Goal: Task Accomplishment & Management: Manage account settings

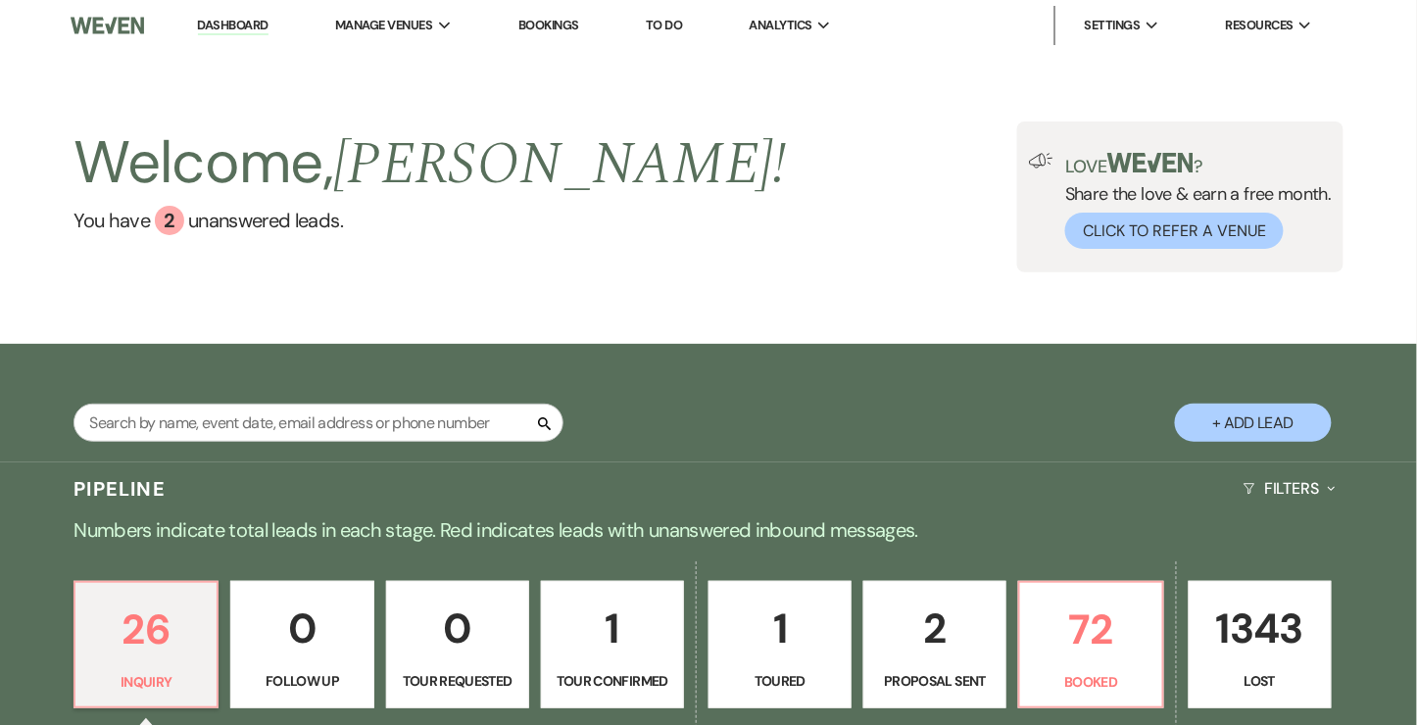
scroll to position [169, 0]
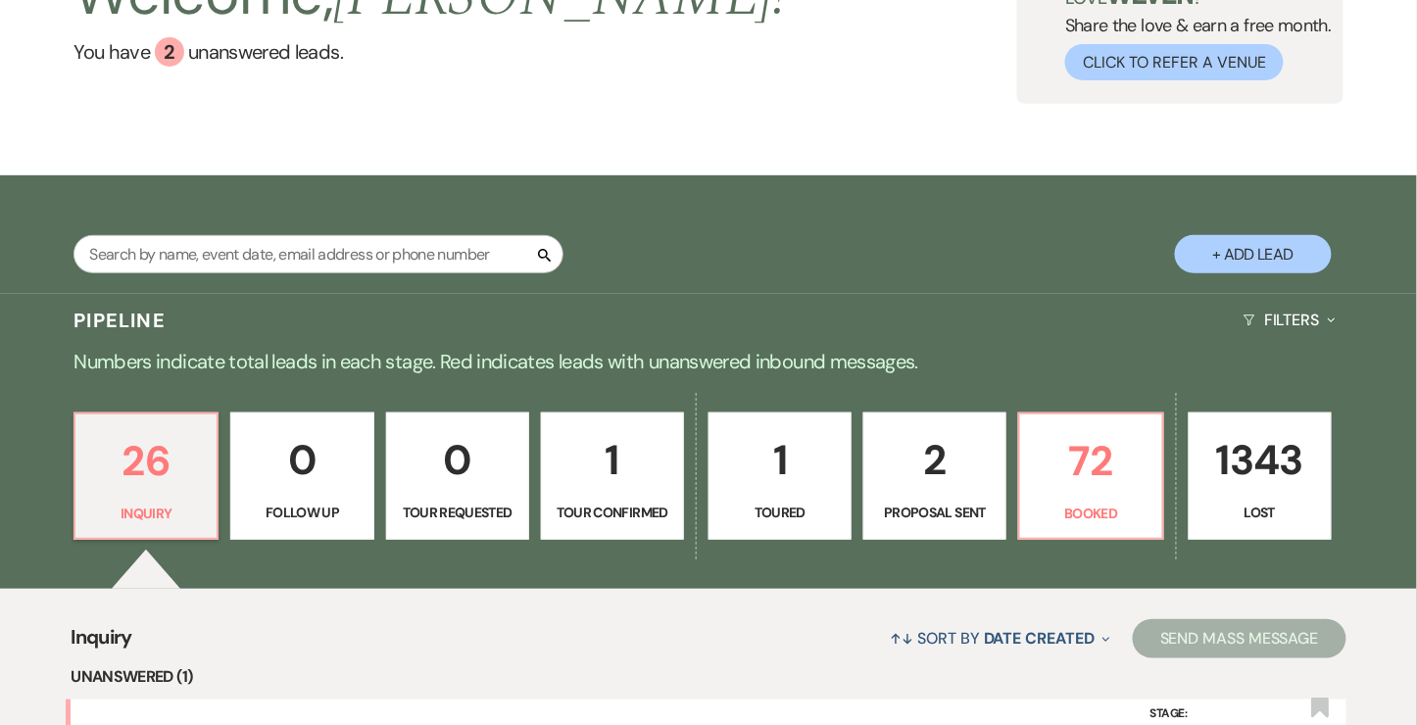
click at [1101, 410] on div "26 Inquiry 0 Follow Up 0 Tour Requested 1 Tour Confirmed 1 Toured 2 Proposal Se…" at bounding box center [708, 489] width 1411 height 200
click at [1080, 472] on p "72" at bounding box center [1091, 461] width 118 height 66
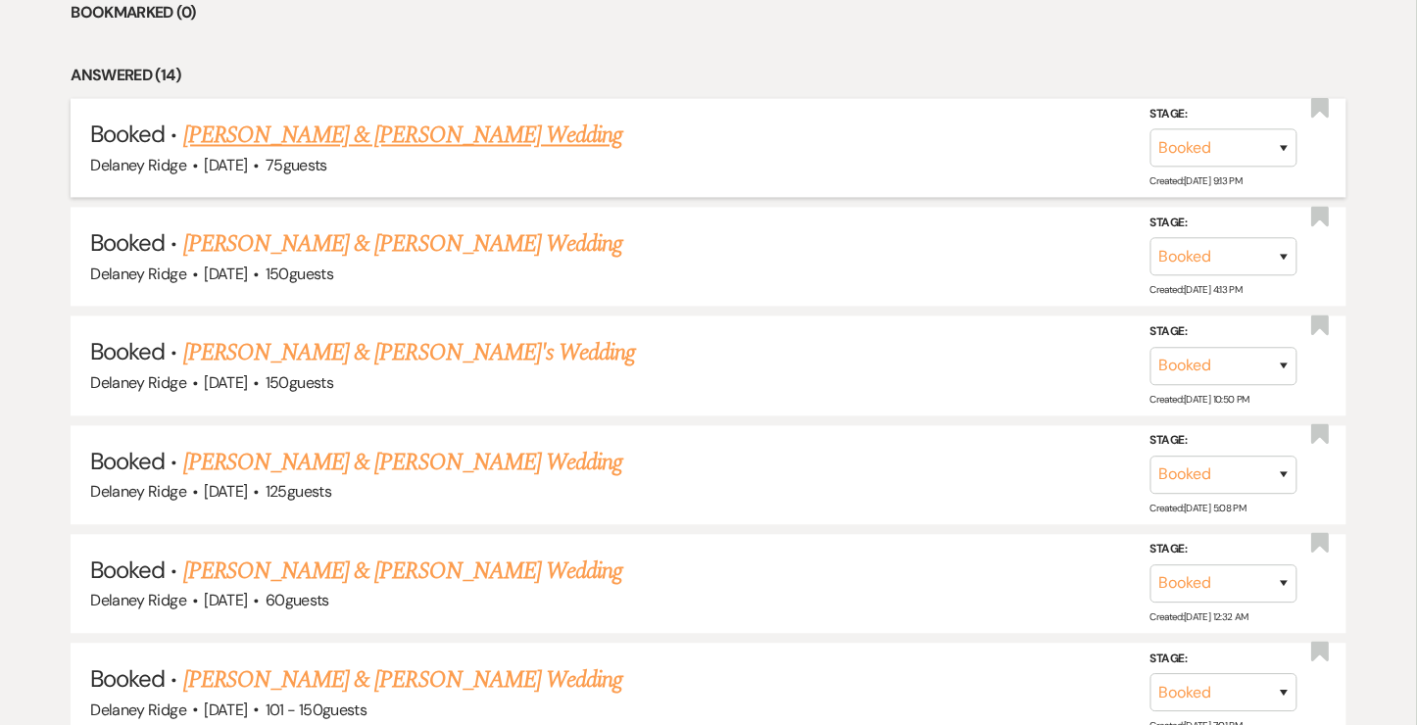
scroll to position [1157, 0]
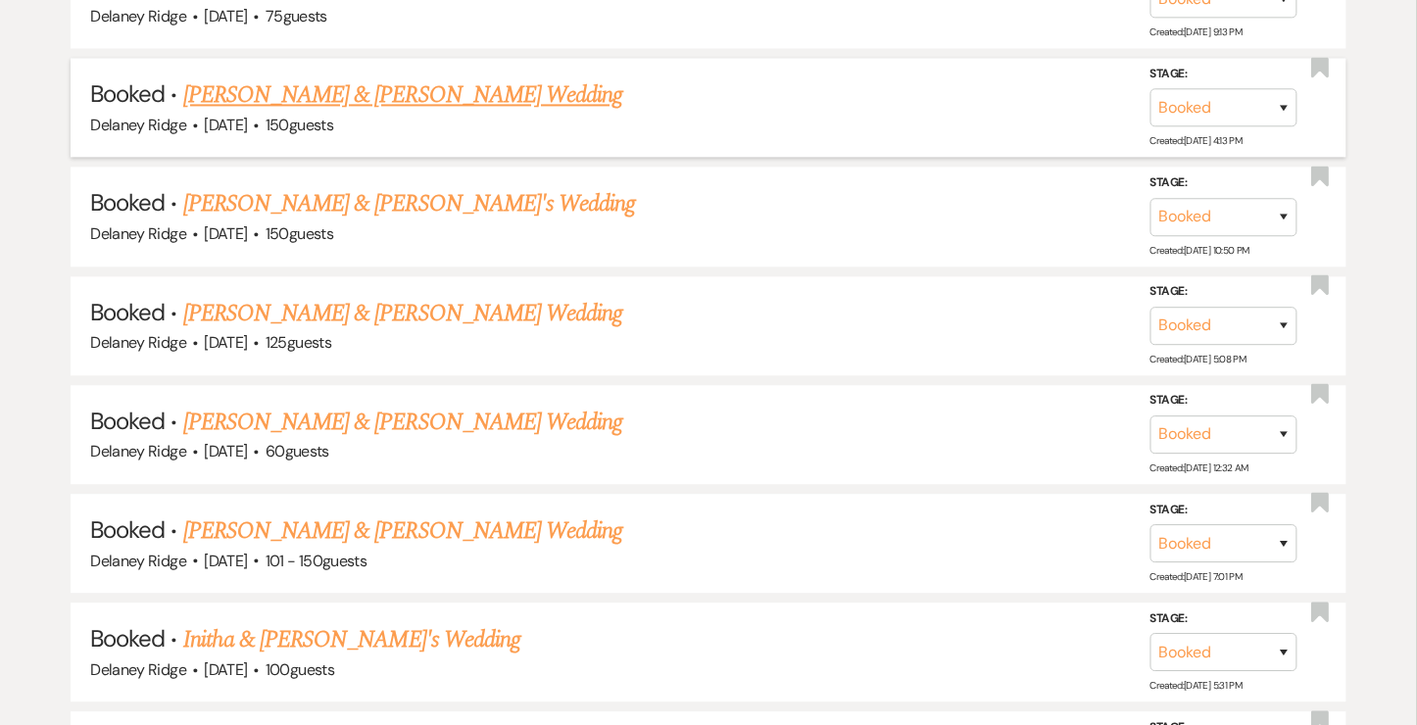
click at [347, 105] on link "[PERSON_NAME] & [PERSON_NAME] Wedding" at bounding box center [402, 94] width 439 height 35
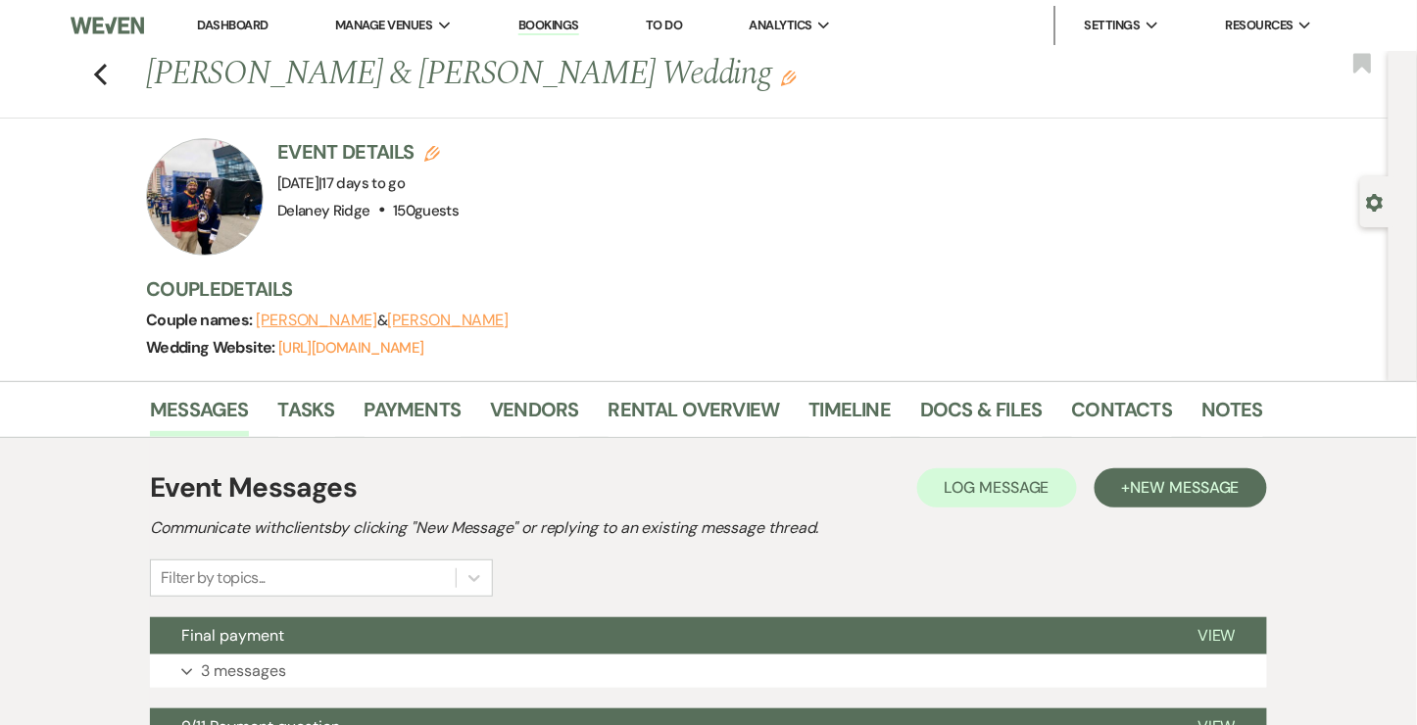
click at [984, 386] on div "Messages Tasks Payments Vendors Rental Overview Timeline Docs & Files Contacts …" at bounding box center [708, 409] width 1417 height 57
click at [988, 405] on link "Docs & Files" at bounding box center [981, 415] width 122 height 43
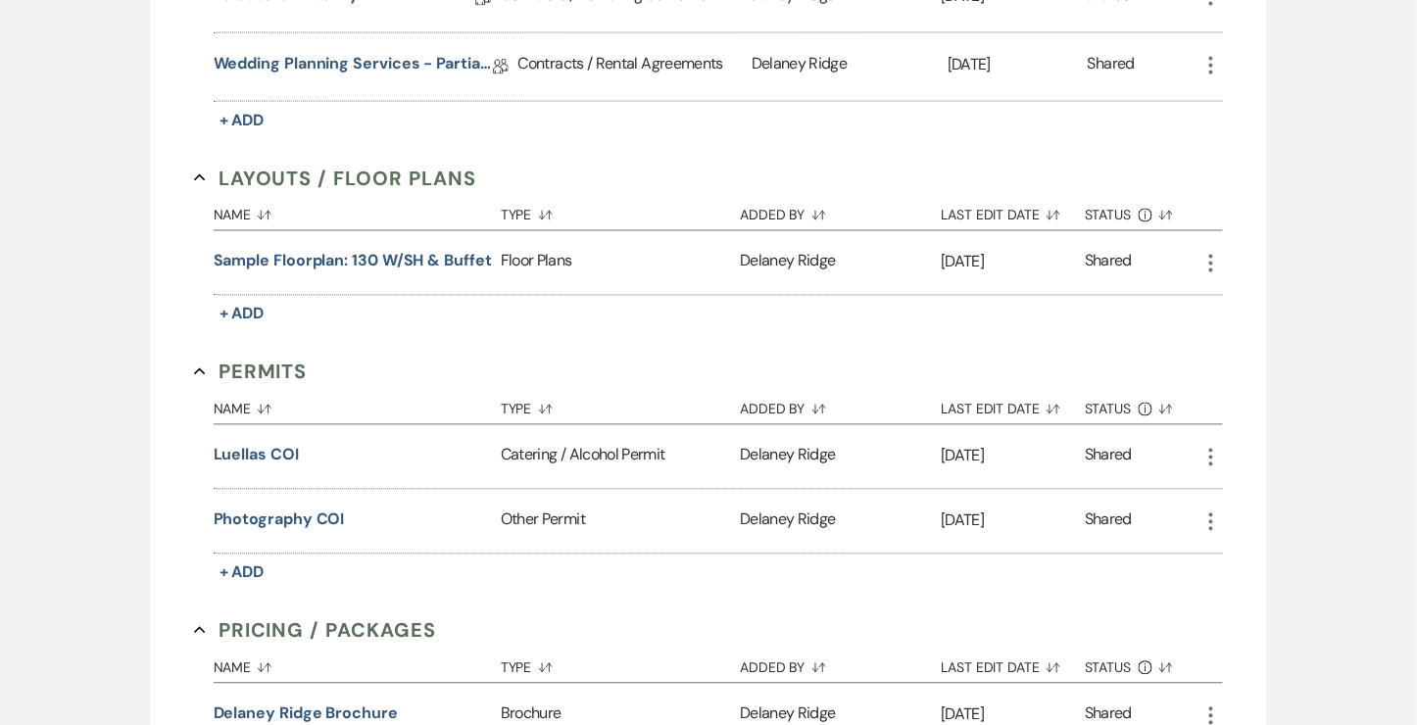
scroll to position [906, 0]
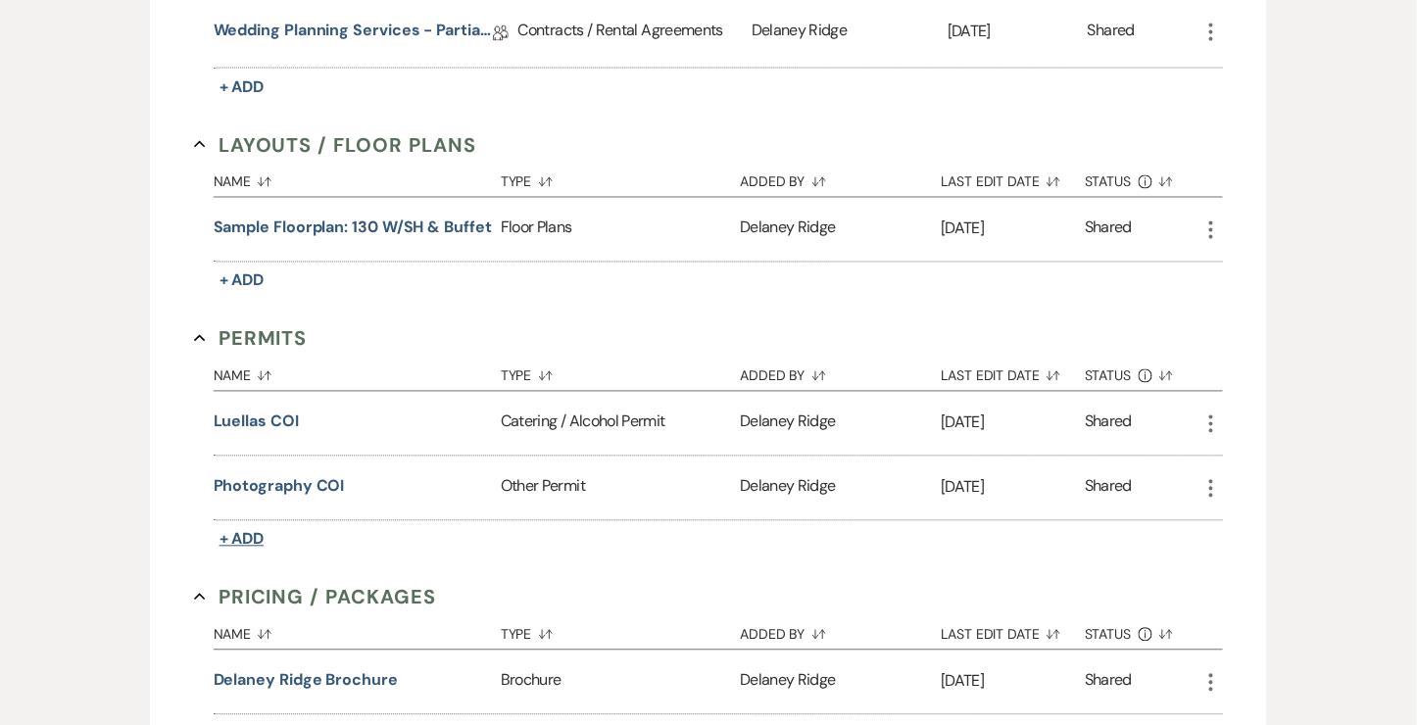
click at [245, 536] on span "+ Add" at bounding box center [242, 539] width 45 height 21
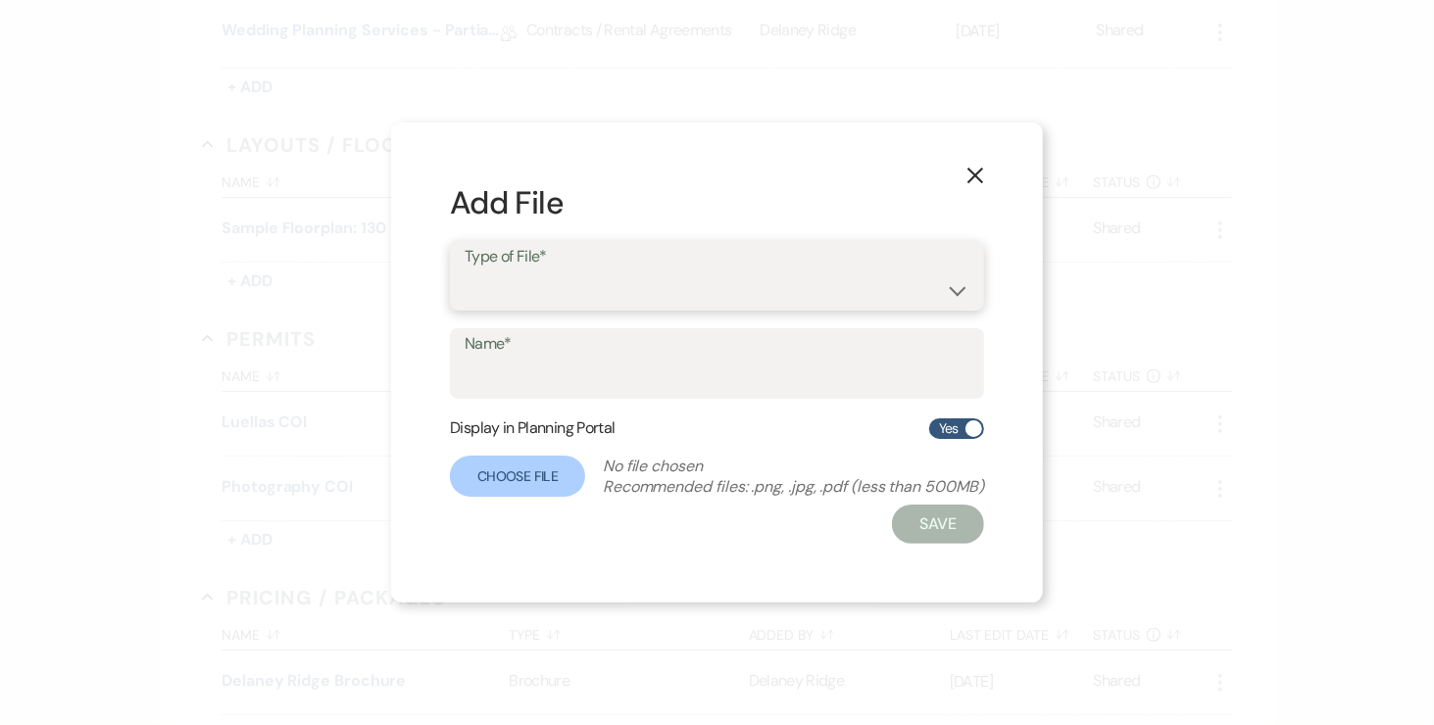
click at [636, 302] on select "Catering / Alcohol Permit Event Permit Fire Permit Fuel Permit Generator Permit…" at bounding box center [717, 290] width 505 height 38
select select "42"
click at [465, 271] on select "Catering / Alcohol Permit Event Permit Fire Permit Fuel Permit Generator Permit…" at bounding box center [717, 290] width 505 height 38
click at [611, 385] on input "Name*" at bounding box center [717, 378] width 505 height 38
type input "O"
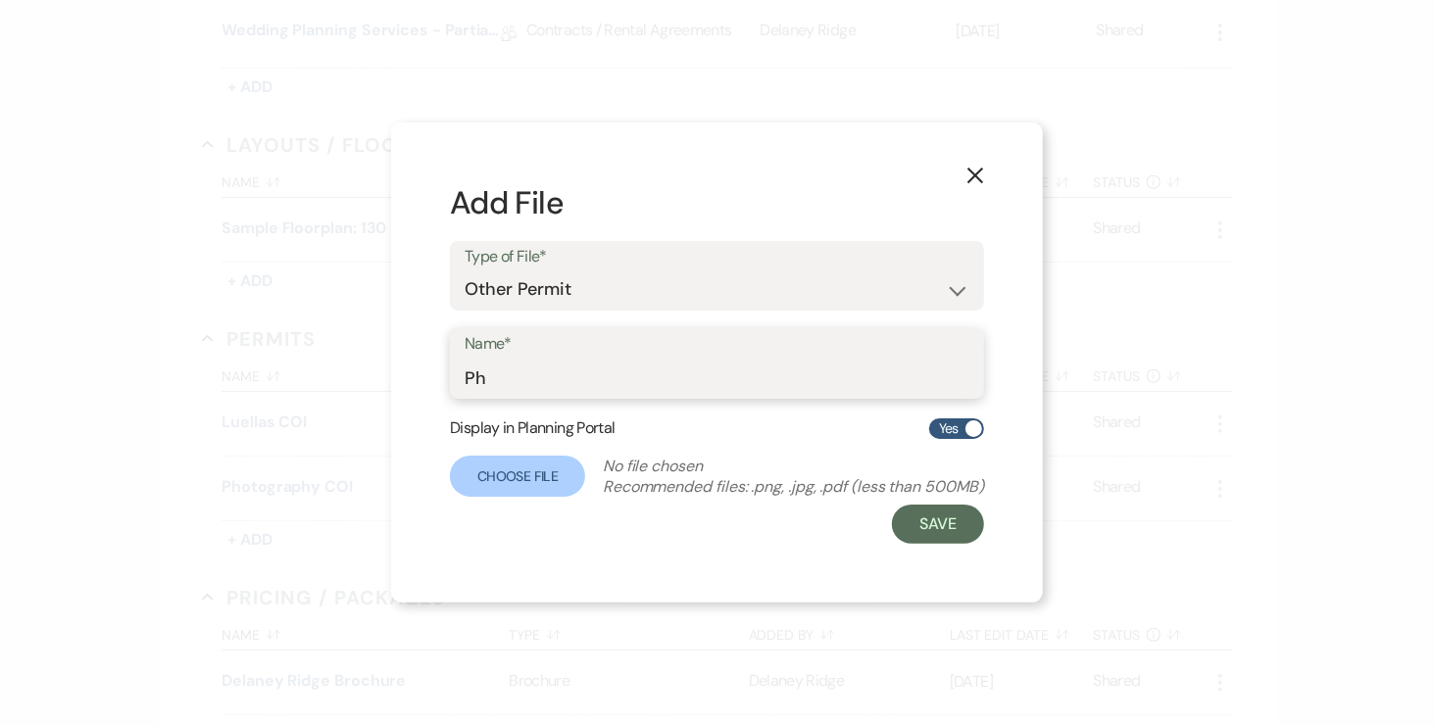
type input "P"
type input "Videogrpahy COI"
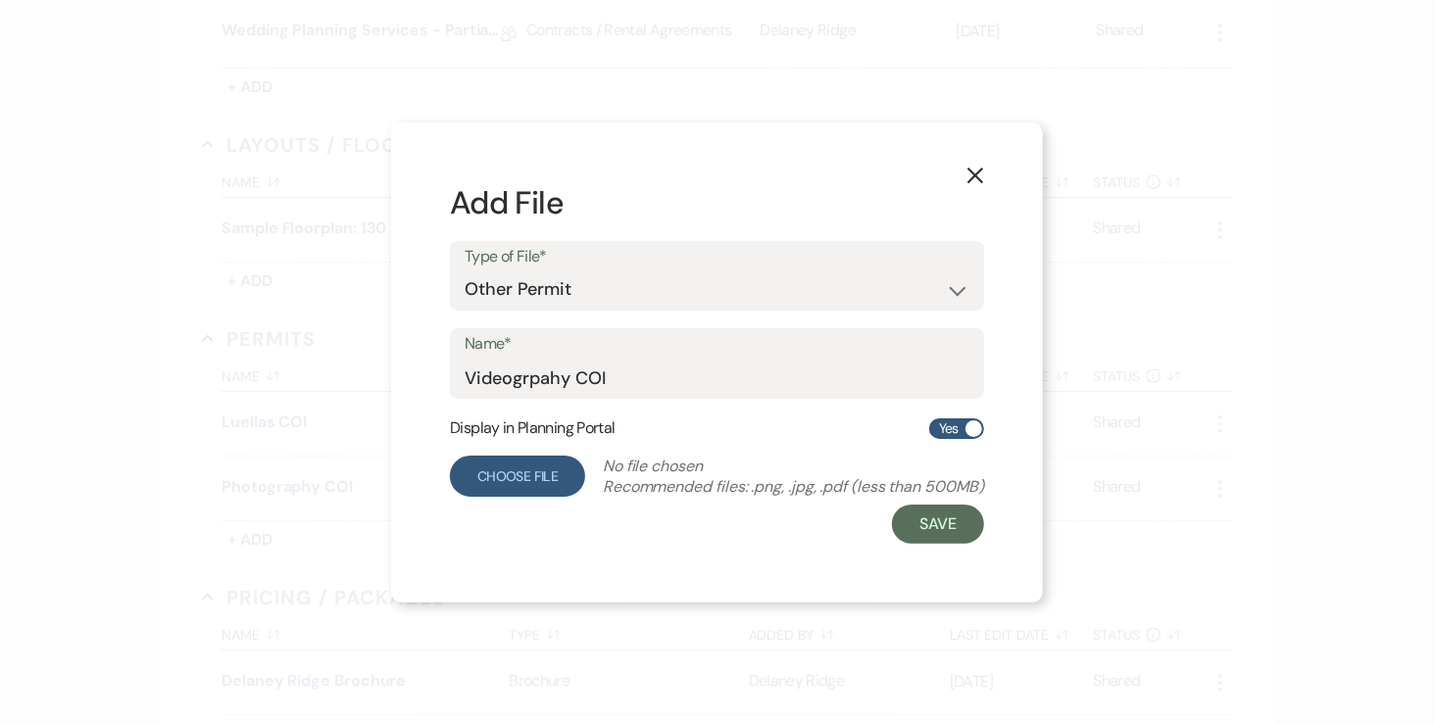
click at [509, 461] on label "Choose File" at bounding box center [517, 476] width 135 height 41
click at [0, 0] on input "Choose File" at bounding box center [0, 0] width 0 height 0
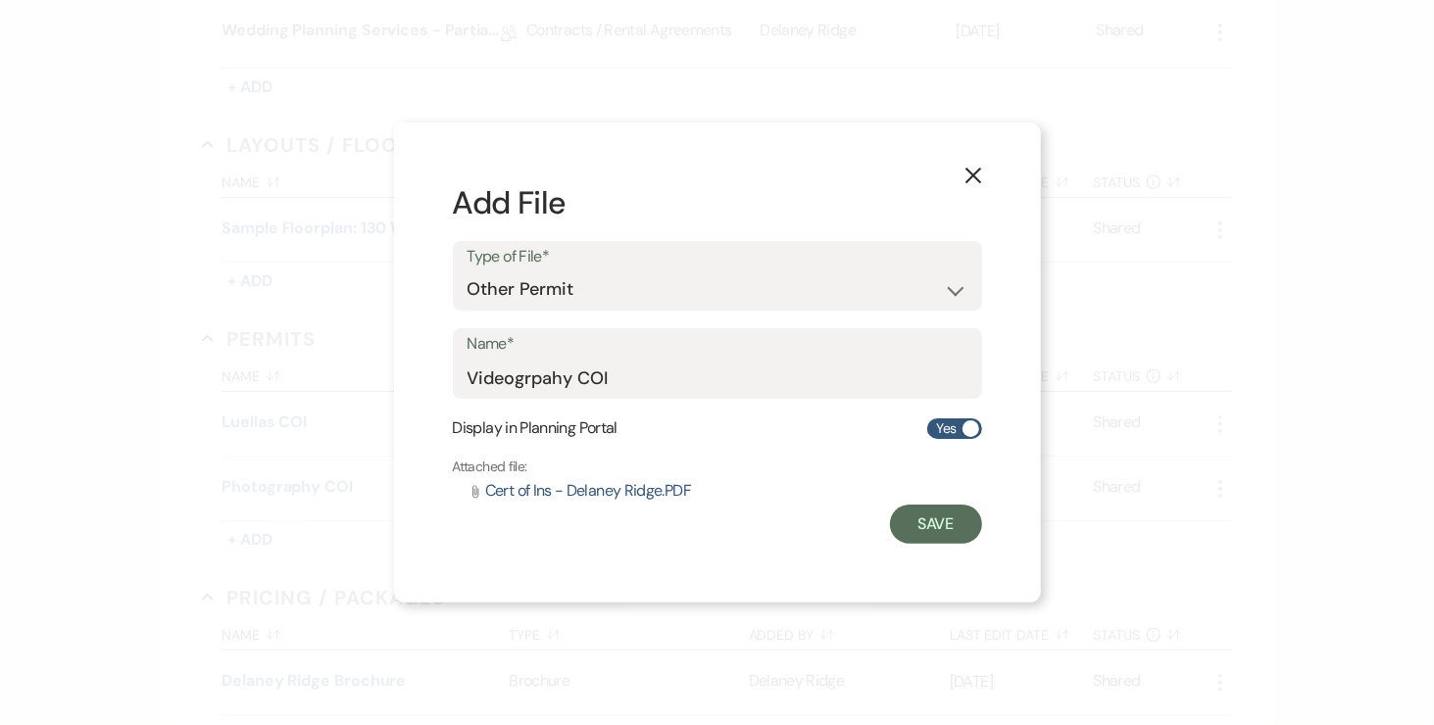
click at [878, 520] on div "Save" at bounding box center [717, 524] width 529 height 39
click at [902, 526] on button "Save" at bounding box center [936, 524] width 92 height 39
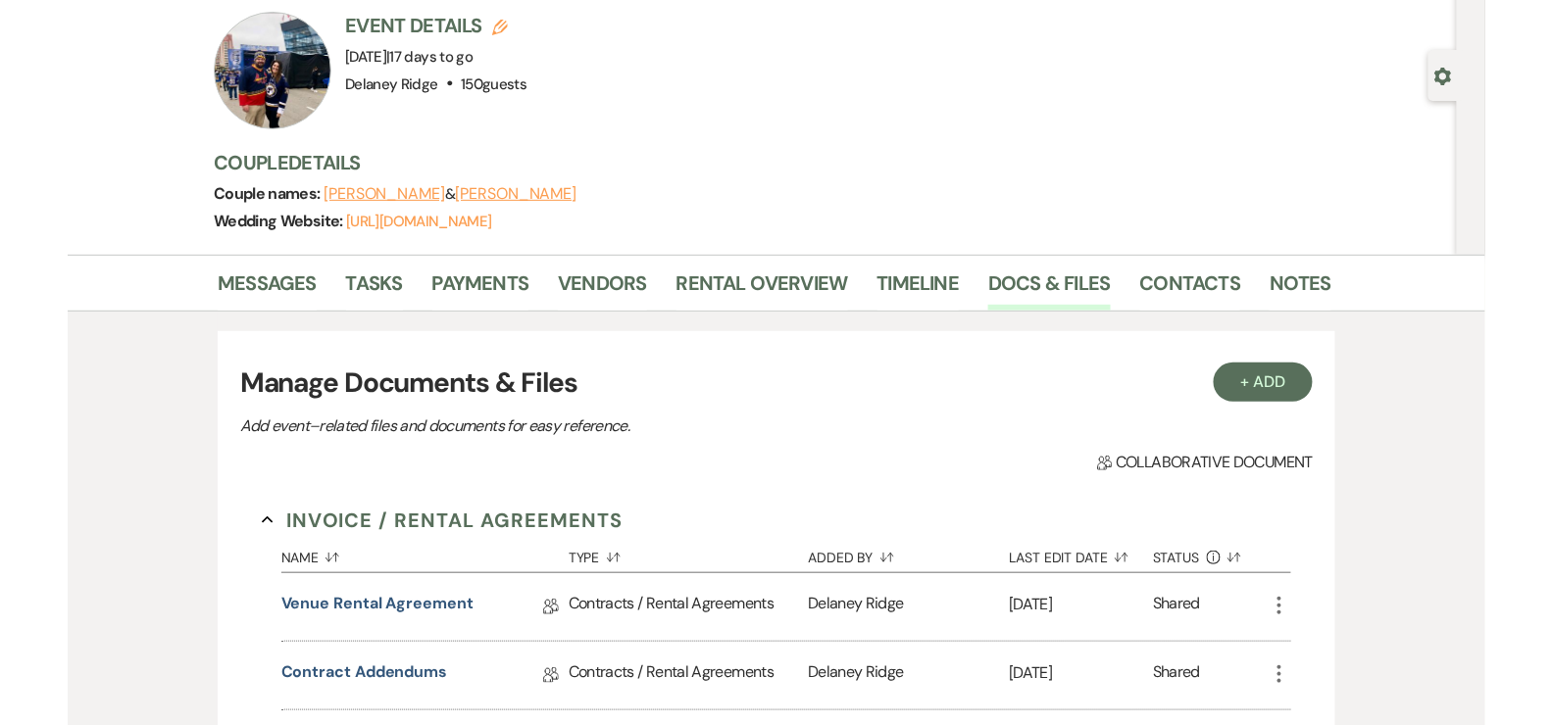
scroll to position [0, 0]
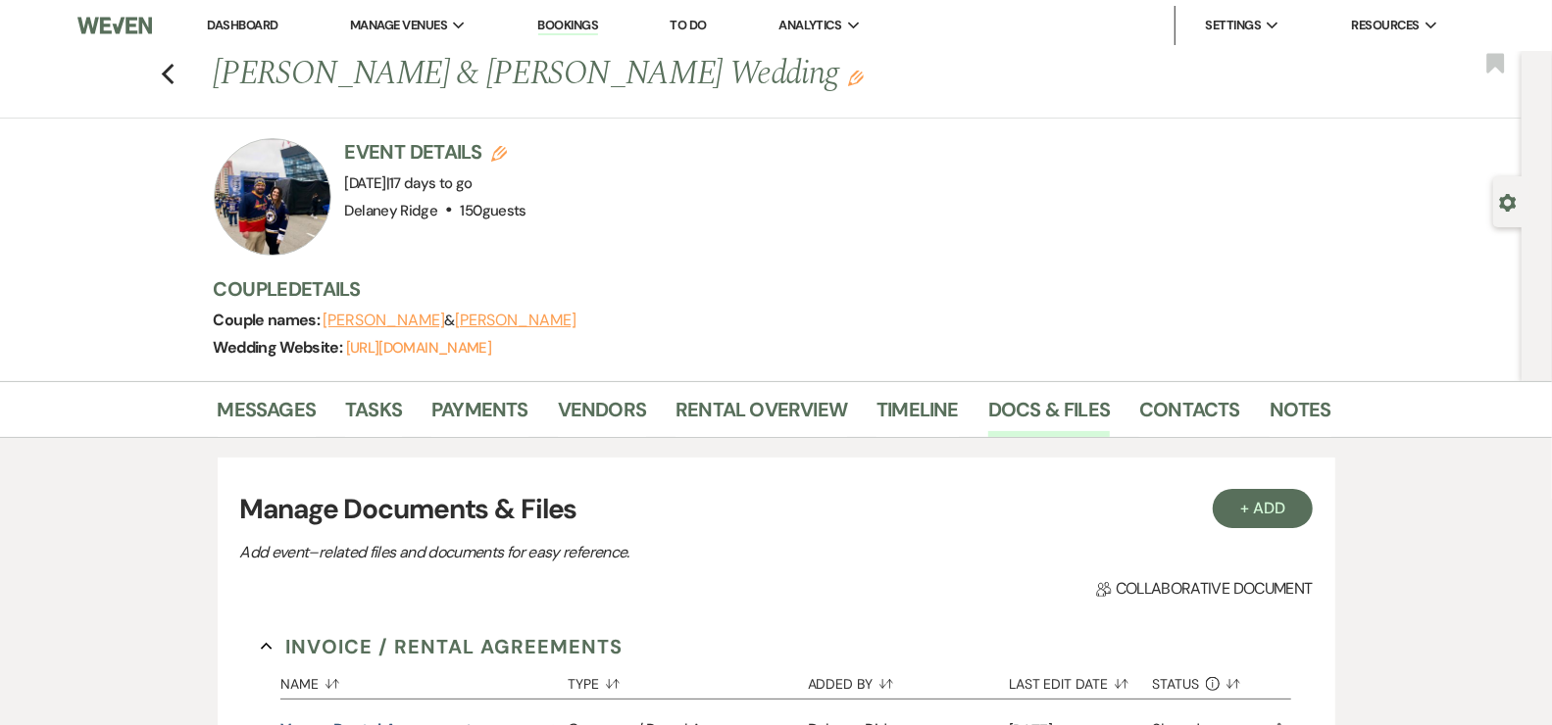
click at [129, 29] on img at bounding box center [114, 25] width 74 height 41
click at [214, 17] on link "Dashboard" at bounding box center [242, 25] width 71 height 17
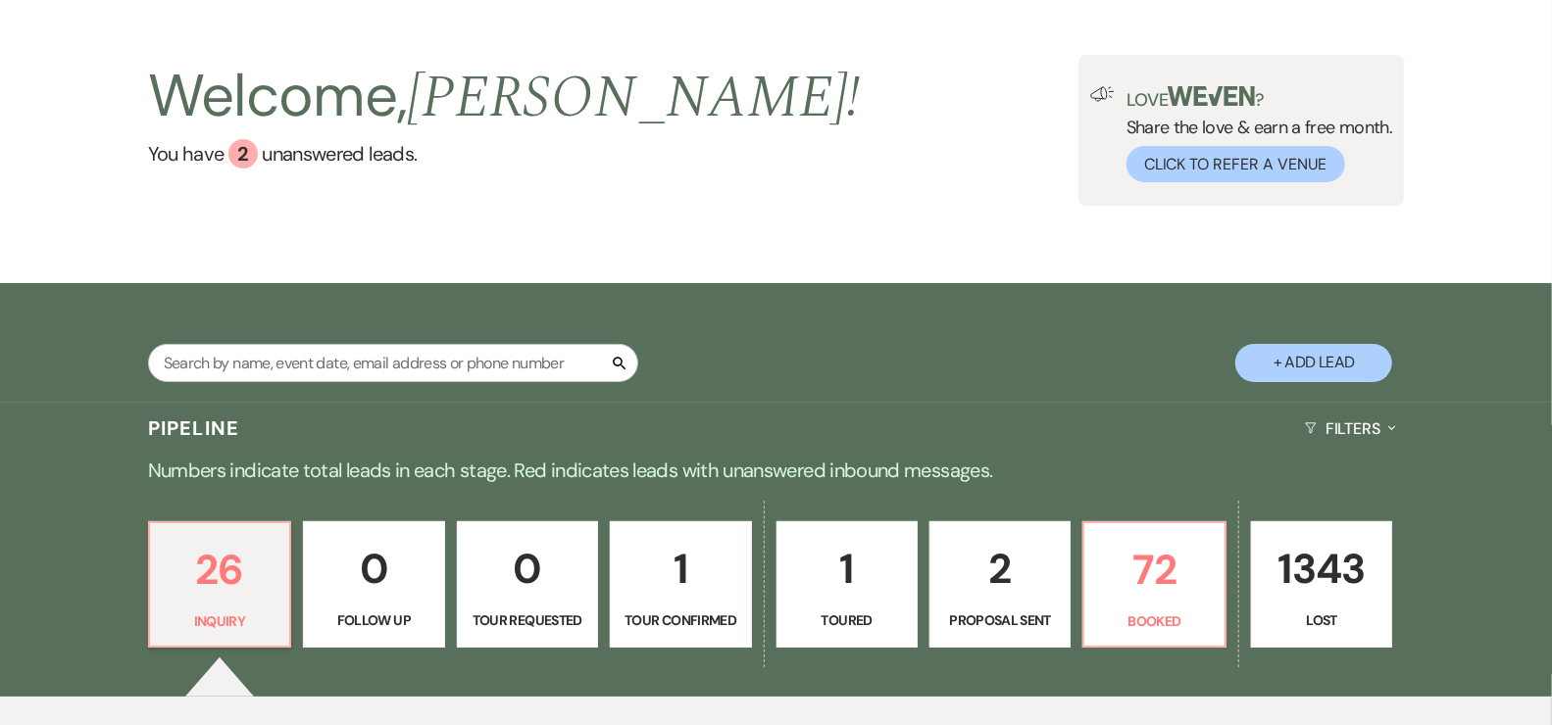
scroll to position [178, 0]
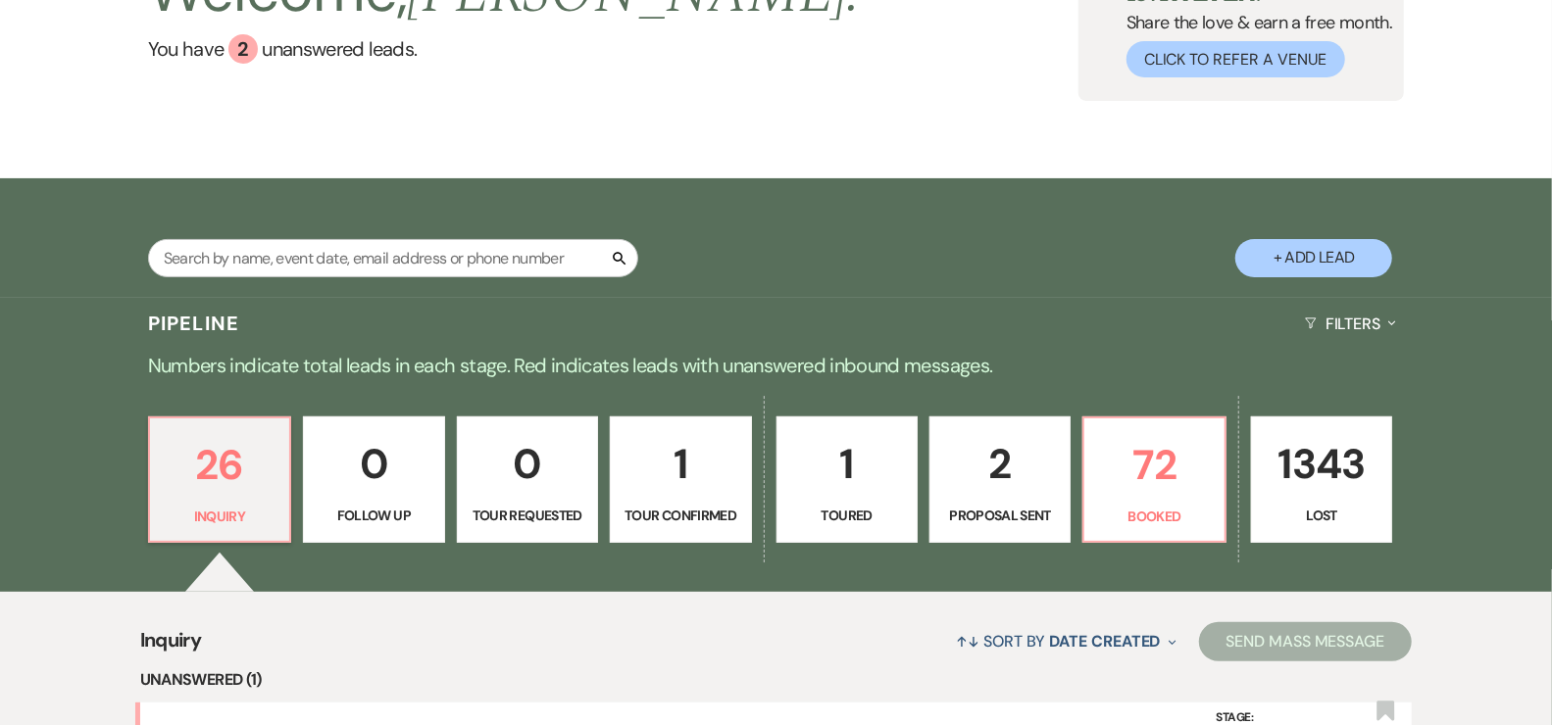
click at [875, 520] on p "Toured" at bounding box center [847, 516] width 116 height 22
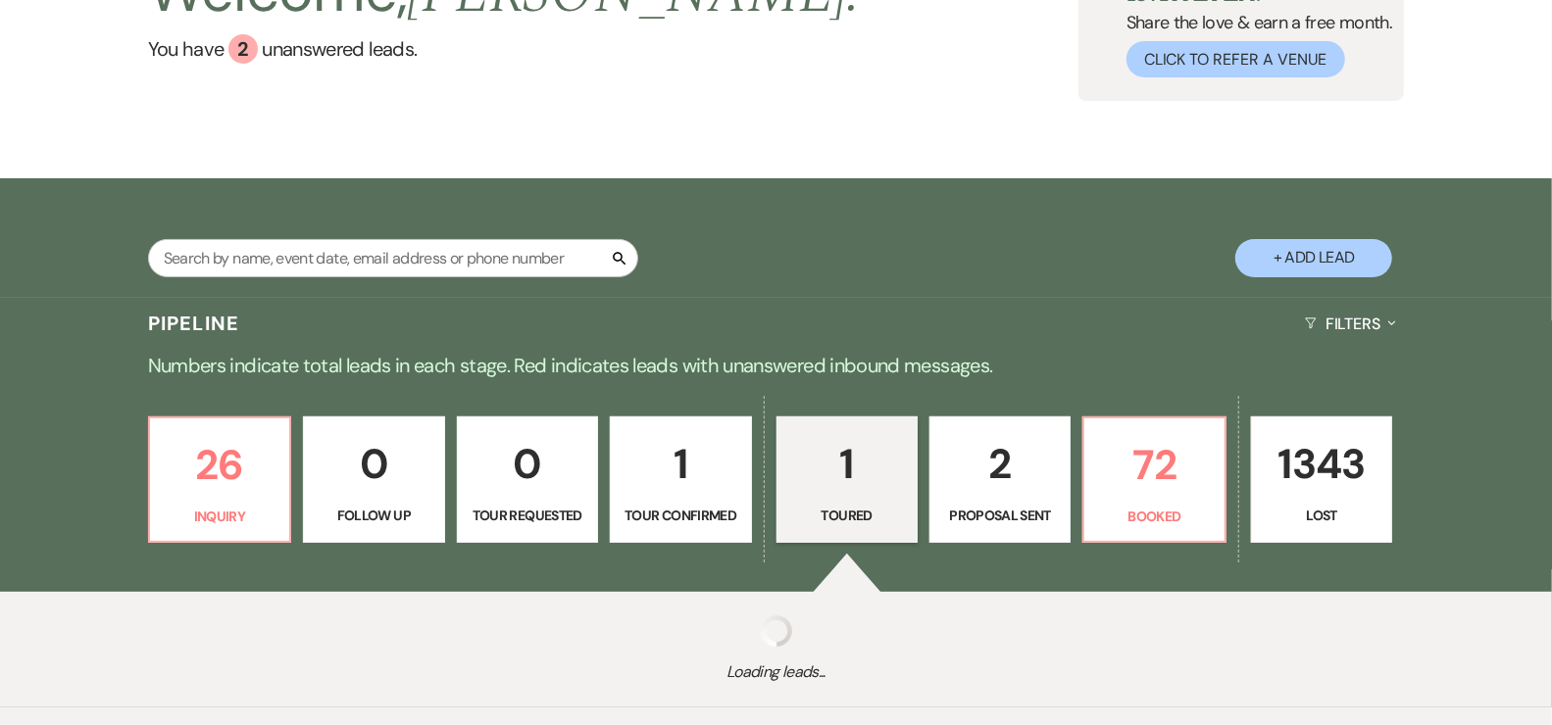
select select "5"
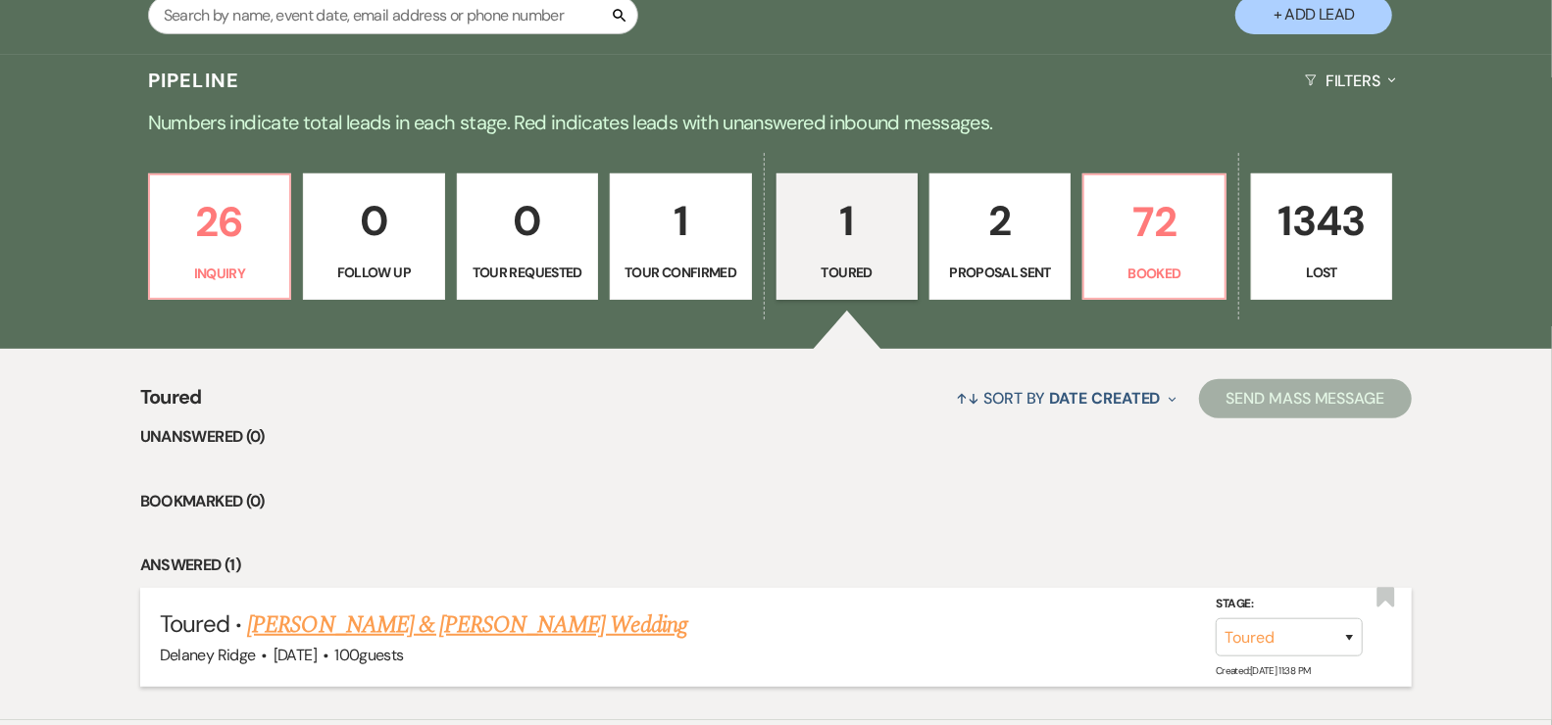
scroll to position [541, 0]
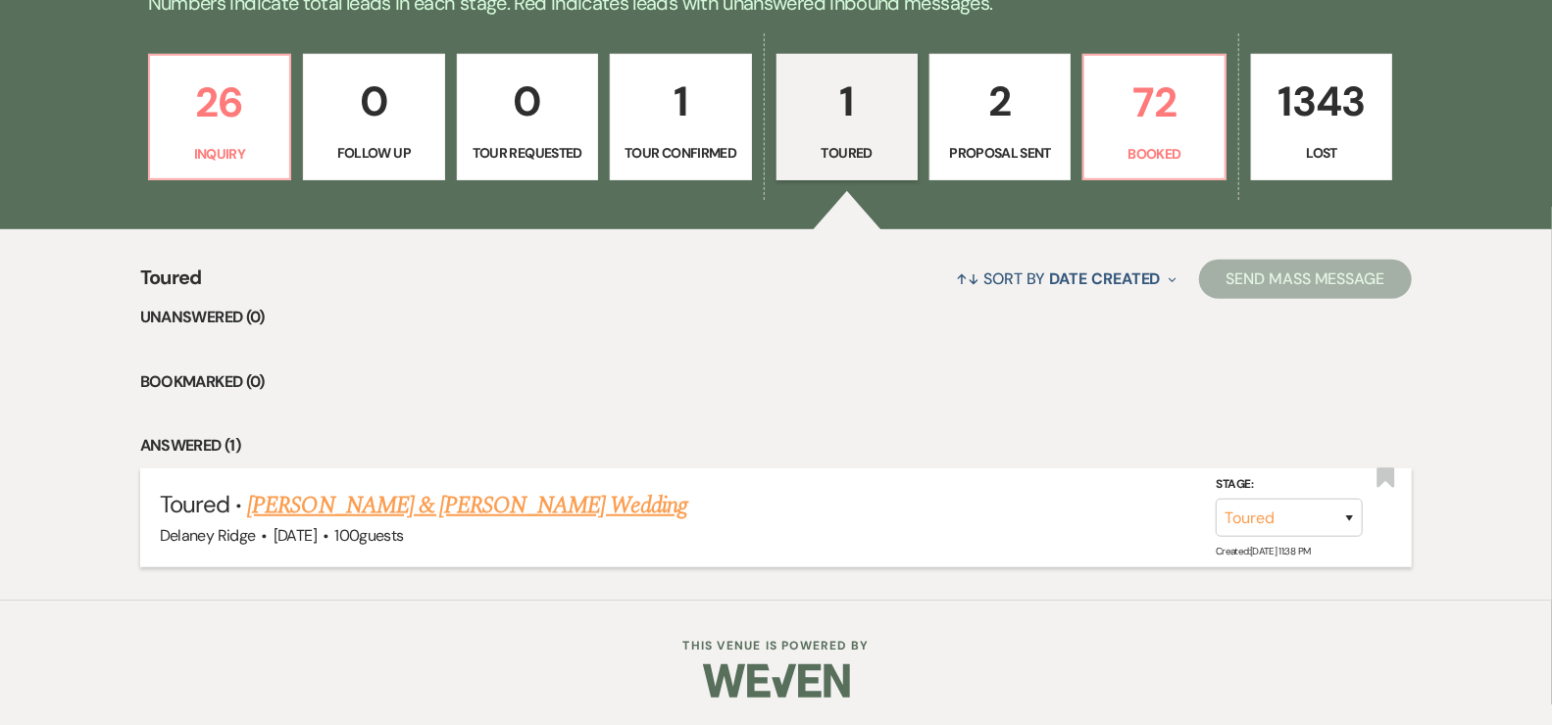
click at [579, 507] on link "[PERSON_NAME] & [PERSON_NAME] Wedding" at bounding box center [466, 505] width 439 height 35
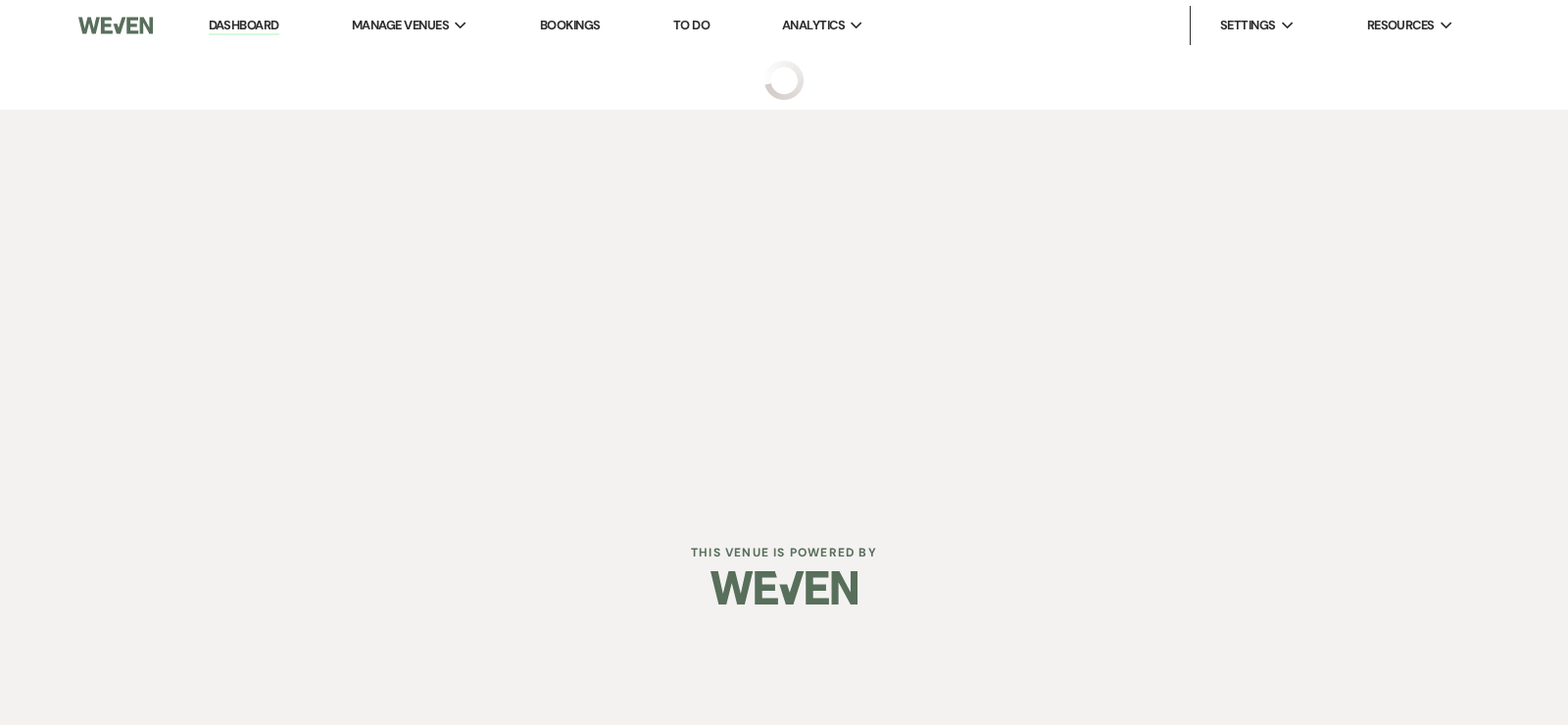
select select "5"
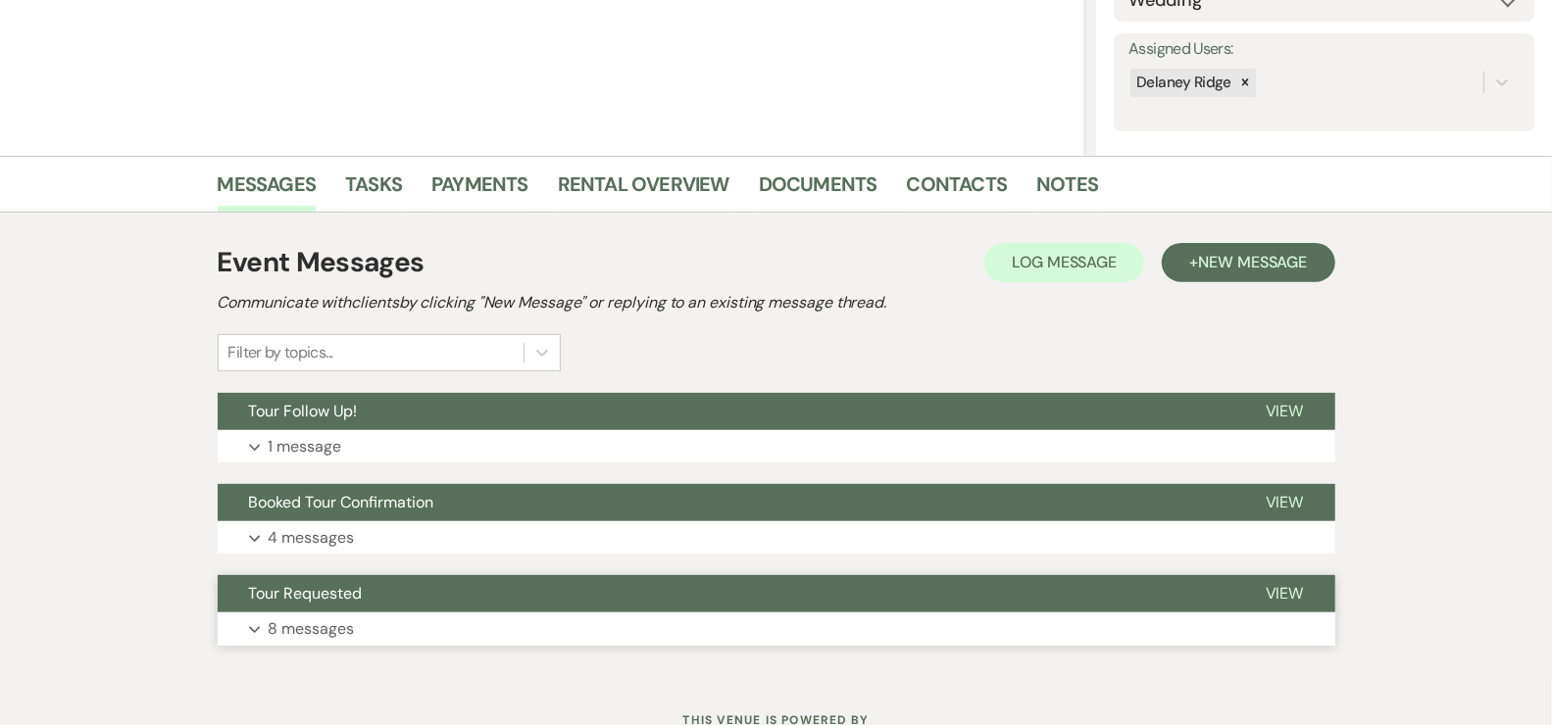
scroll to position [410, 0]
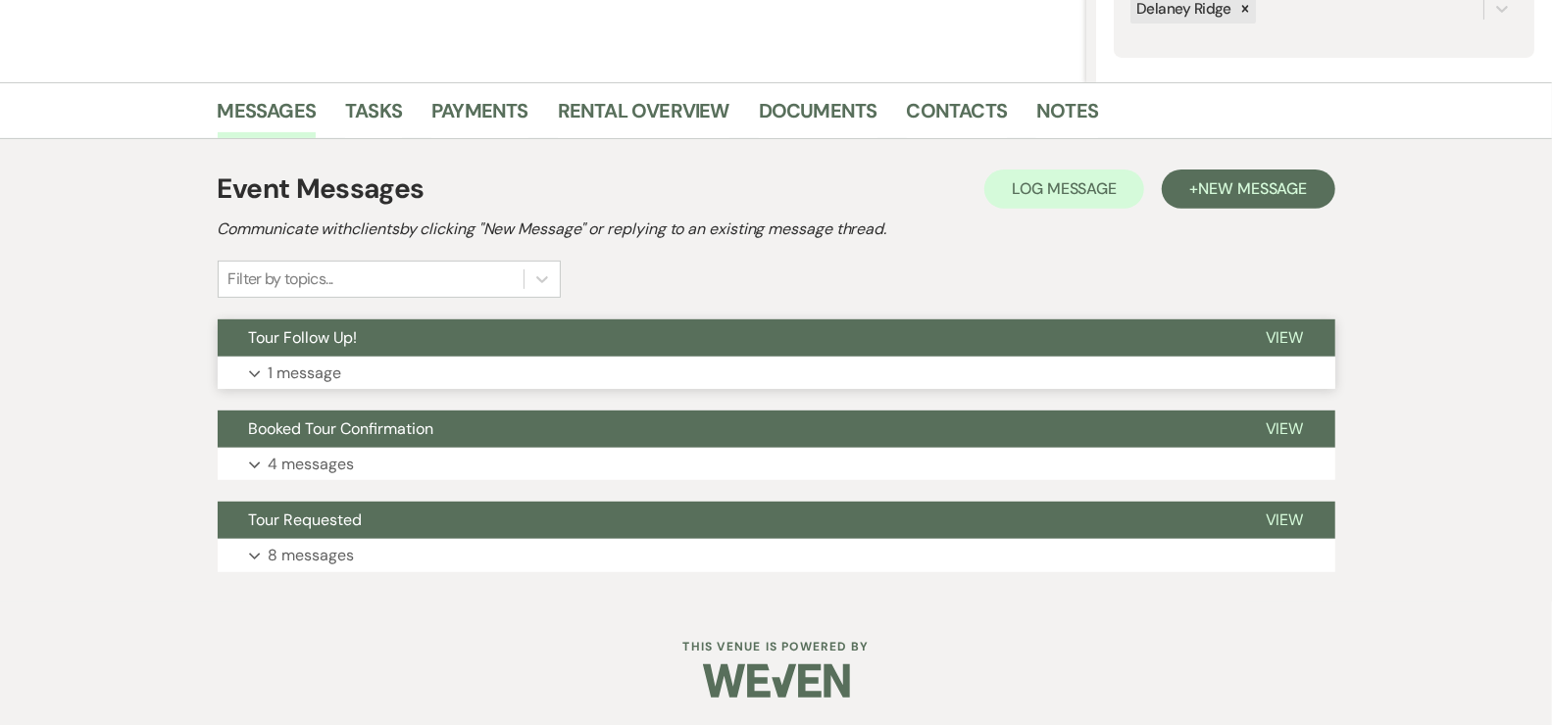
click at [343, 371] on button "Expand 1 message" at bounding box center [776, 373] width 1117 height 33
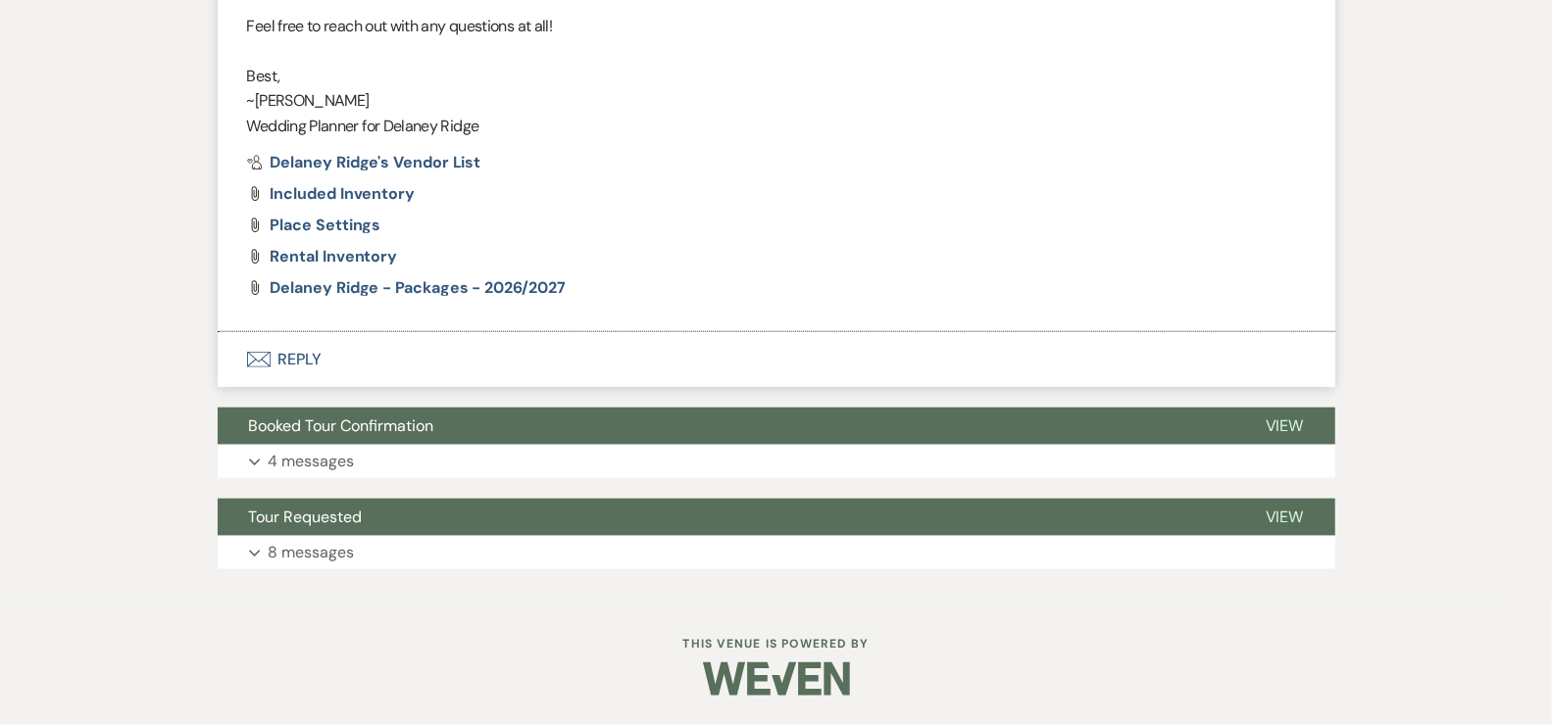
scroll to position [1197, 0]
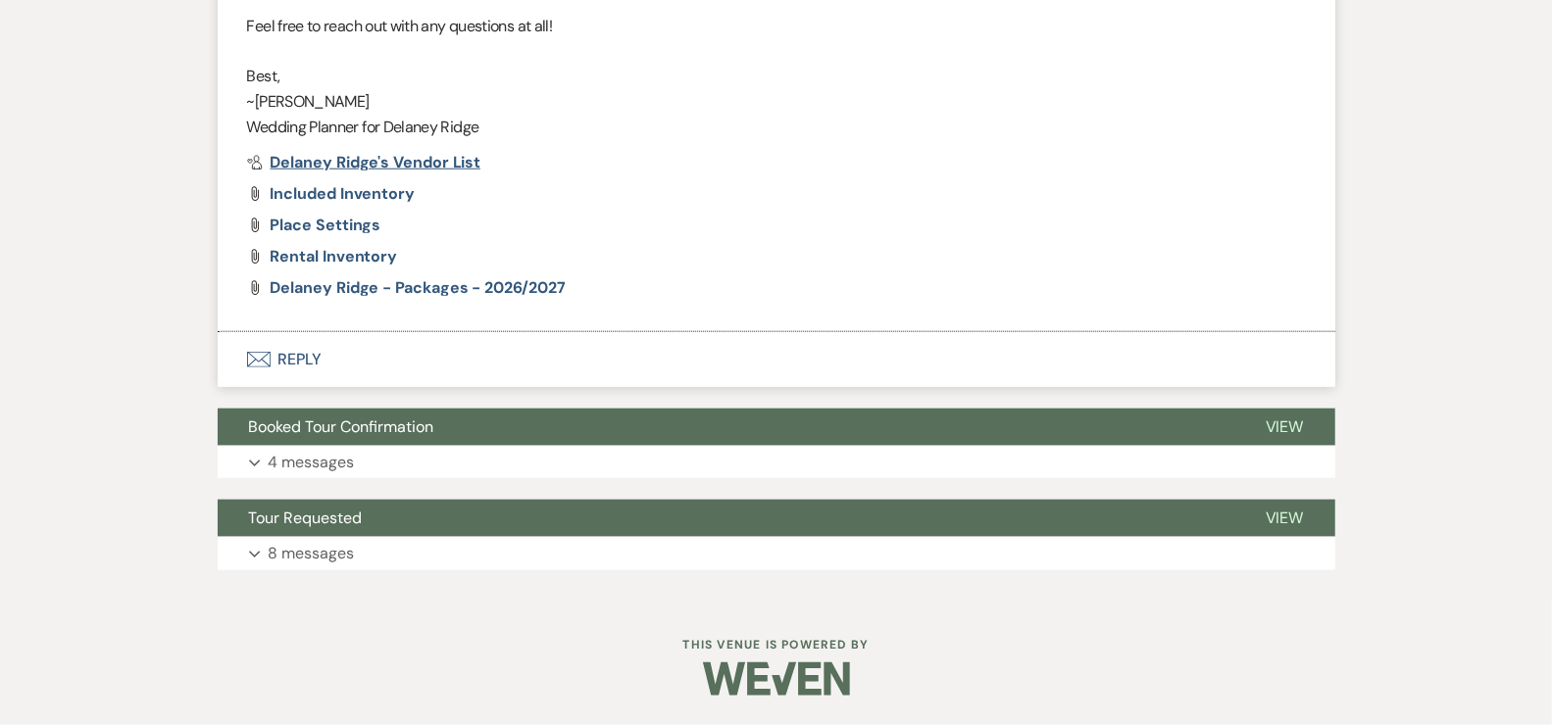
click at [417, 158] on span "Delaney Ridge's Vendor List" at bounding box center [376, 162] width 211 height 21
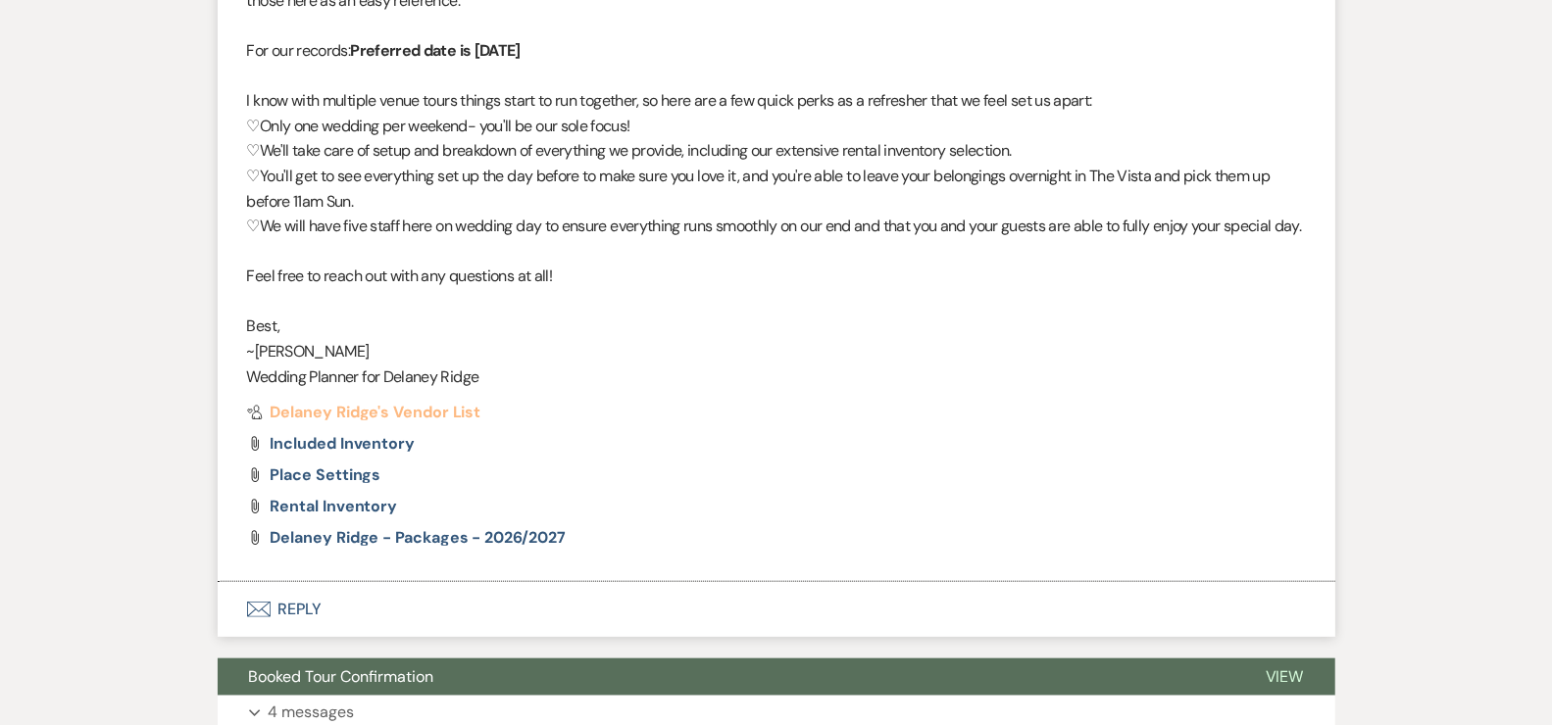
scroll to position [0, 0]
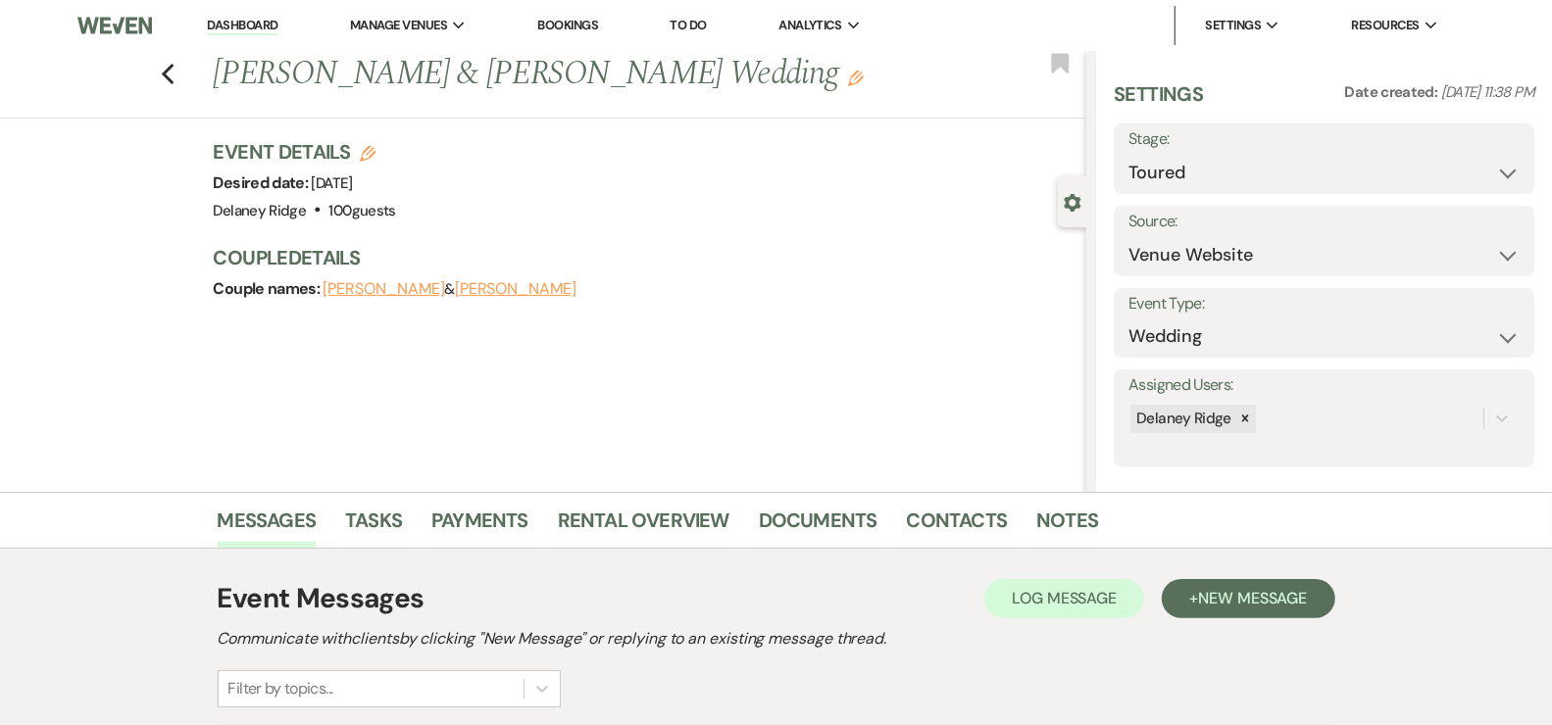
click at [248, 26] on link "Dashboard" at bounding box center [242, 26] width 71 height 19
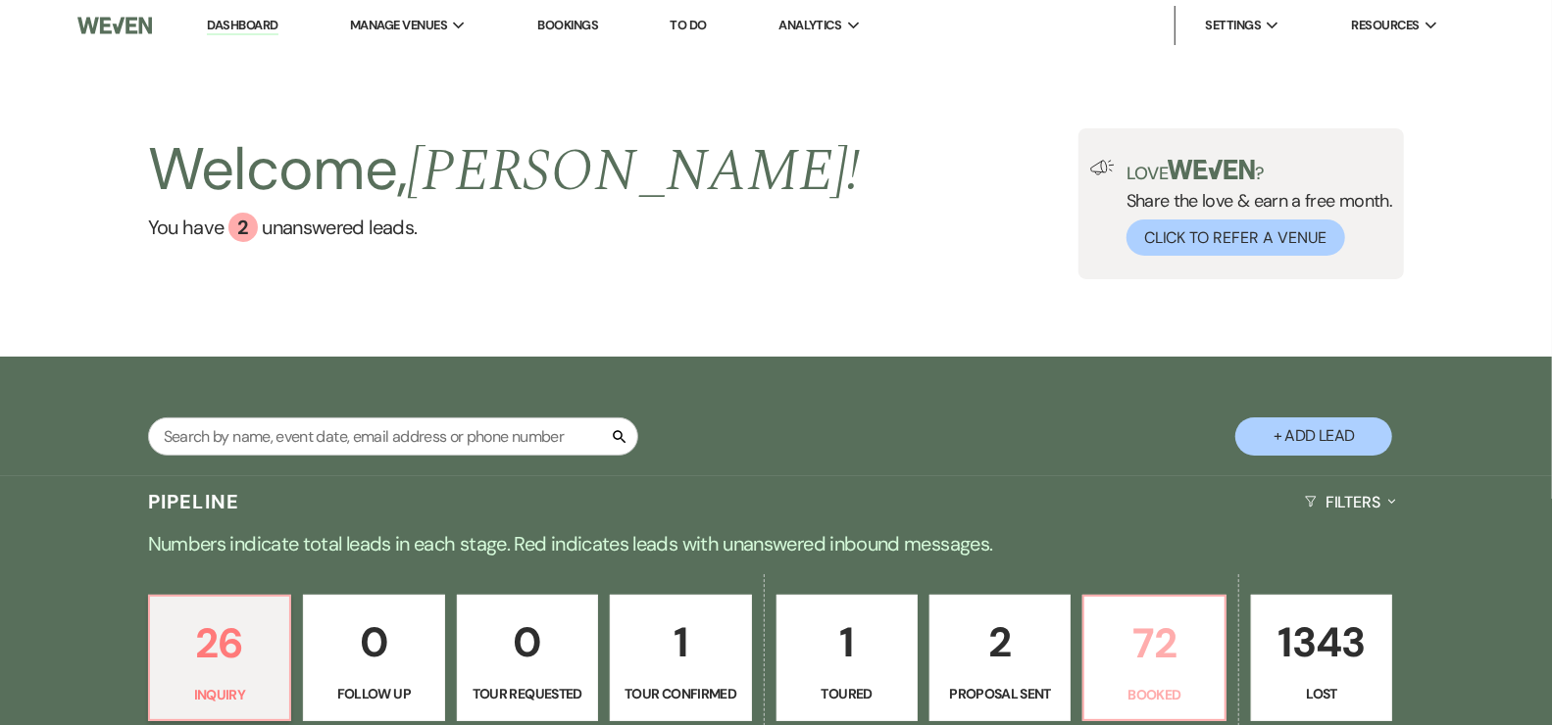
click at [1156, 638] on p "72" at bounding box center [1154, 644] width 116 height 66
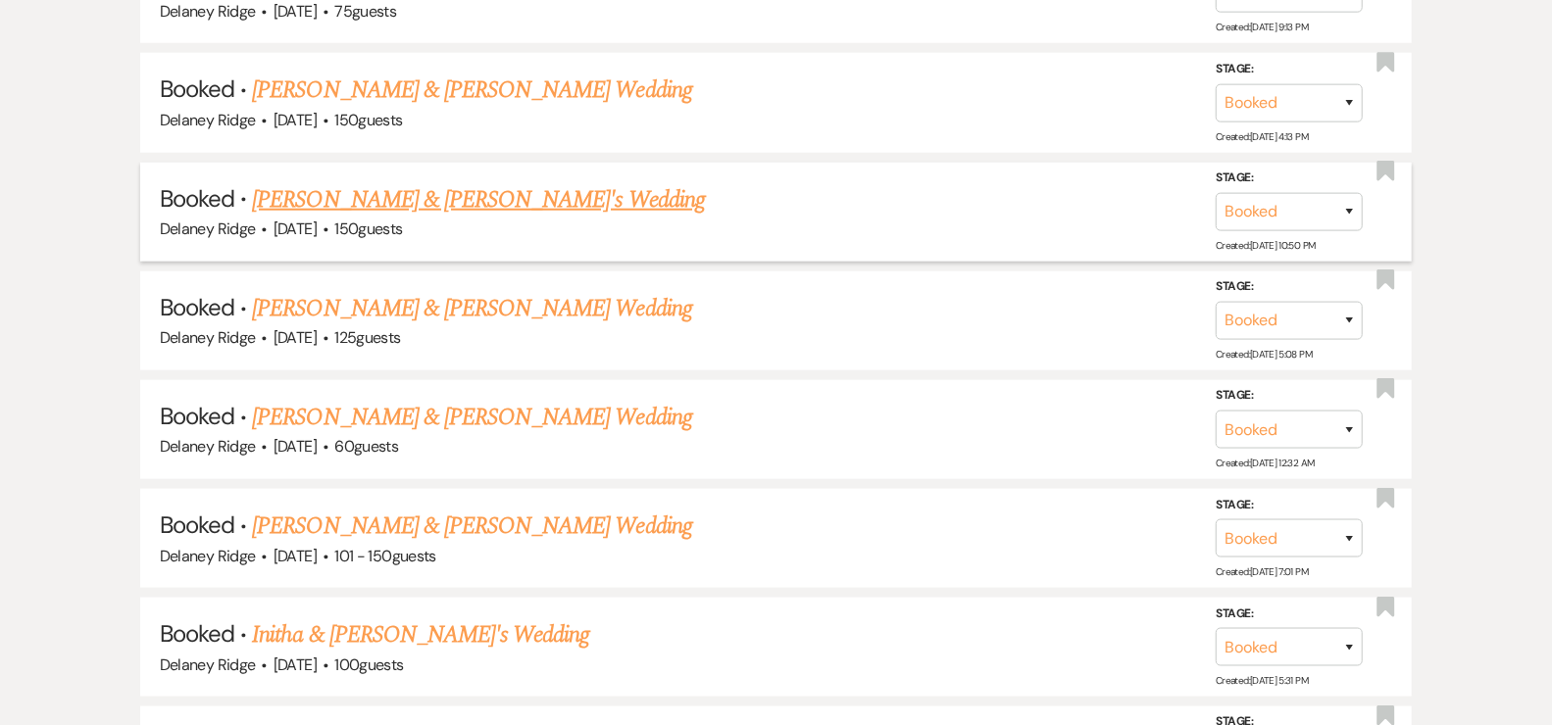
scroll to position [1173, 0]
click at [515, 292] on link "[PERSON_NAME] & [PERSON_NAME] Wedding" at bounding box center [471, 309] width 439 height 35
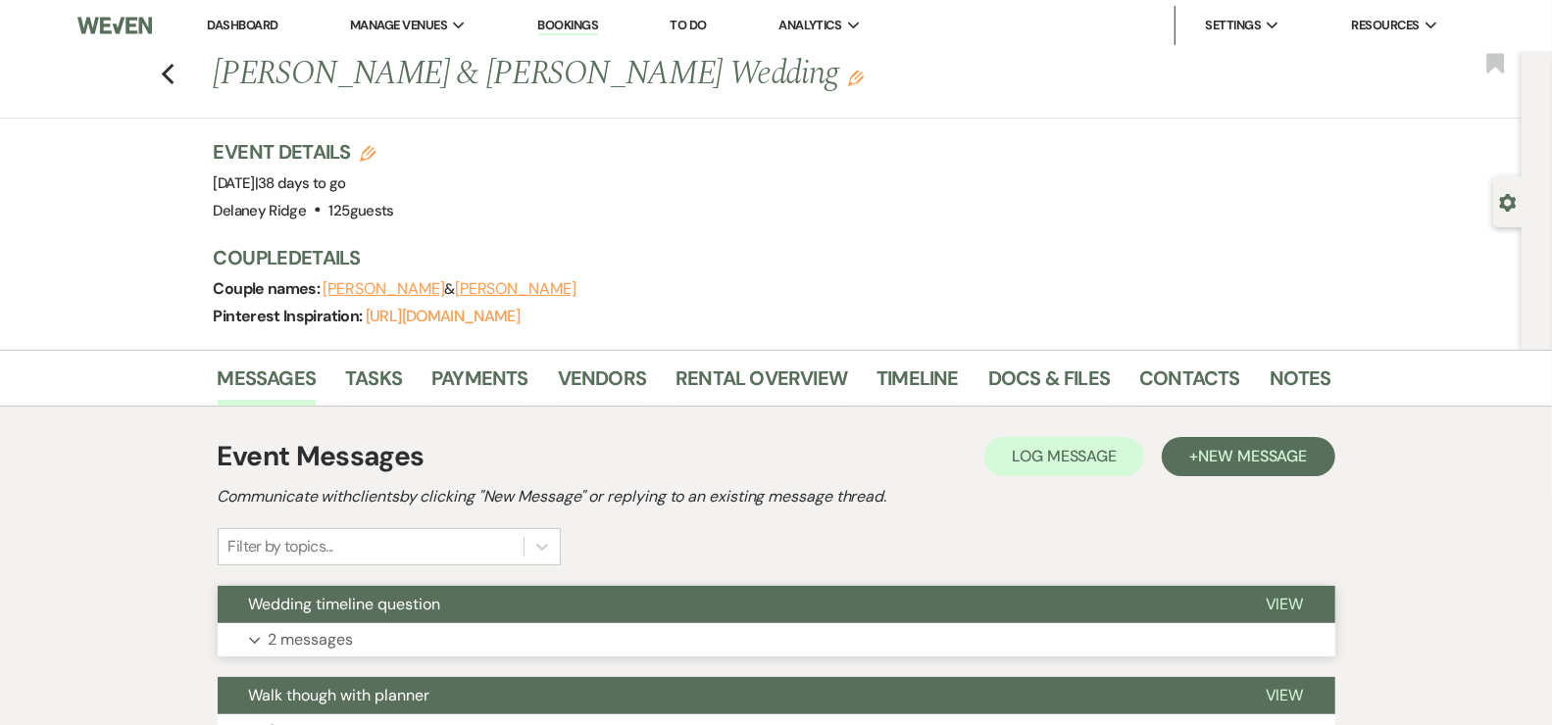
click at [738, 623] on button "Expand 2 messages" at bounding box center [776, 639] width 1117 height 33
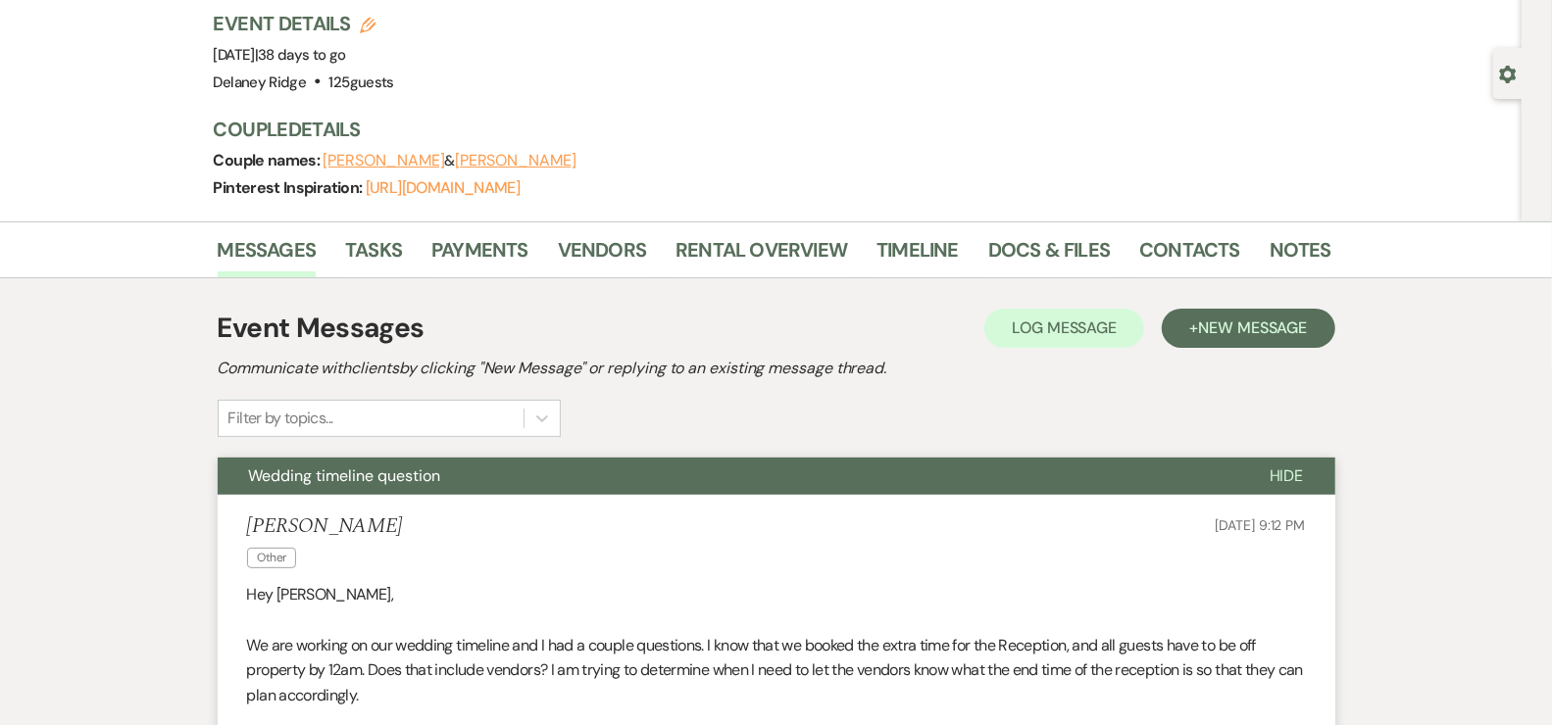
scroll to position [140, 0]
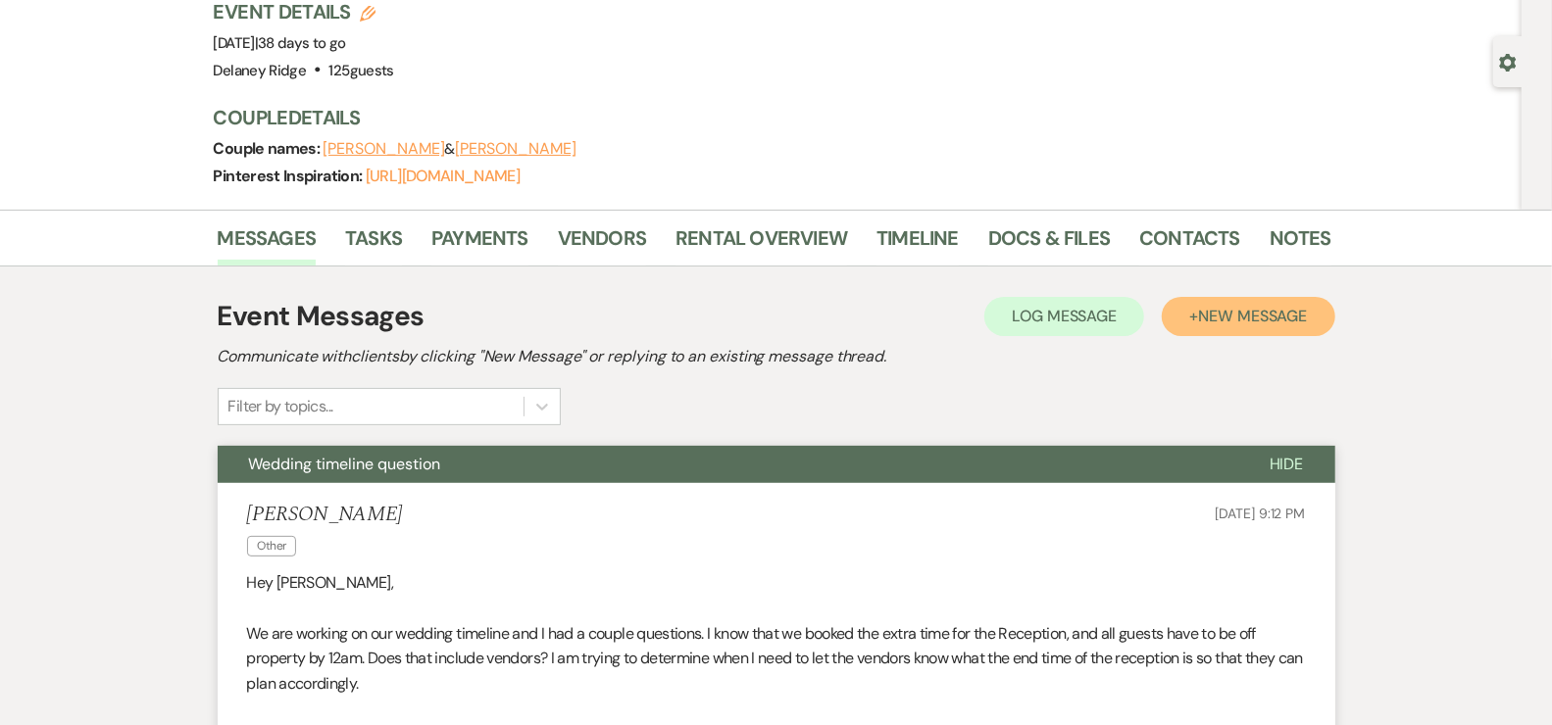
click at [1276, 320] on span "New Message" at bounding box center [1252, 316] width 109 height 21
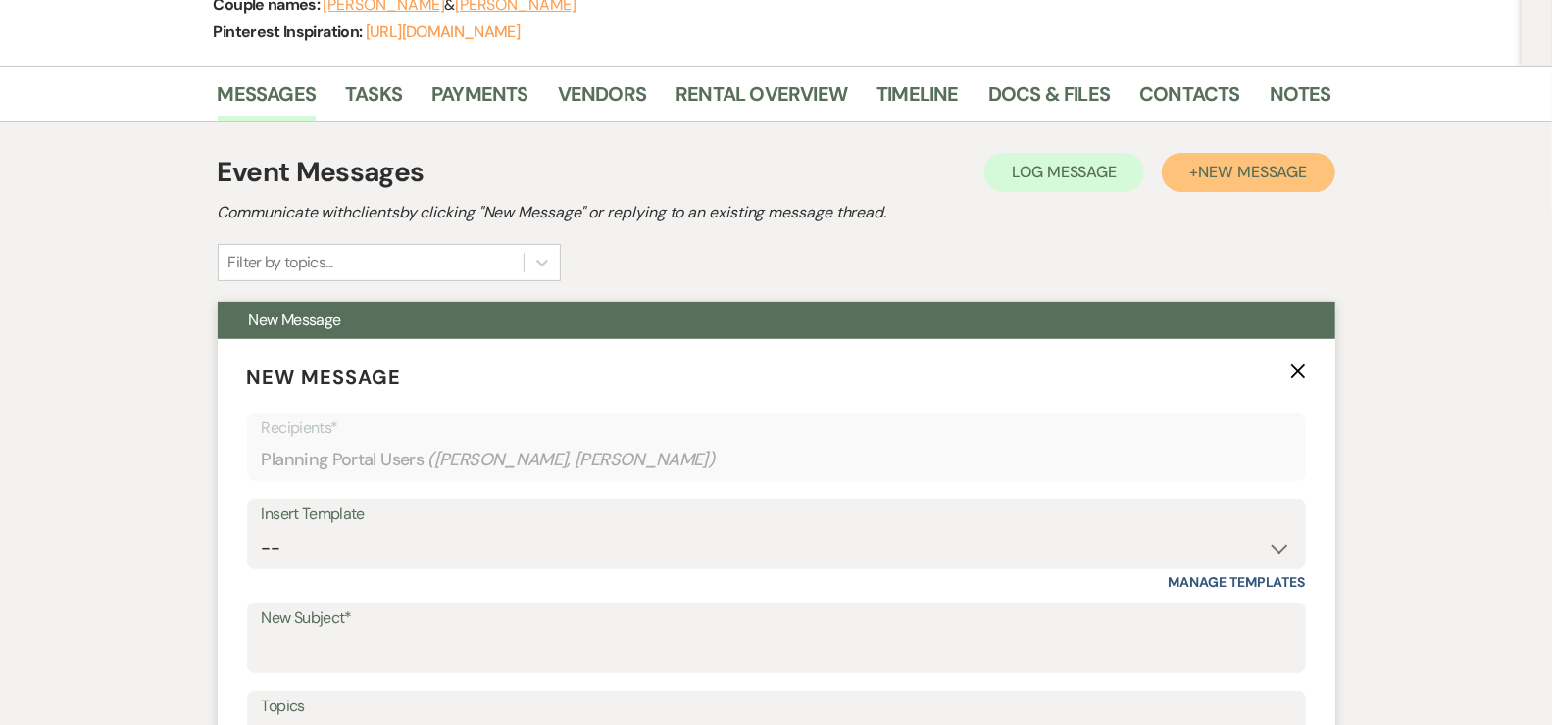
scroll to position [349, 0]
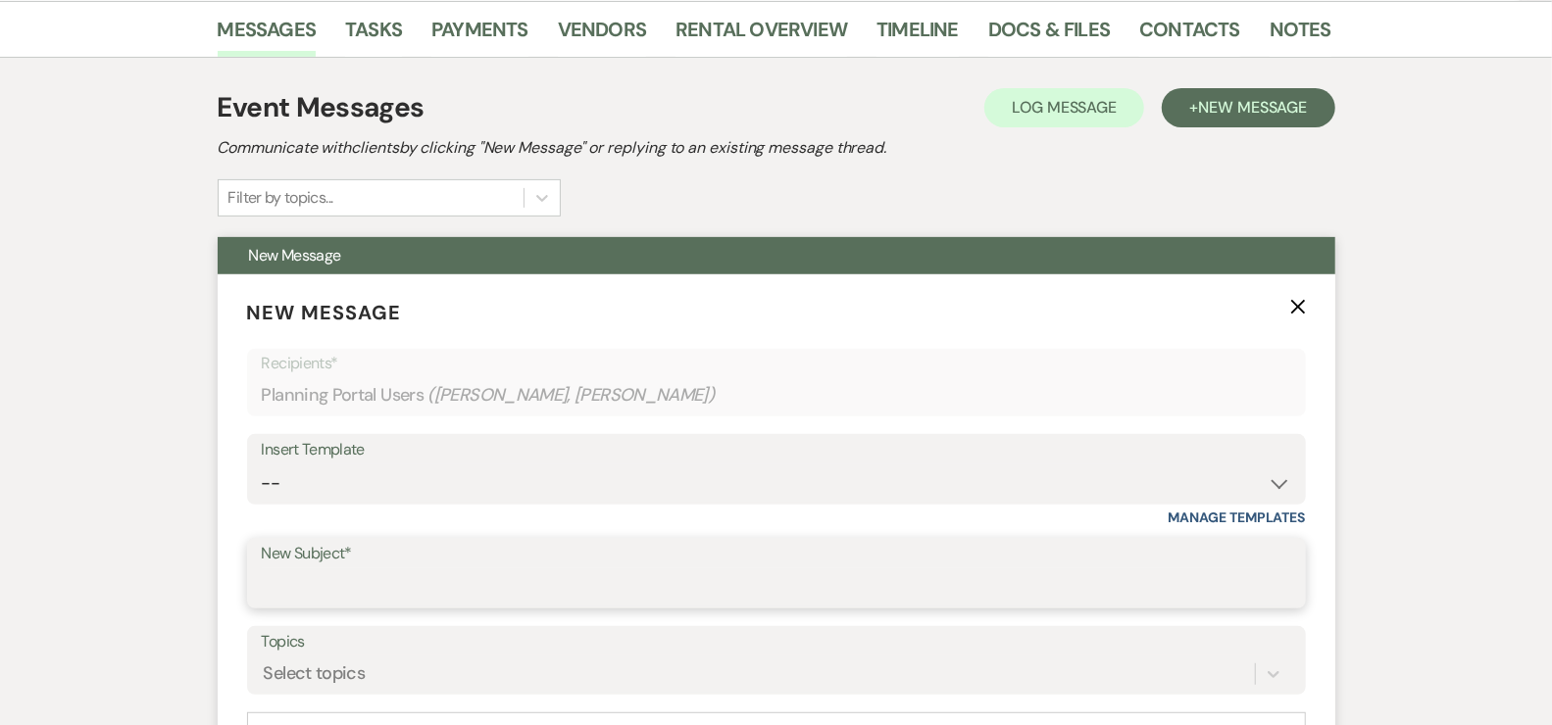
click at [387, 587] on input "New Subject*" at bounding box center [776, 588] width 1029 height 38
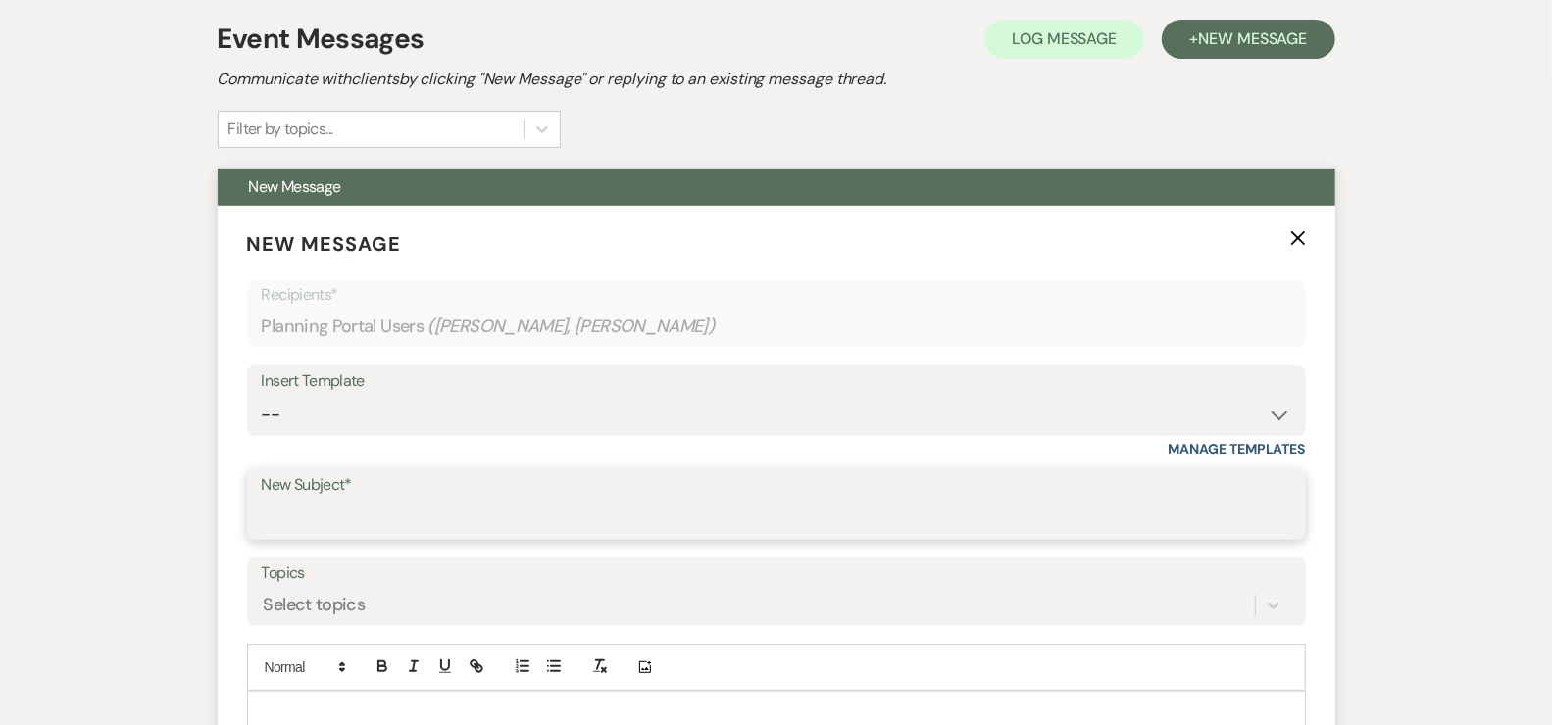
scroll to position [464, 0]
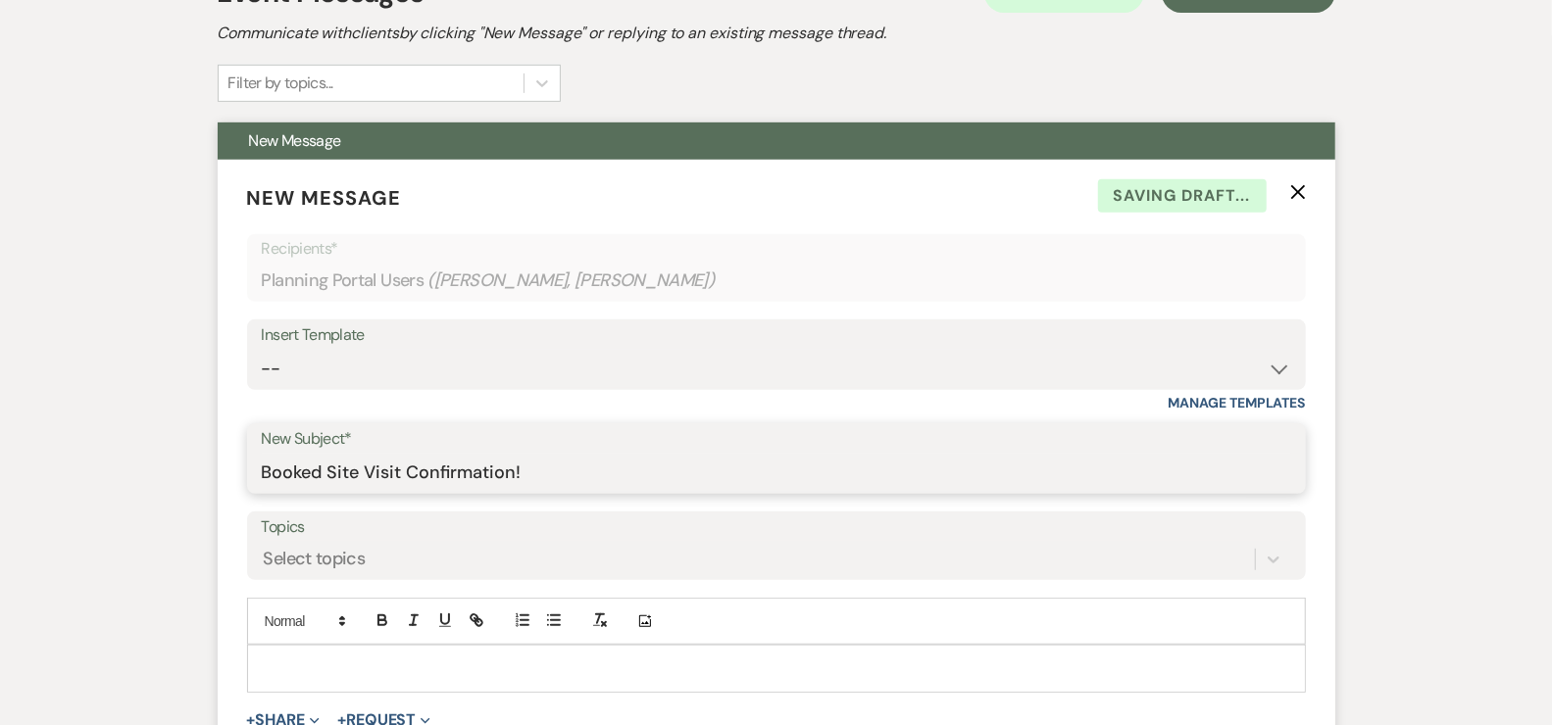
type input "Booked Site Visit Confirmation!"
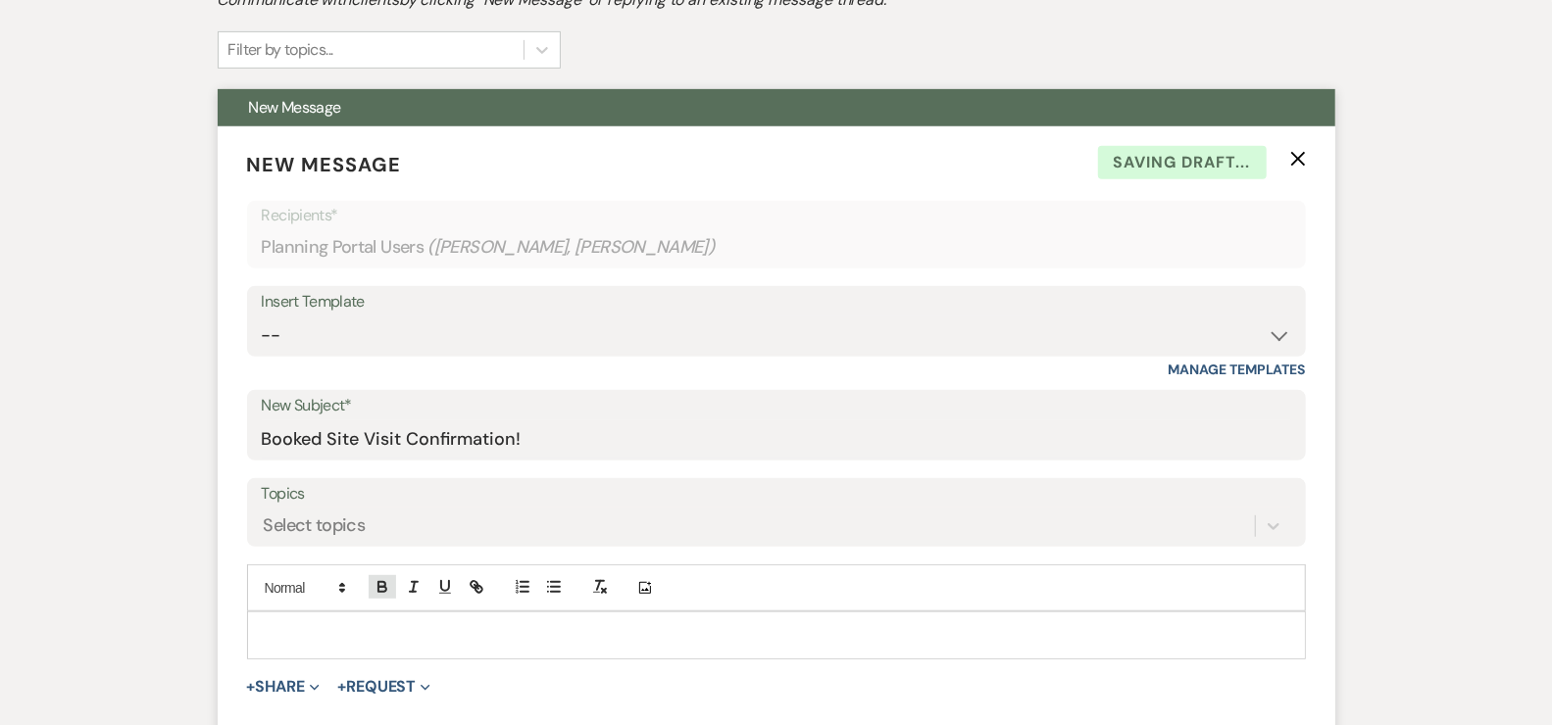
scroll to position [498, 0]
click at [516, 616] on div at bounding box center [776, 634] width 1057 height 45
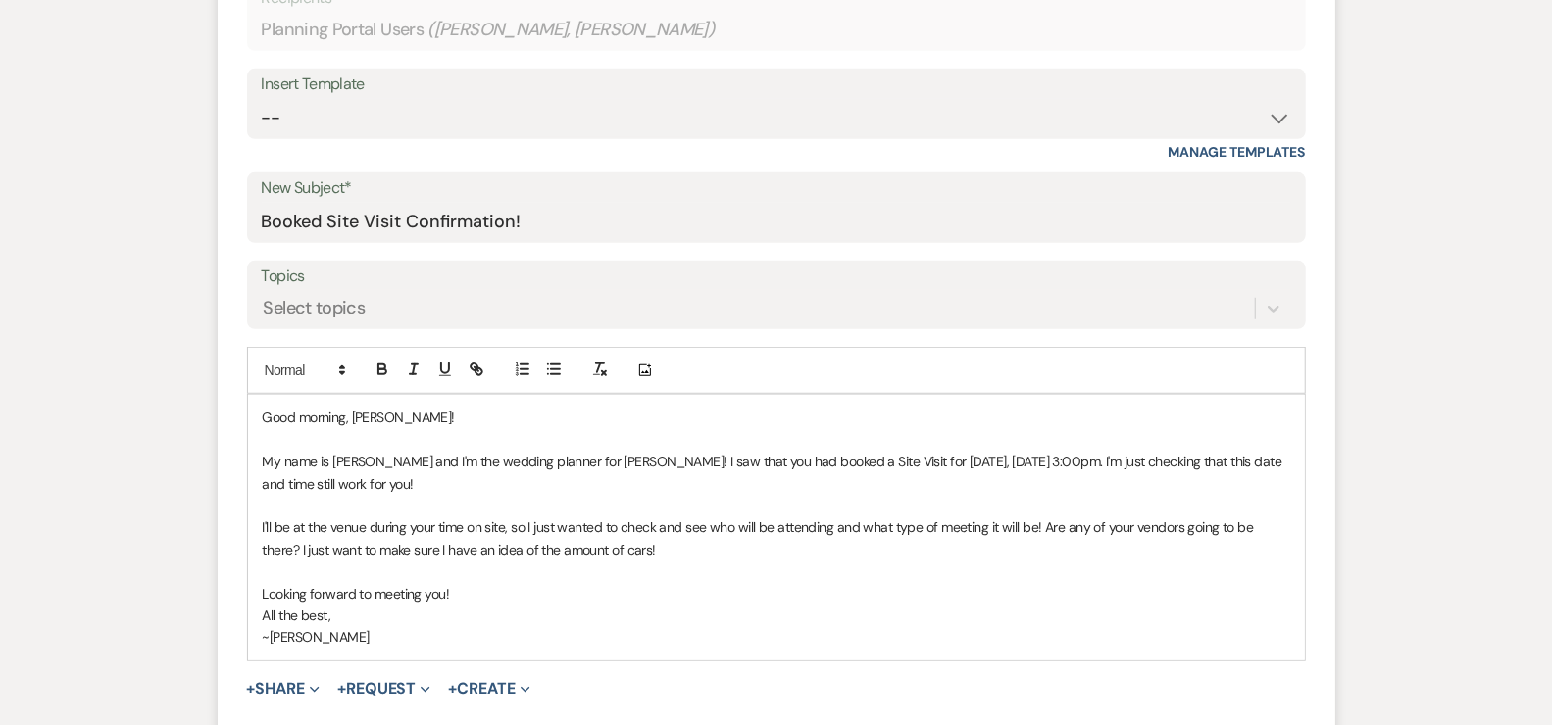
scroll to position [716, 0]
click at [1282, 525] on p "I'll be at the venue during your time on site, so I just wanted to check and se…" at bounding box center [776, 538] width 1027 height 44
click at [751, 569] on p at bounding box center [776, 571] width 1027 height 22
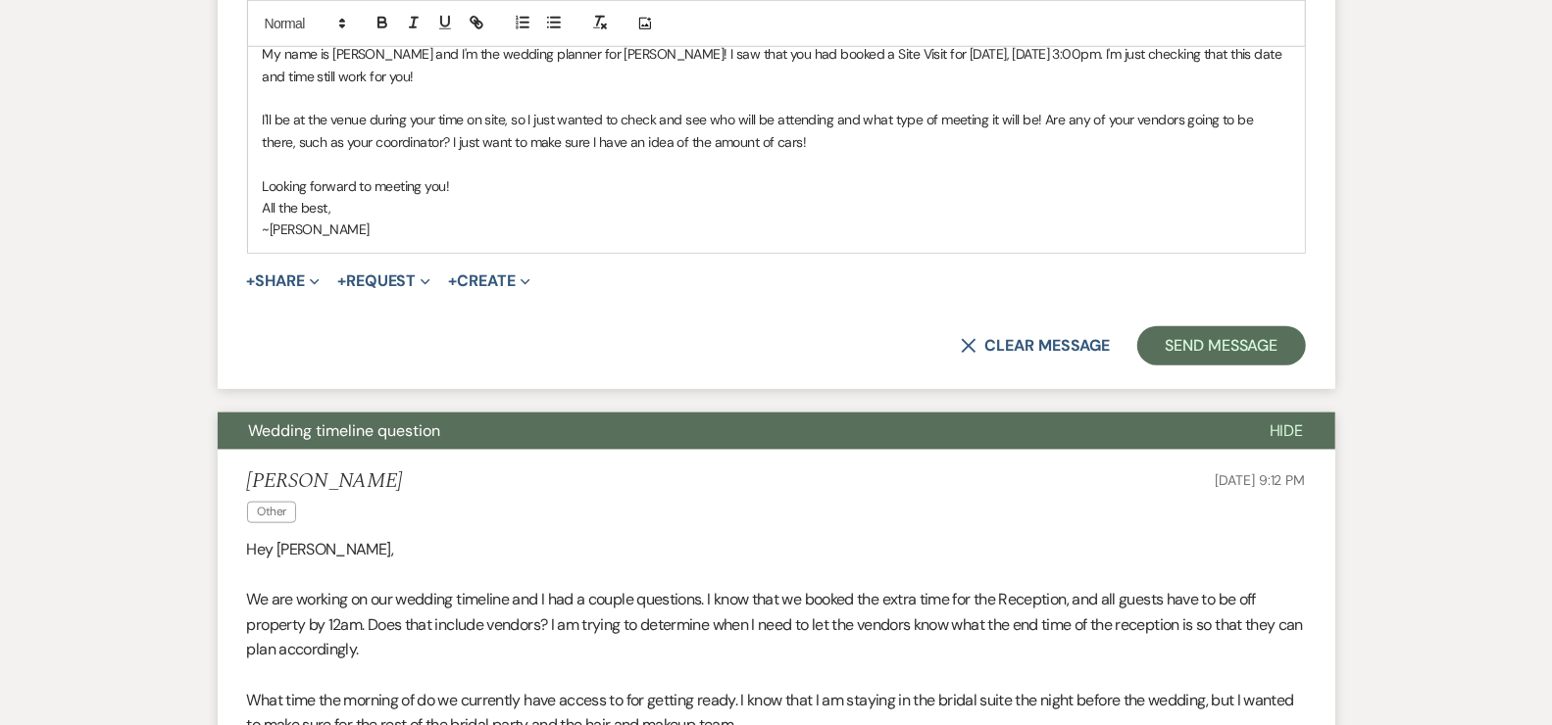
scroll to position [1117, 0]
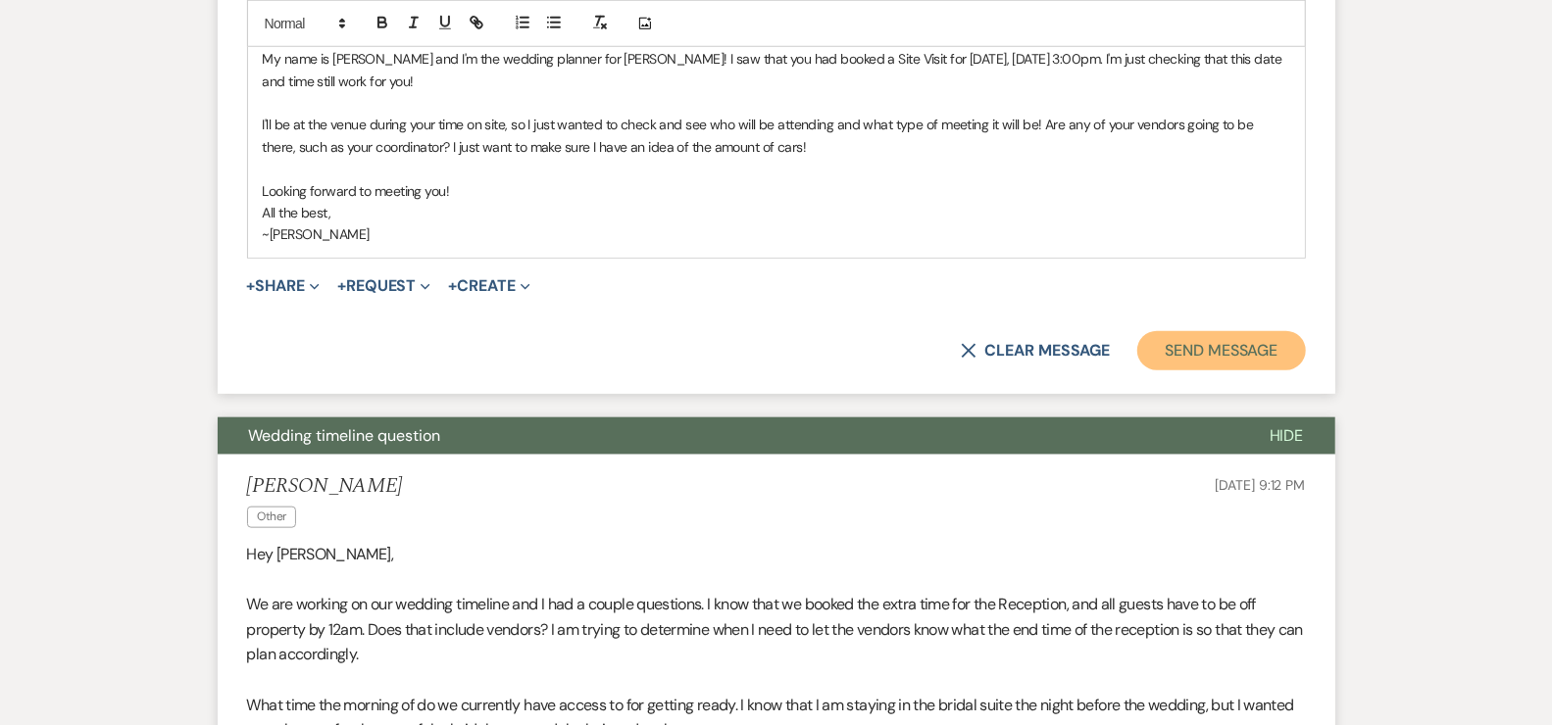
click at [1279, 341] on button "Send Message" at bounding box center [1221, 350] width 168 height 39
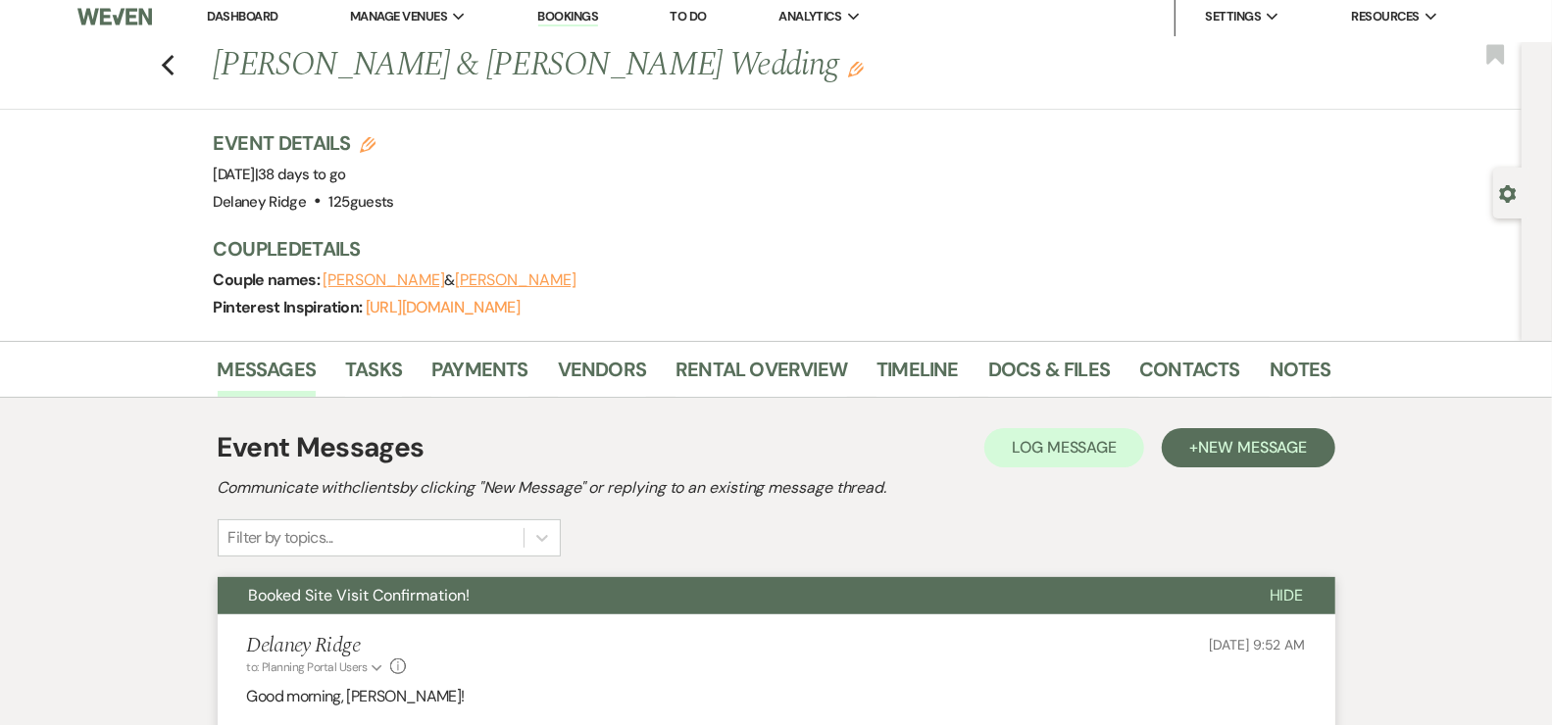
scroll to position [0, 0]
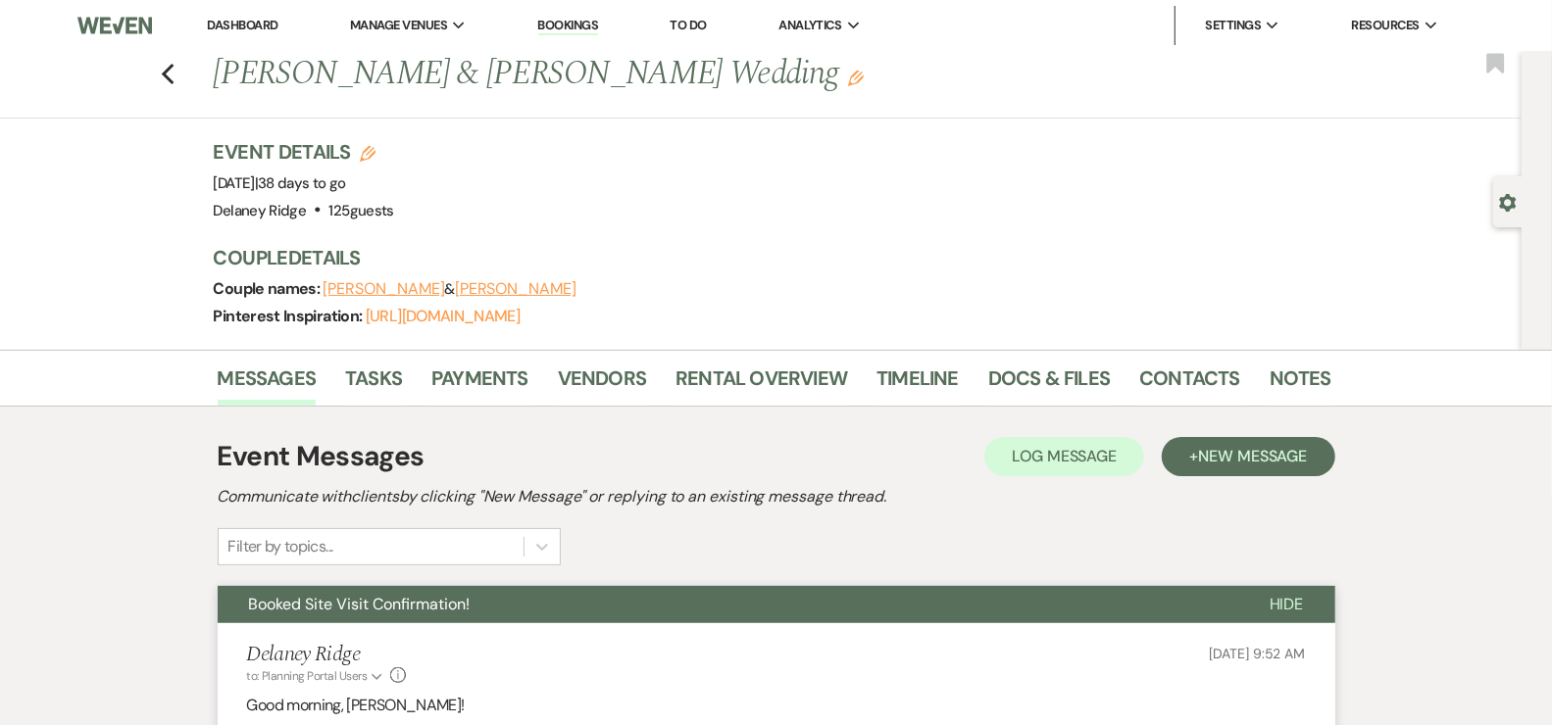
click at [238, 20] on link "Dashboard" at bounding box center [242, 25] width 71 height 17
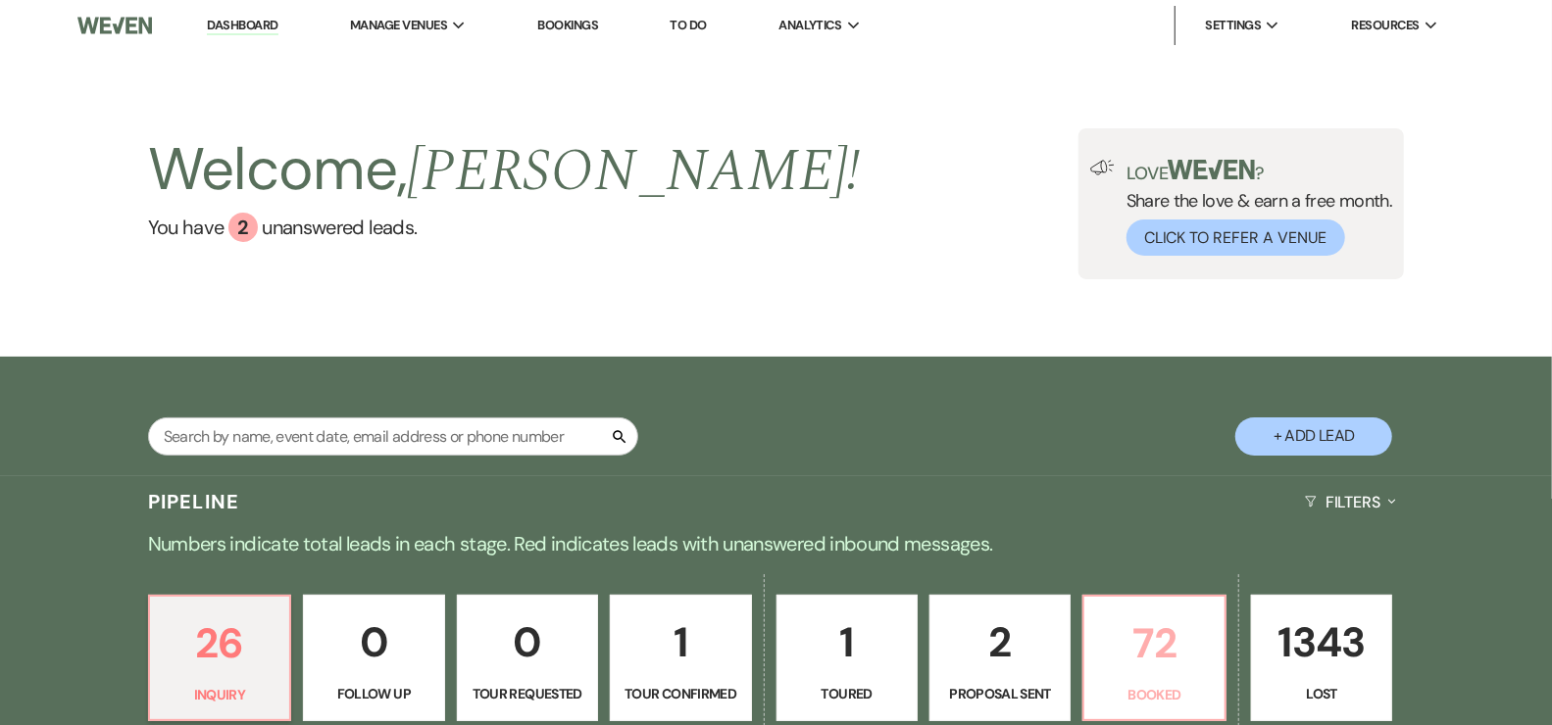
click at [1139, 598] on link "72 Booked" at bounding box center [1153, 658] width 143 height 127
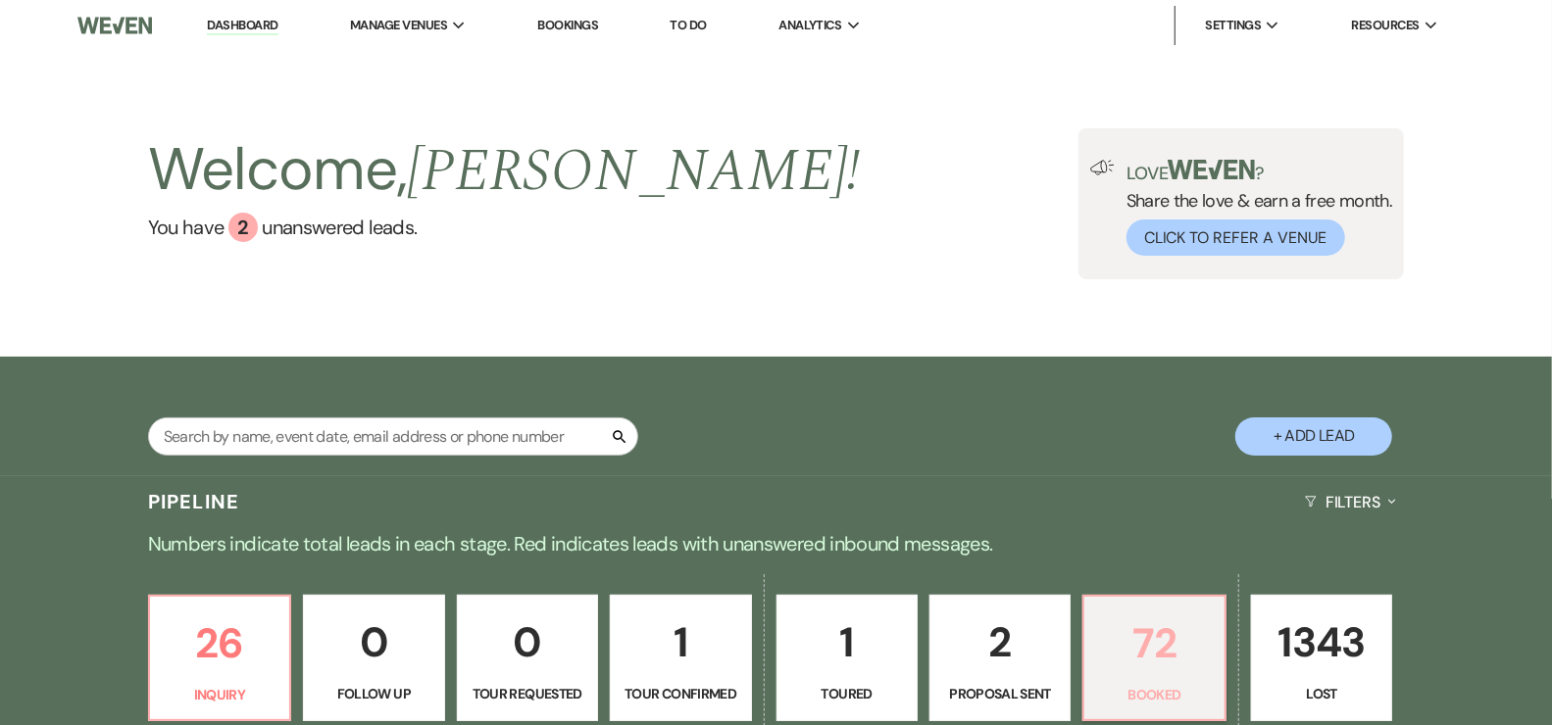
click at [1177, 655] on p "72" at bounding box center [1154, 644] width 116 height 66
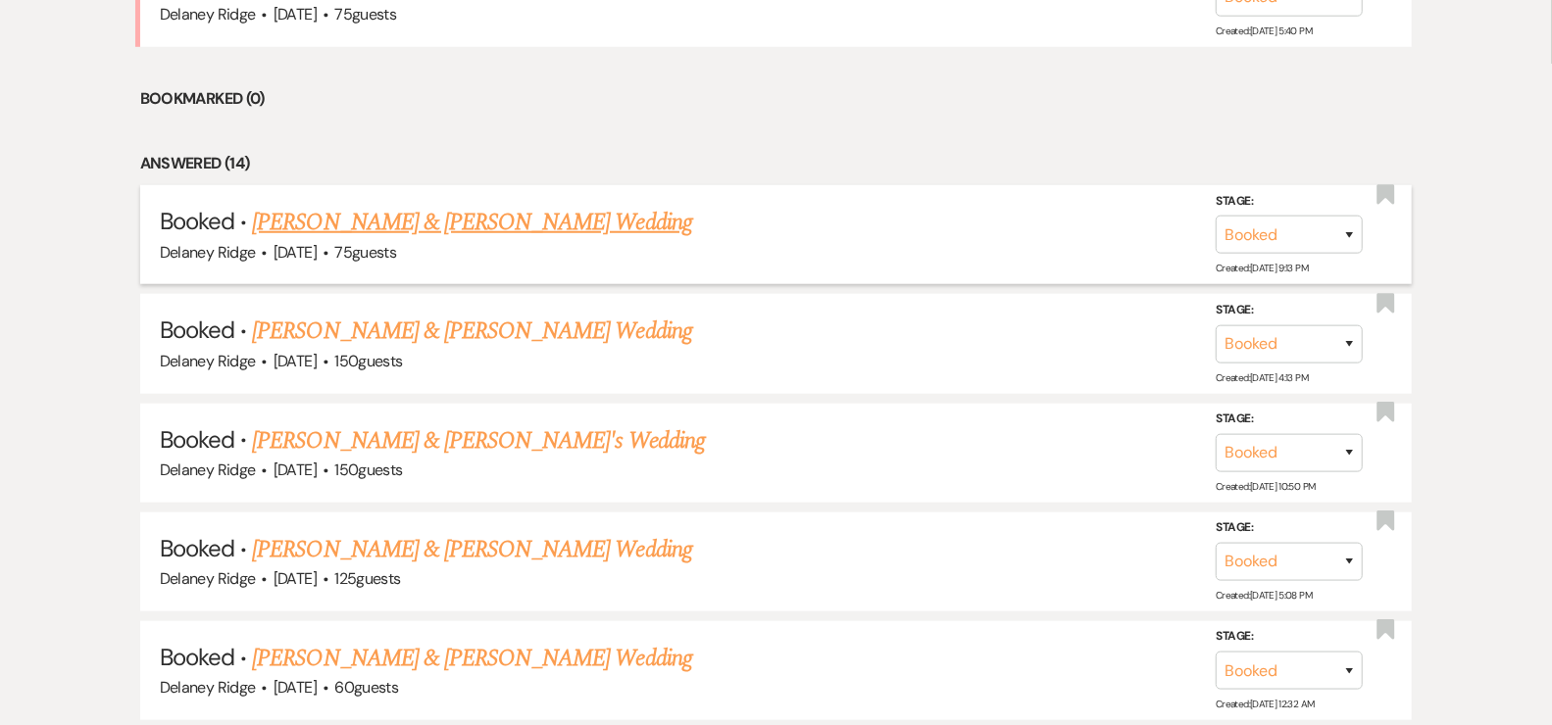
scroll to position [767, 0]
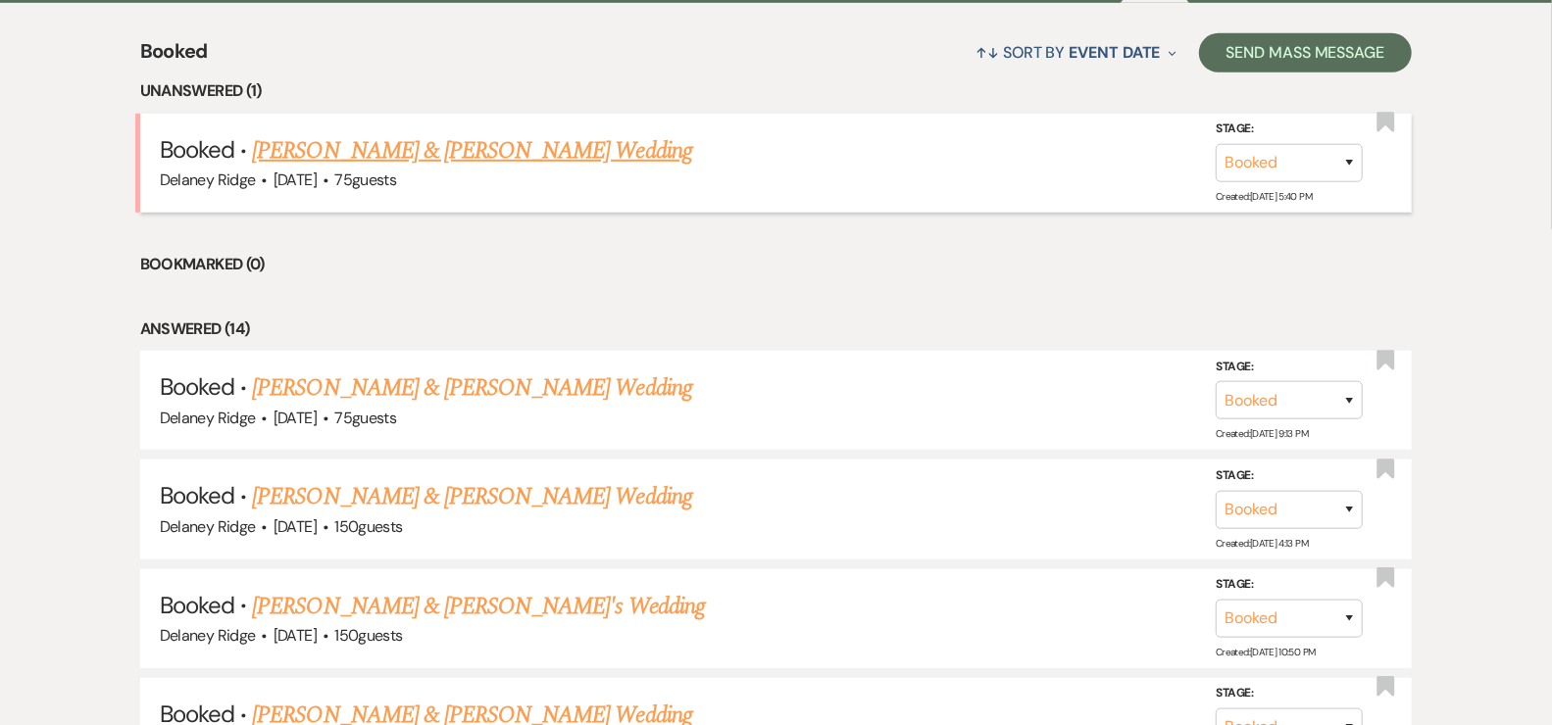
click at [527, 169] on div "Delaney Ridge · [DATE] · 75 guests" at bounding box center [776, 180] width 1233 height 25
click at [530, 157] on link "[PERSON_NAME] & [PERSON_NAME] Wedding" at bounding box center [471, 150] width 439 height 35
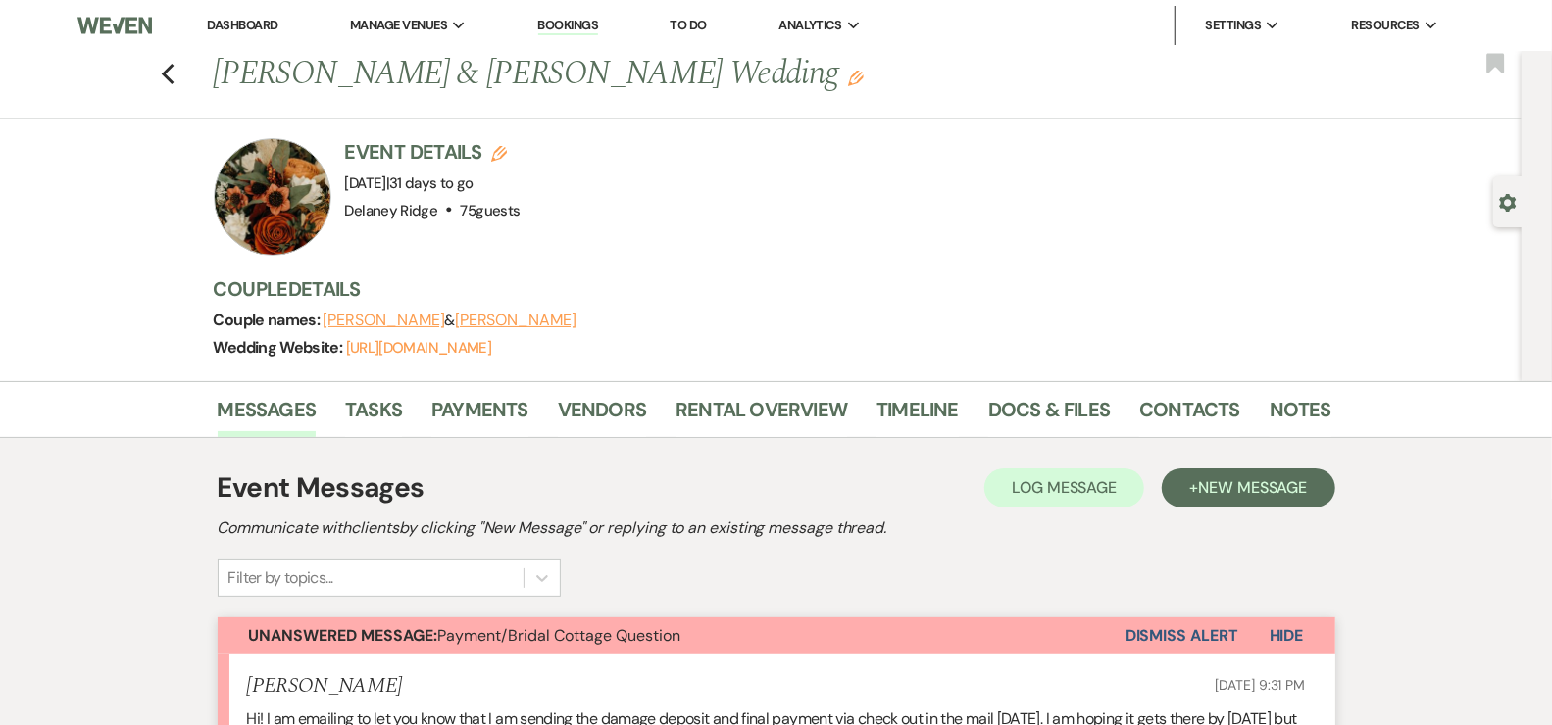
click at [232, 17] on link "Dashboard" at bounding box center [242, 25] width 71 height 17
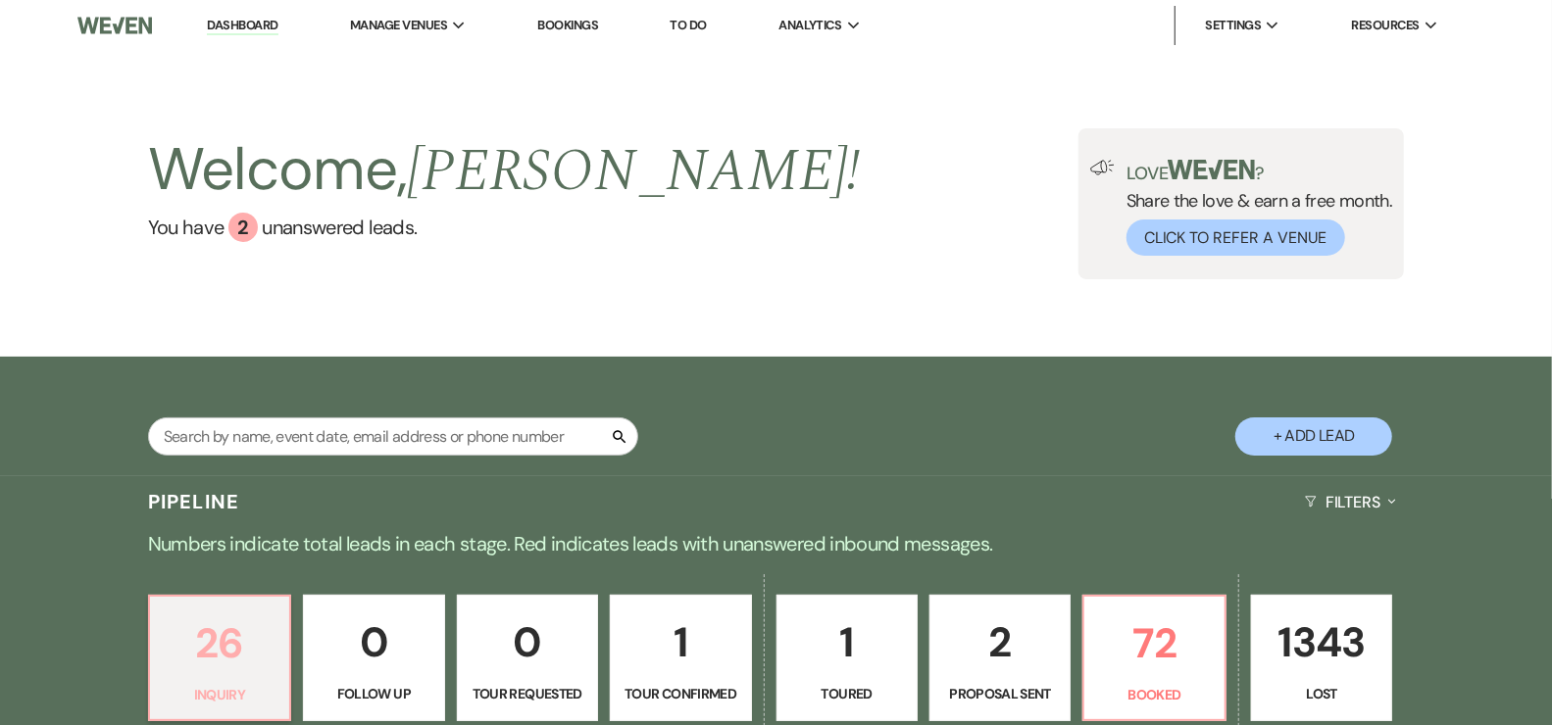
click at [199, 652] on p "26" at bounding box center [220, 644] width 116 height 66
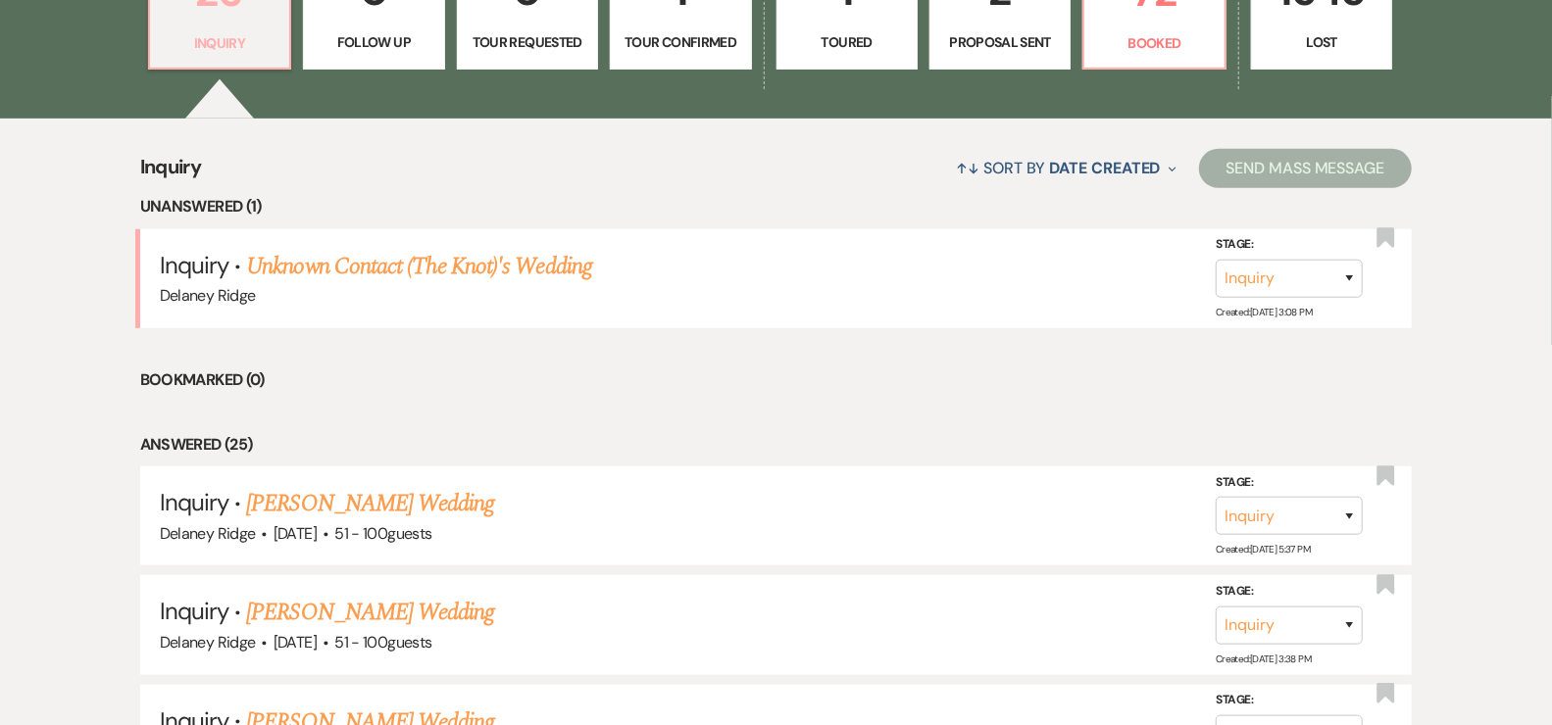
scroll to position [654, 0]
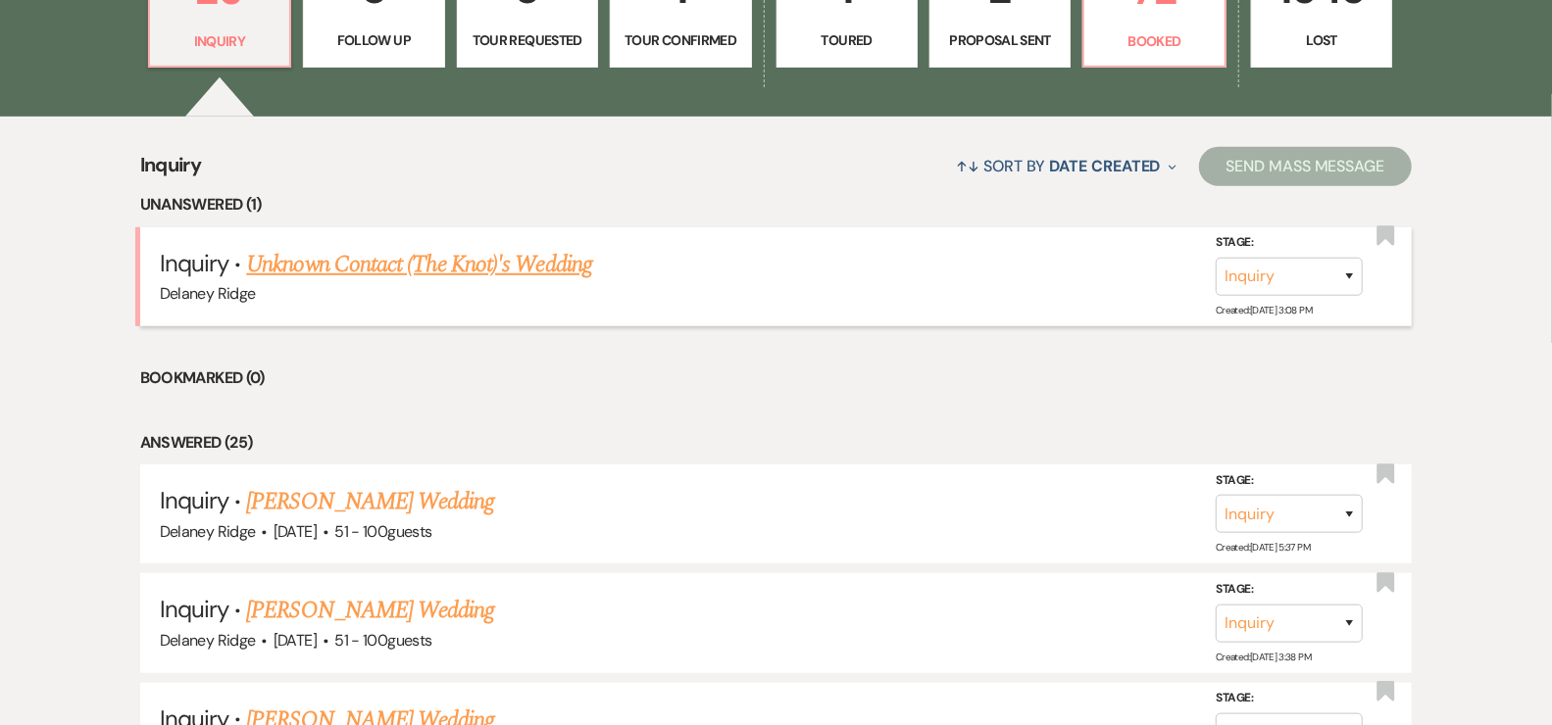
click at [470, 252] on link "Unknown Contact (The Knot)'s Wedding" at bounding box center [418, 264] width 345 height 35
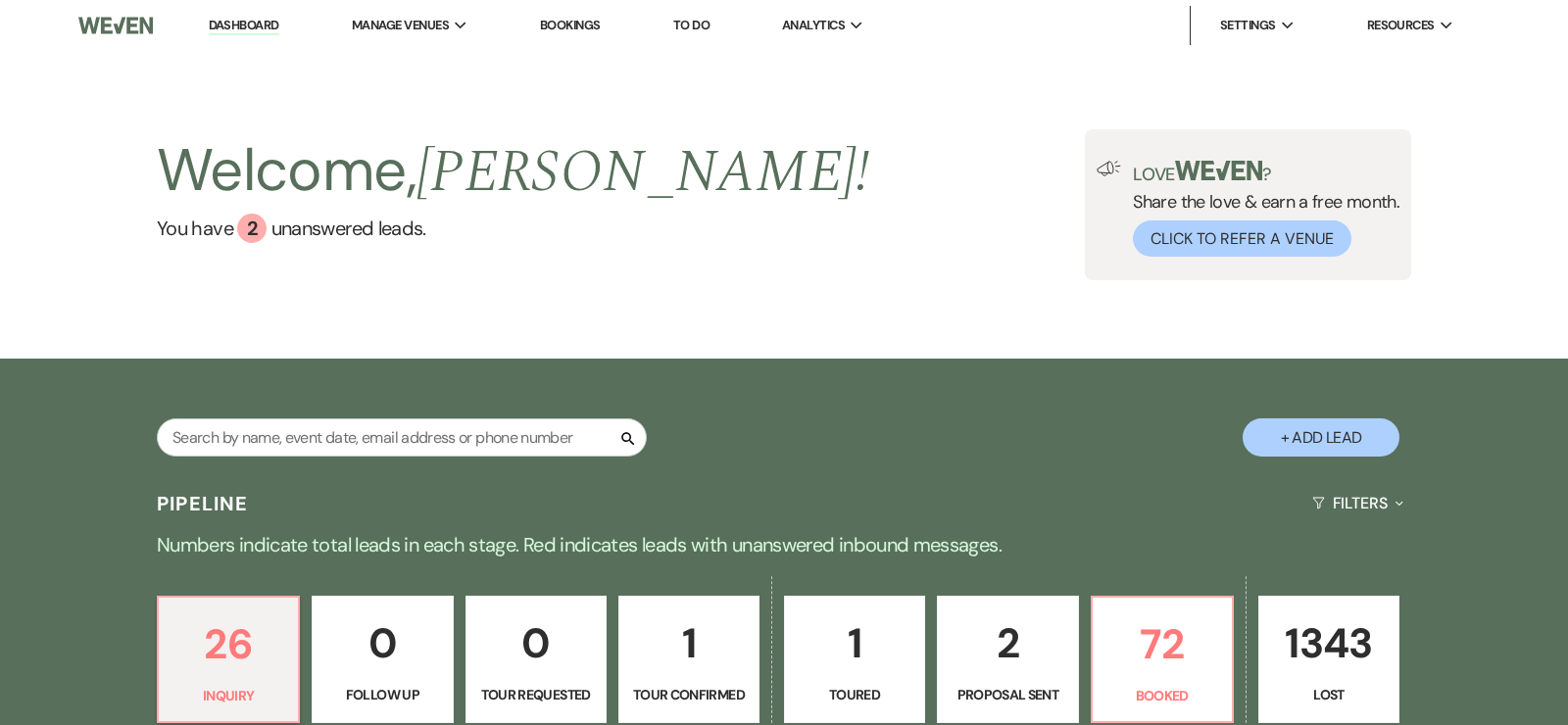
select select "2"
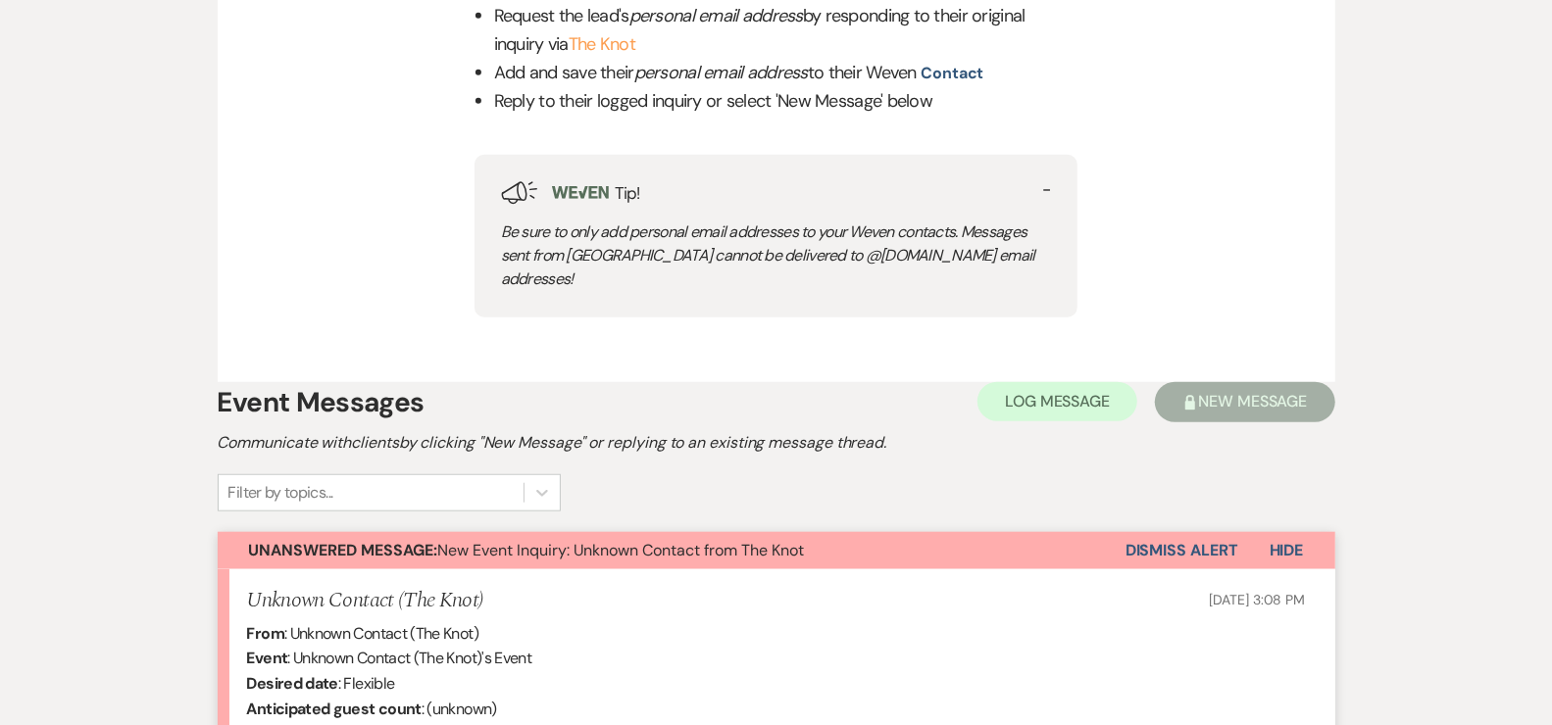
scroll to position [933, 0]
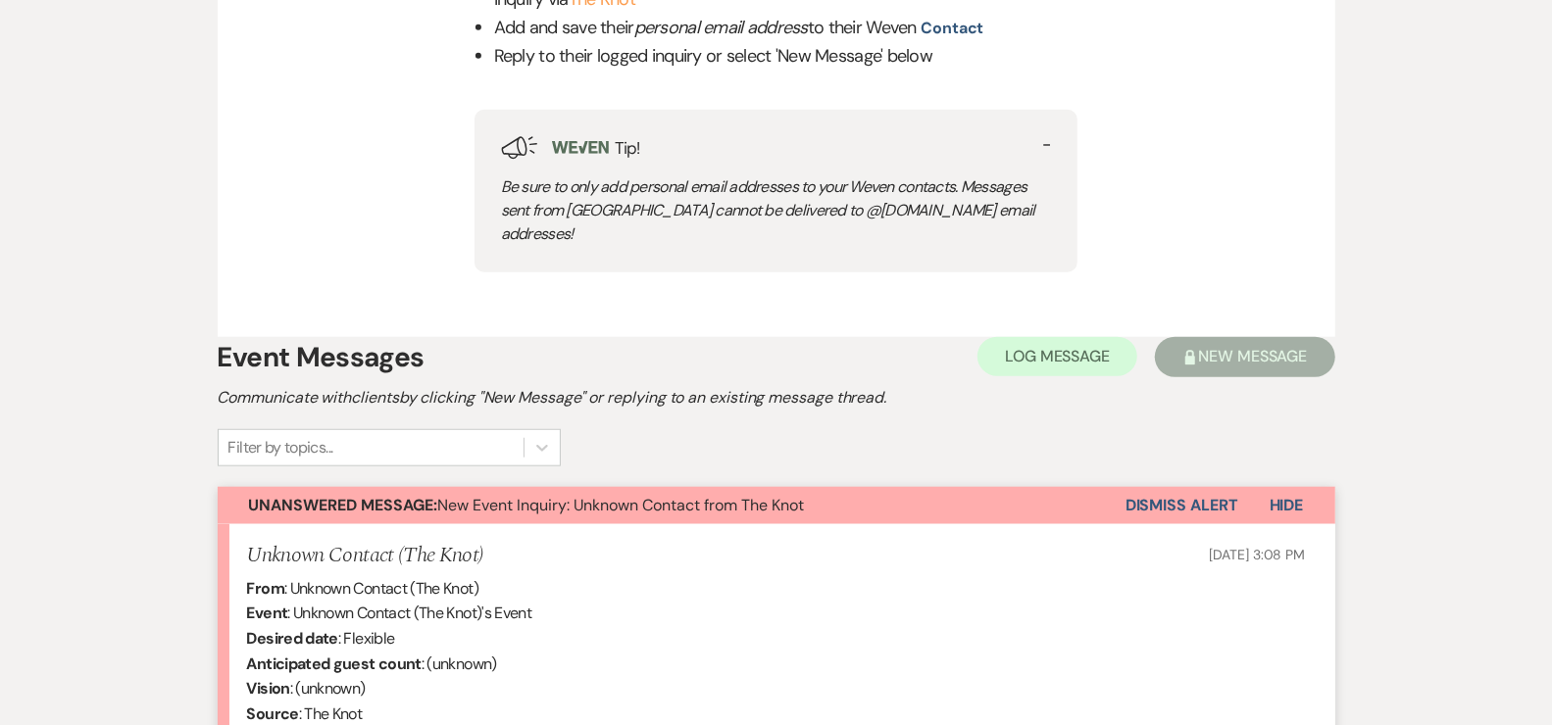
click at [1175, 487] on button "Dismiss Alert" at bounding box center [1181, 505] width 113 height 37
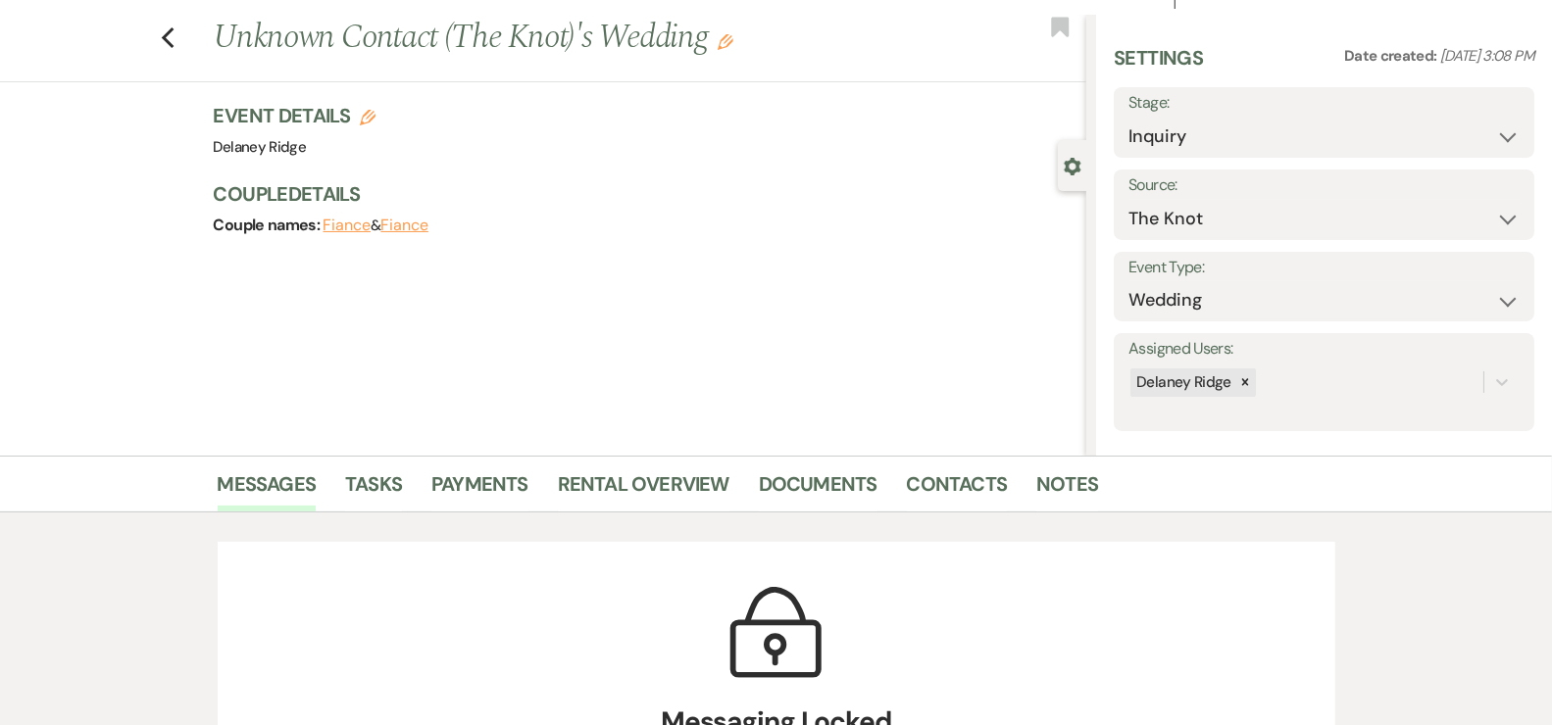
scroll to position [0, 0]
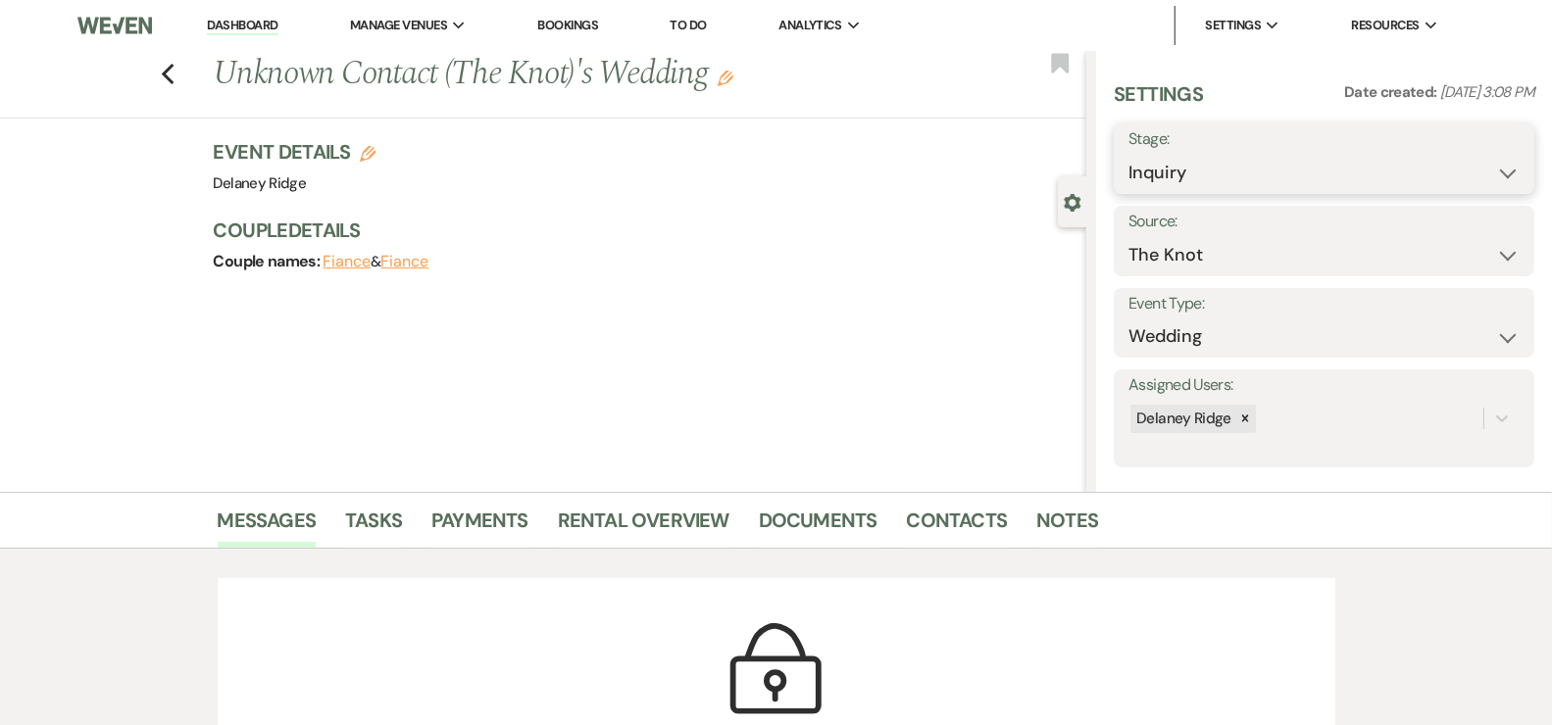
click at [1208, 169] on select "Inquiry Follow Up Tour Requested Tour Confirmed Toured Proposal Sent Booked Lost" at bounding box center [1323, 173] width 391 height 38
select select "8"
click at [1128, 154] on select "Inquiry Follow Up Tour Requested Tour Confirmed Toured Proposal Sent Booked Lost" at bounding box center [1323, 173] width 391 height 38
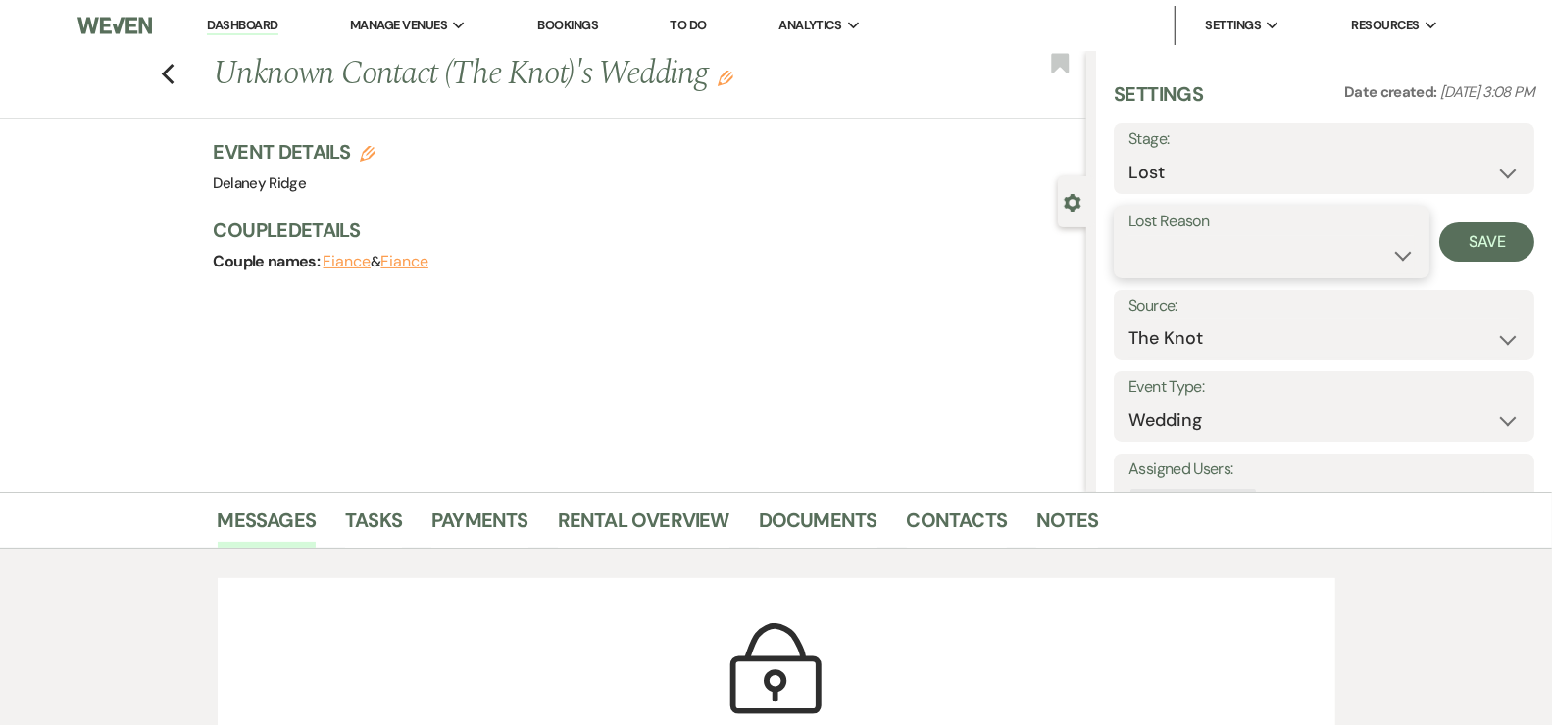
click at [1219, 246] on select "Booked Elsewhere Budget Date Unavailable No Response Not a Good Match Capacity …" at bounding box center [1271, 255] width 286 height 38
select select "10"
click at [1128, 236] on select "Booked Elsewhere Budget Date Unavailable No Response Not a Good Match Capacity …" at bounding box center [1271, 255] width 286 height 38
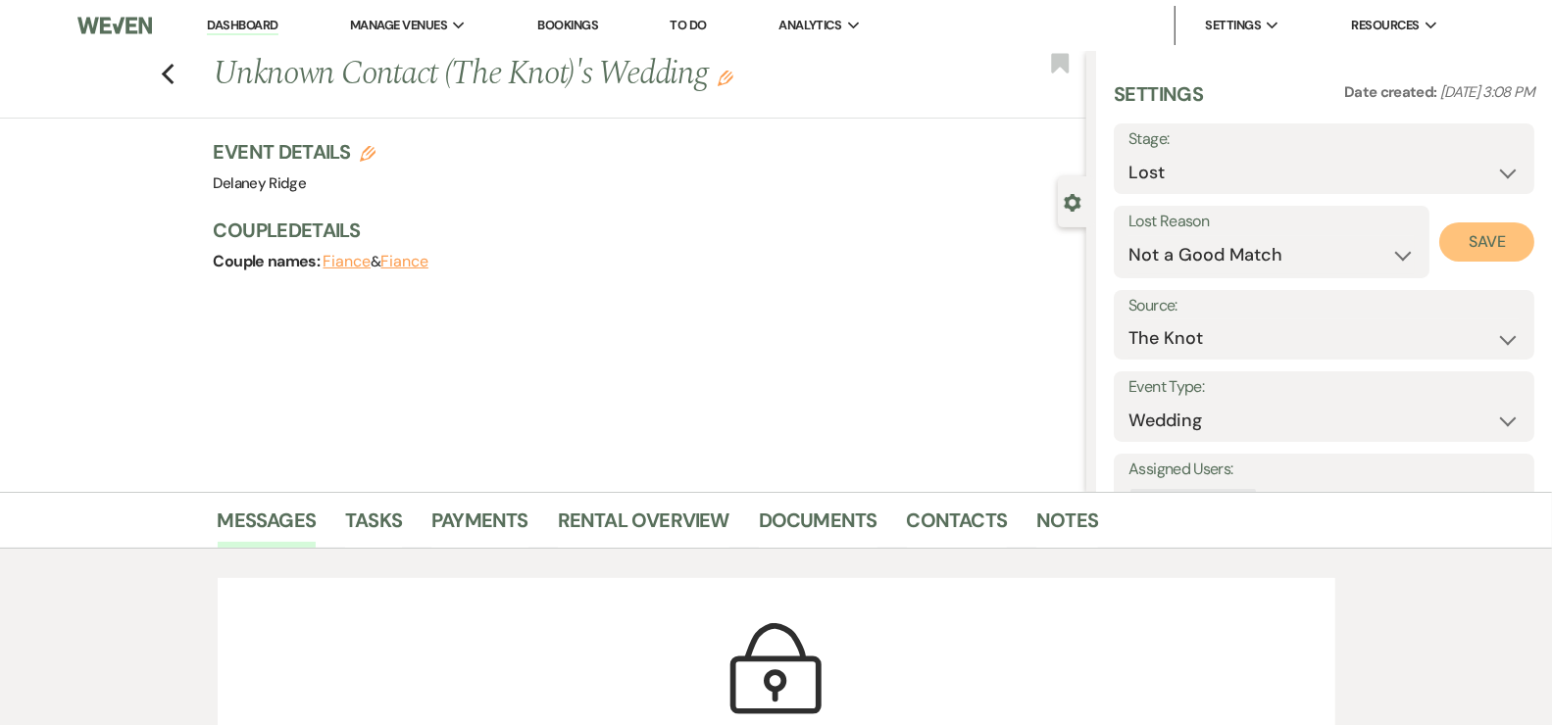
click at [1308, 249] on button "Save" at bounding box center [1486, 242] width 95 height 39
click at [234, 18] on link "Dashboard" at bounding box center [242, 26] width 71 height 19
select select "8"
select select "10"
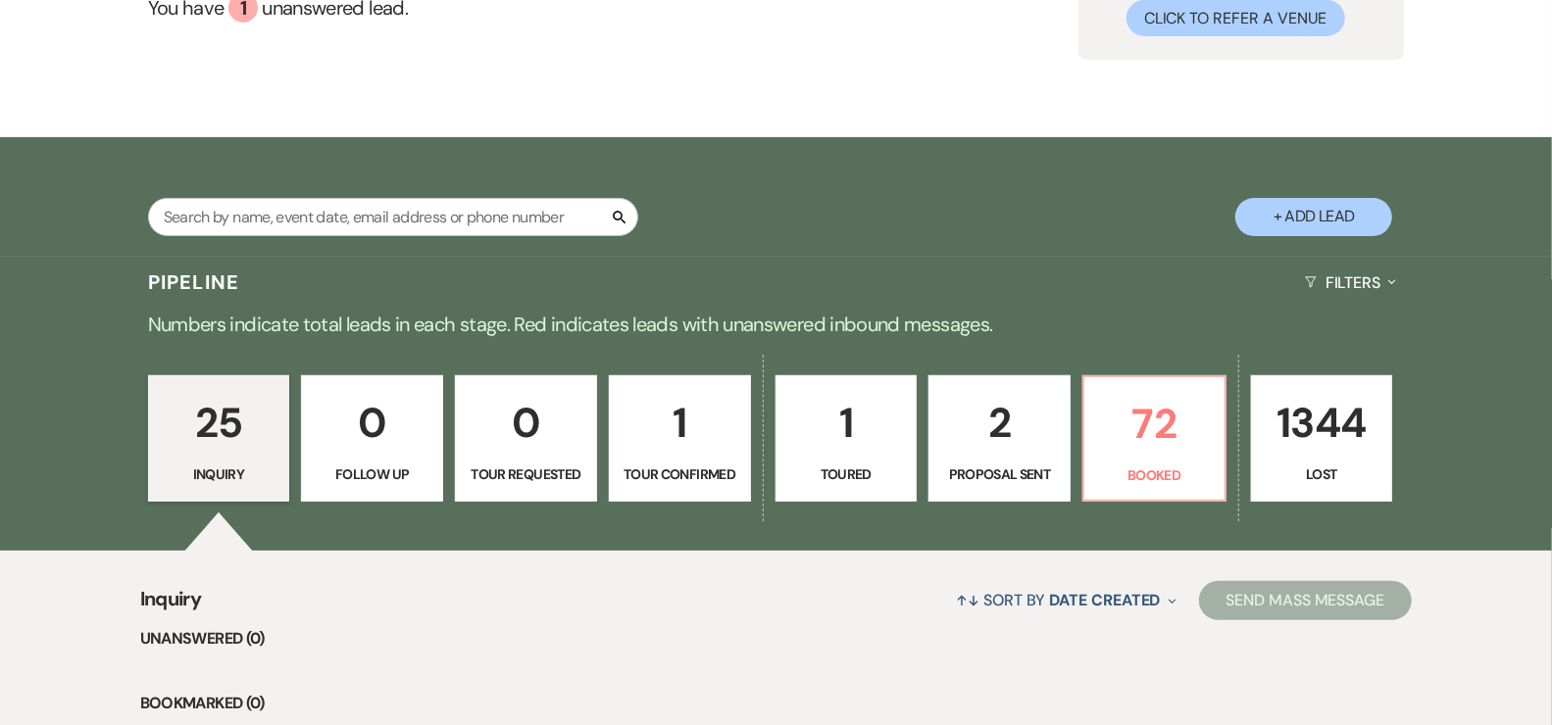
click at [677, 420] on p "1" at bounding box center [679, 423] width 117 height 66
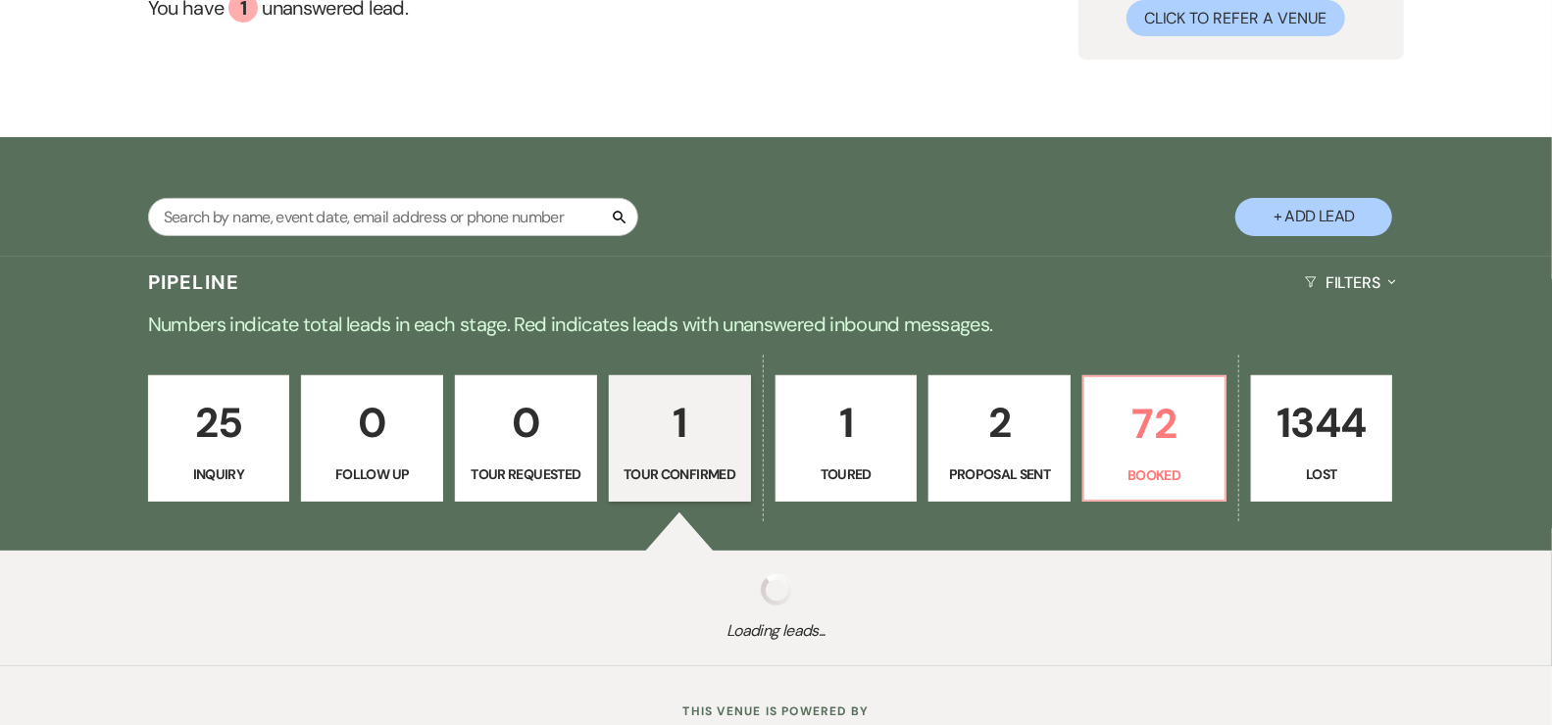
select select "4"
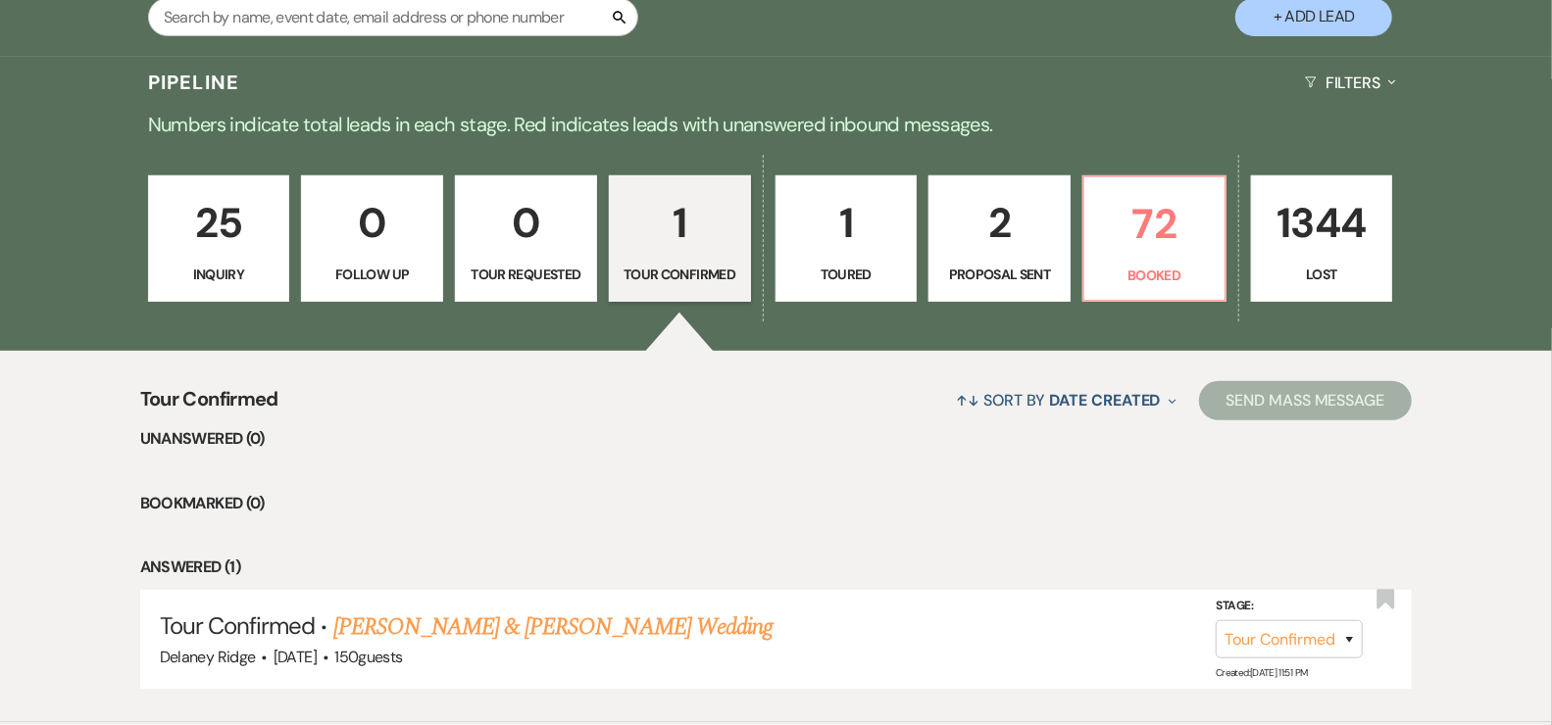
scroll to position [541, 0]
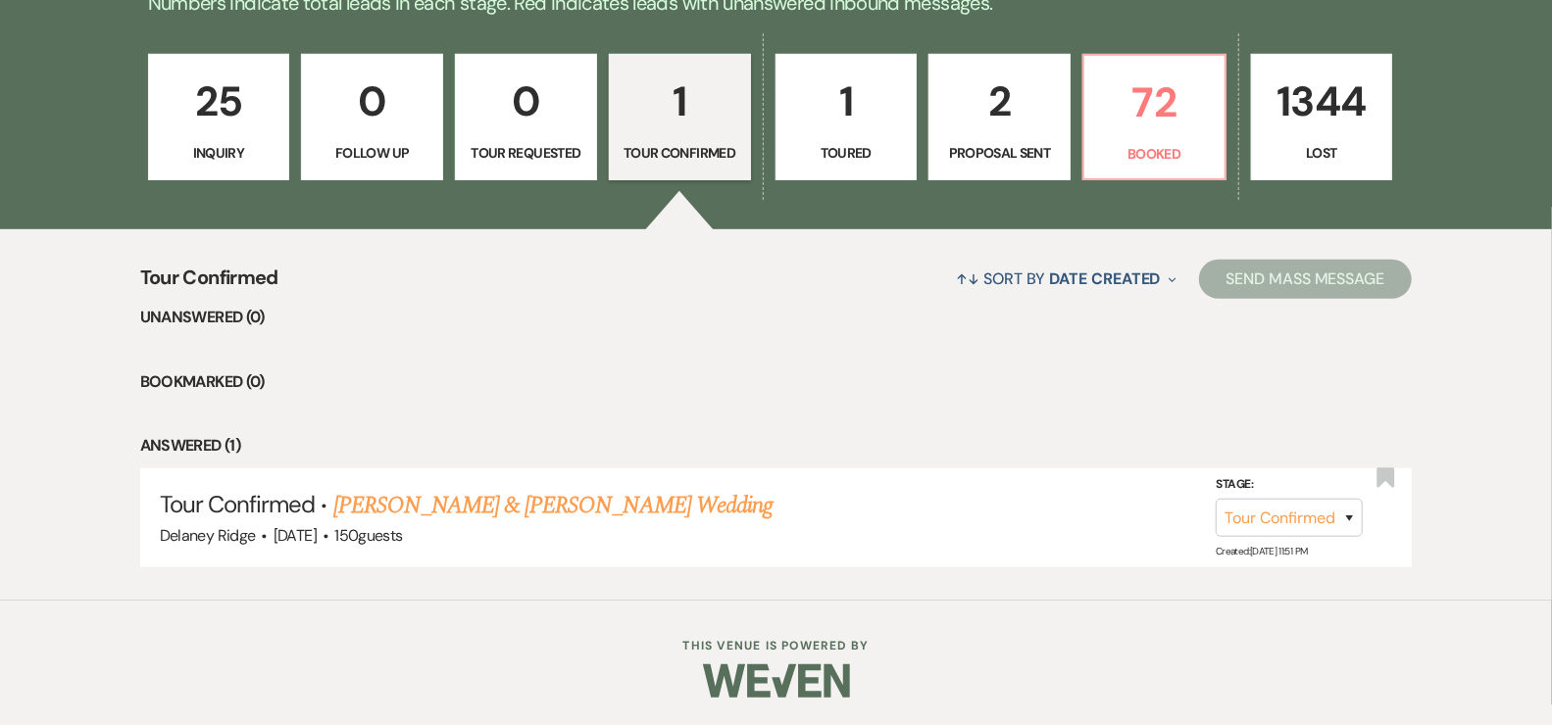
click at [955, 110] on p "2" at bounding box center [999, 102] width 117 height 66
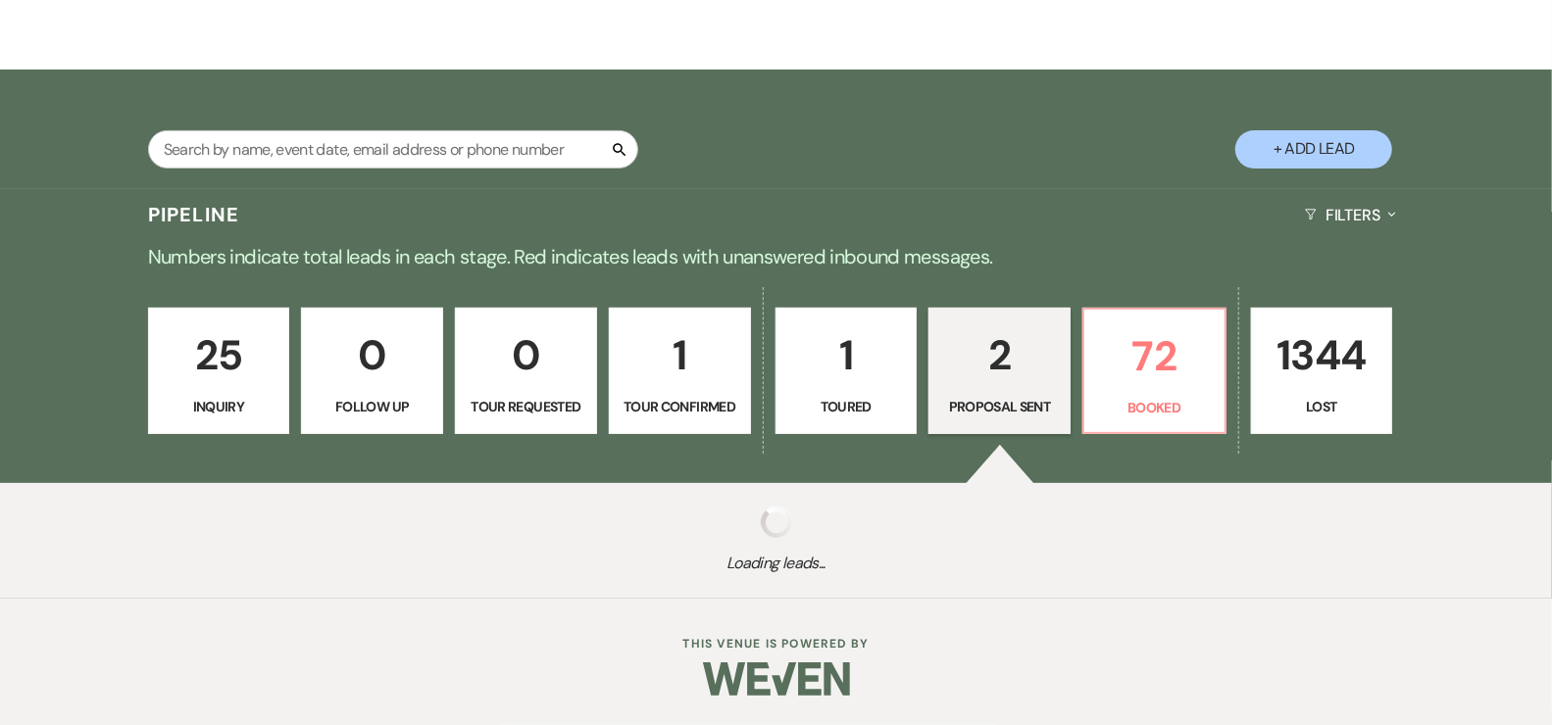
scroll to position [541, 0]
select select "6"
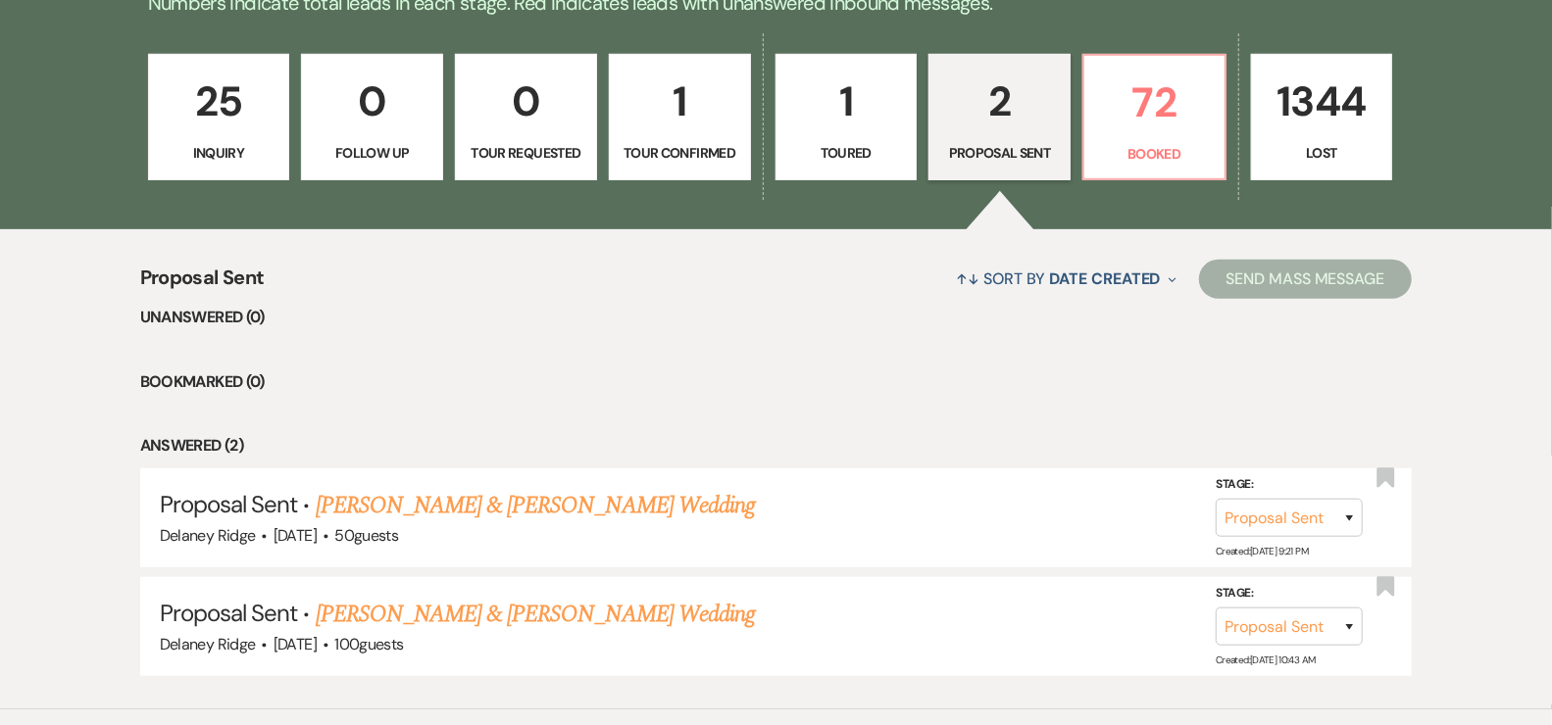
click at [884, 101] on p "1" at bounding box center [846, 102] width 117 height 66
select select "5"
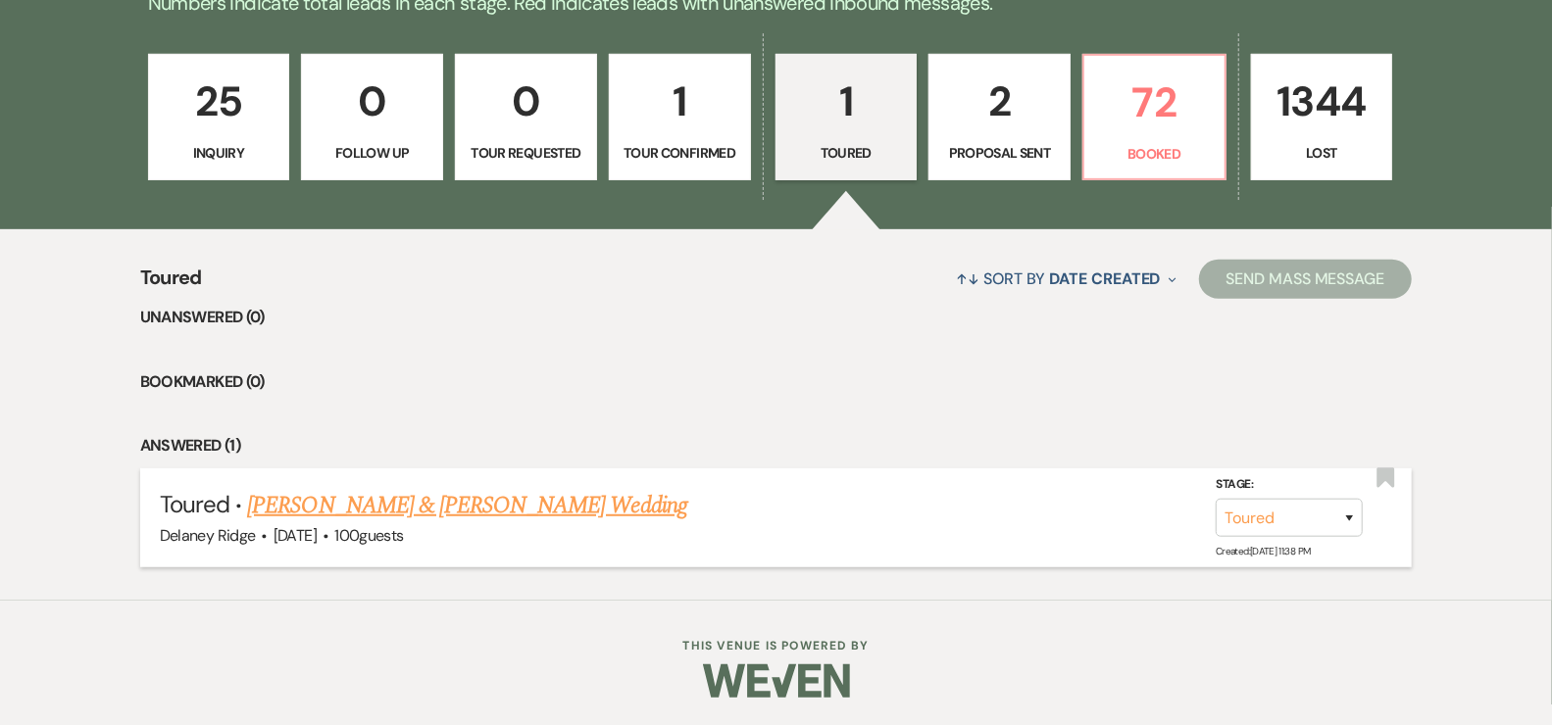
click at [470, 502] on link "[PERSON_NAME] & [PERSON_NAME] Wedding" at bounding box center [466, 505] width 439 height 35
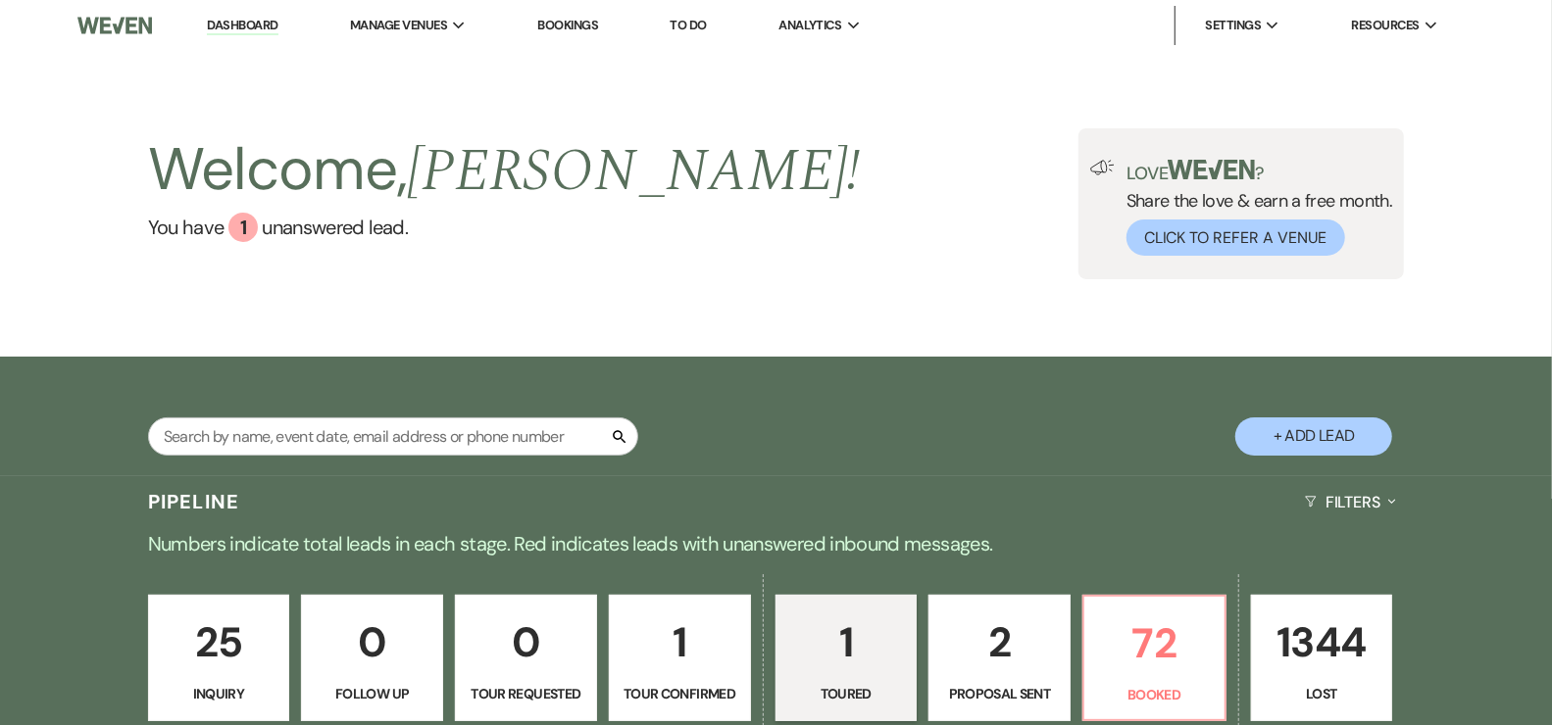
select select "5"
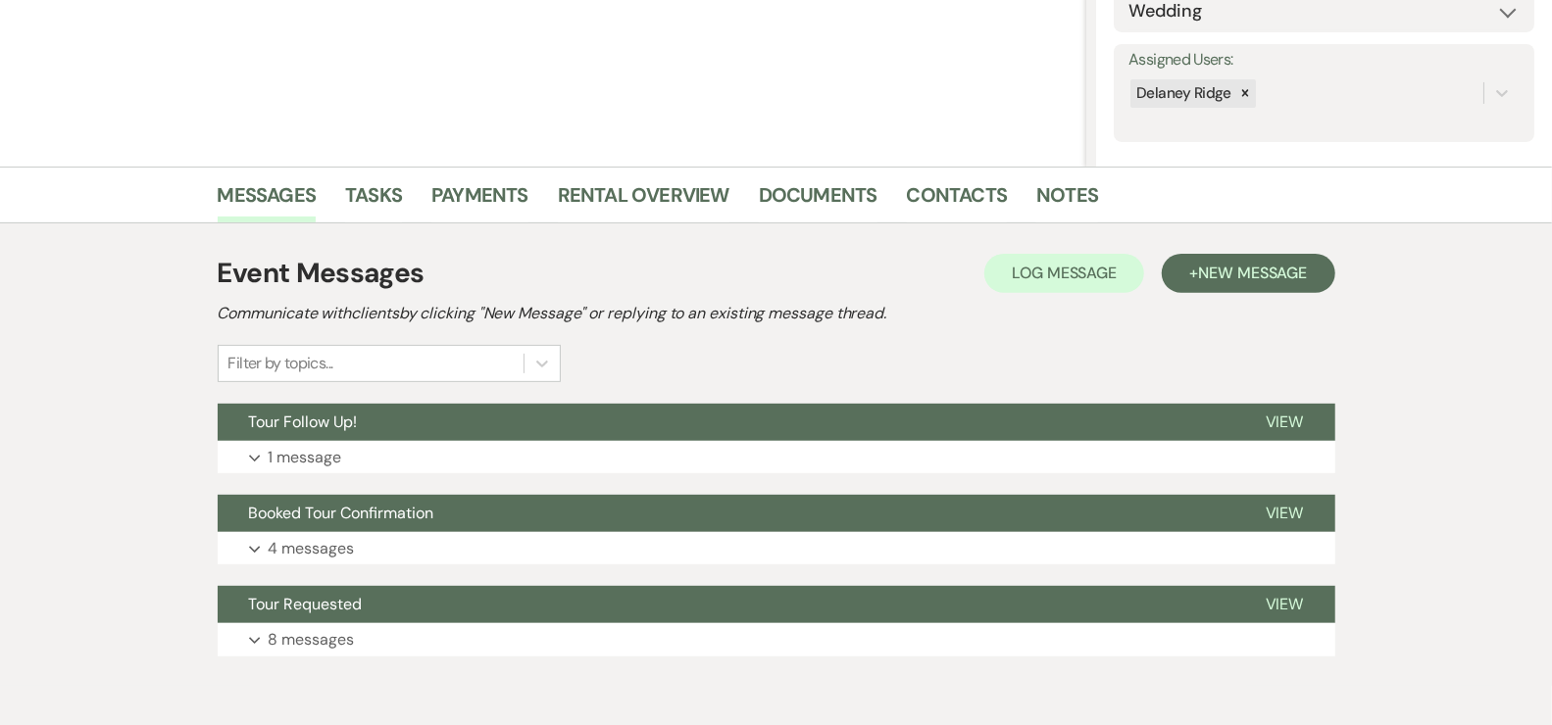
scroll to position [410, 0]
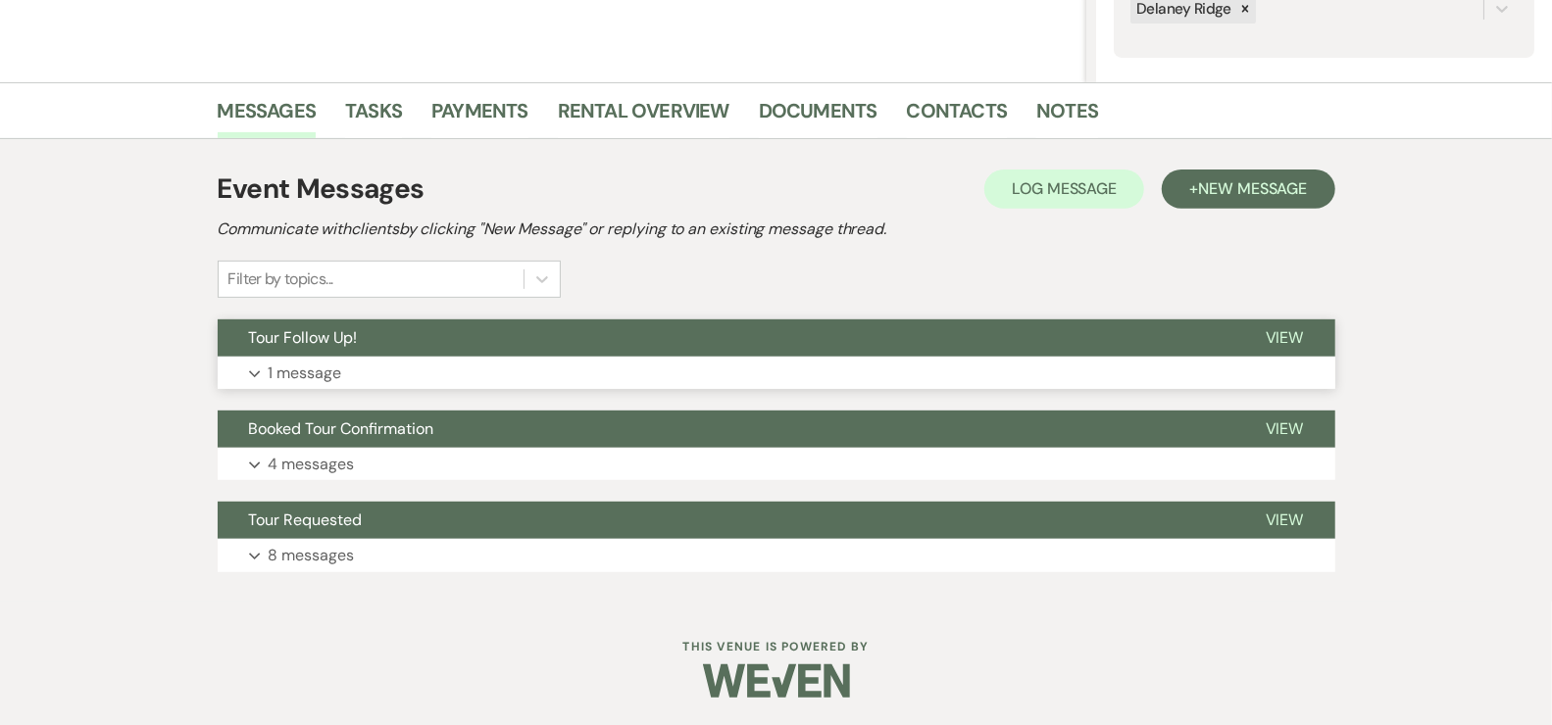
click at [701, 361] on button "Expand 1 message" at bounding box center [776, 373] width 1117 height 33
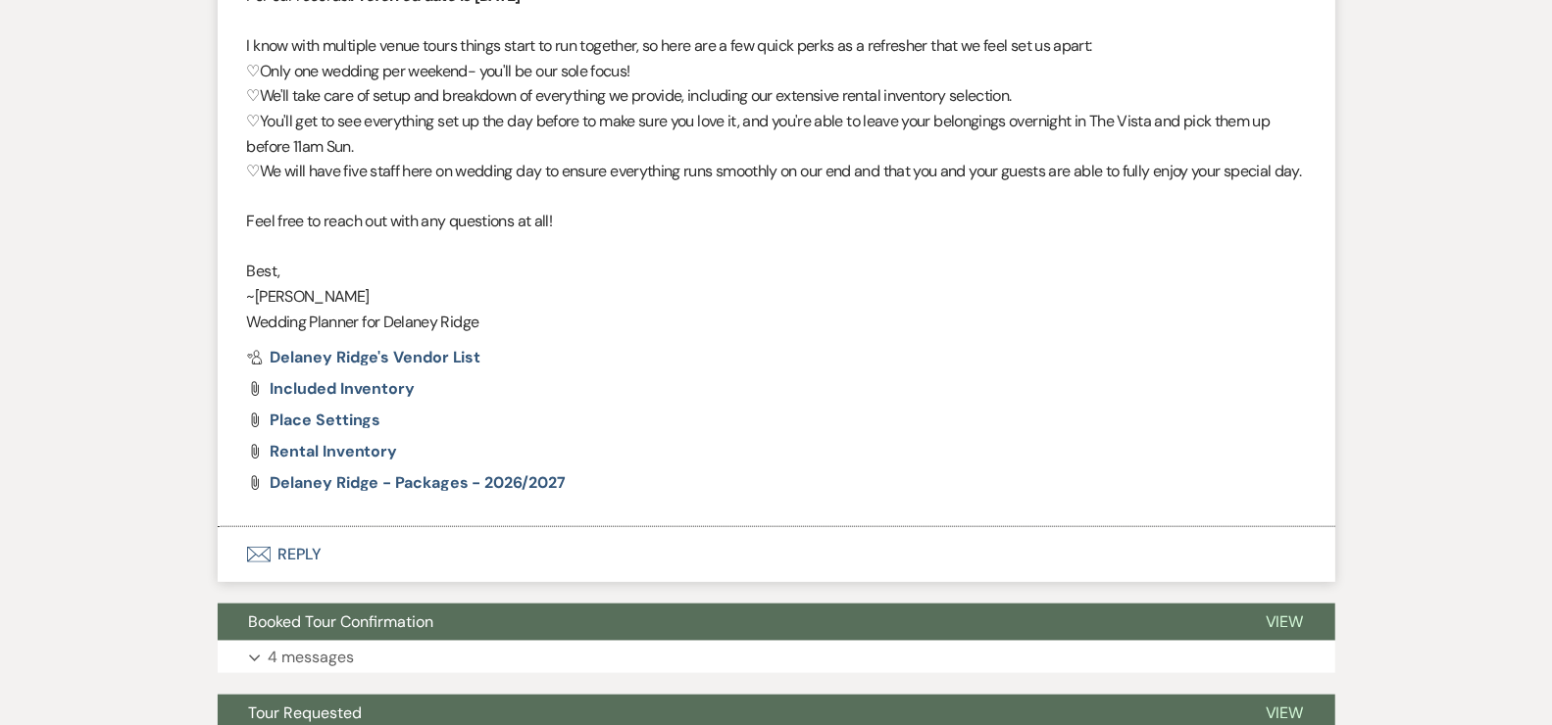
click at [323, 579] on button "Envelope Reply" at bounding box center [776, 554] width 1117 height 55
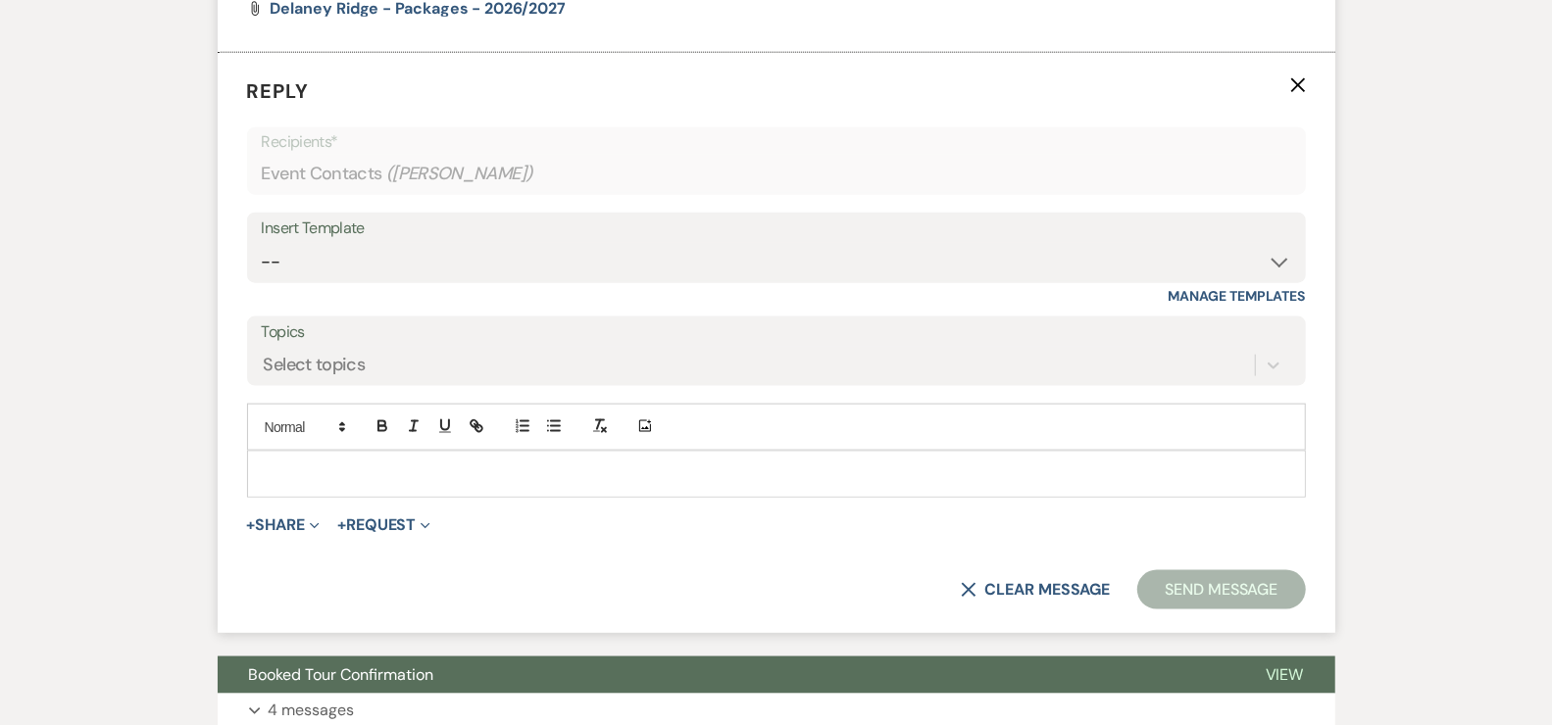
scroll to position [1456, 0]
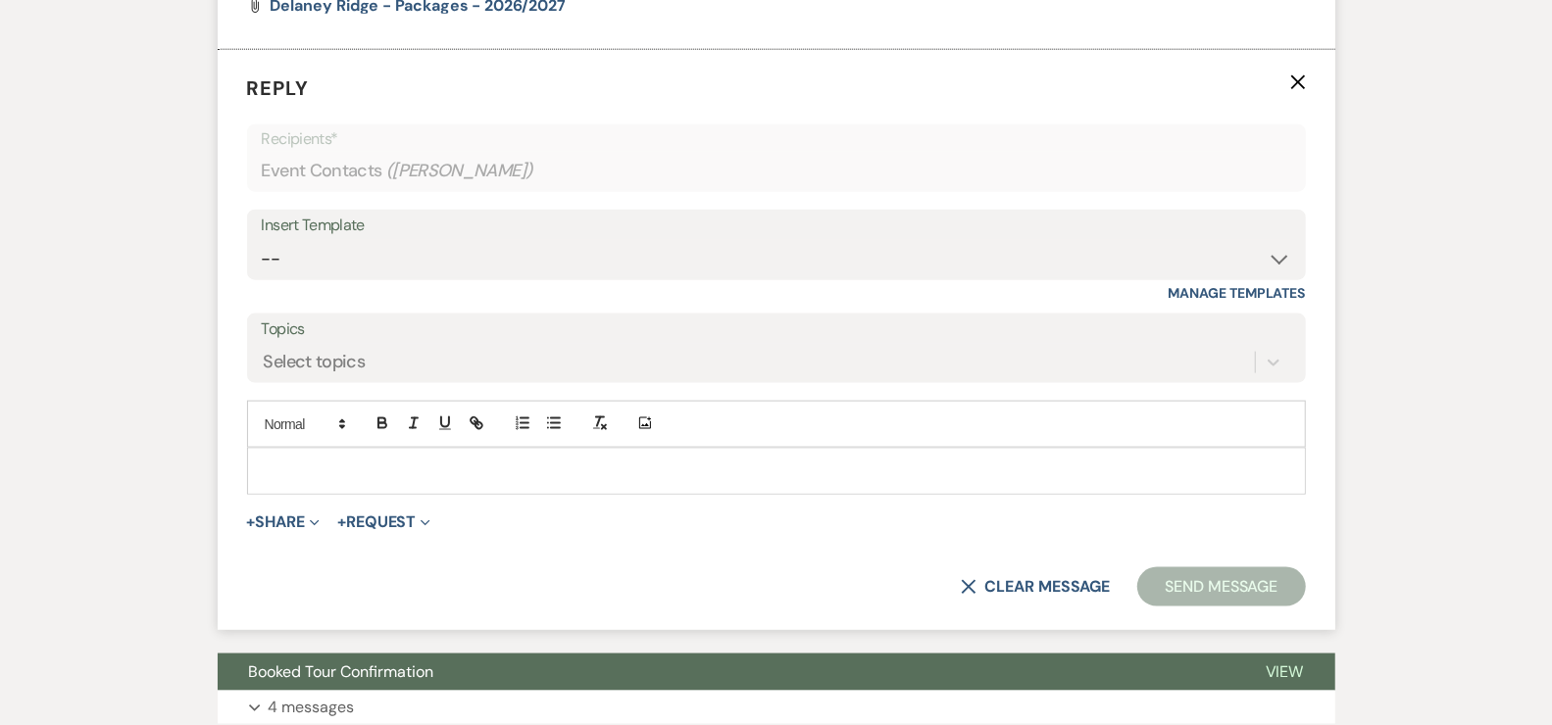
click at [346, 495] on div at bounding box center [776, 471] width 1059 height 47
click at [372, 482] on p at bounding box center [776, 472] width 1027 height 22
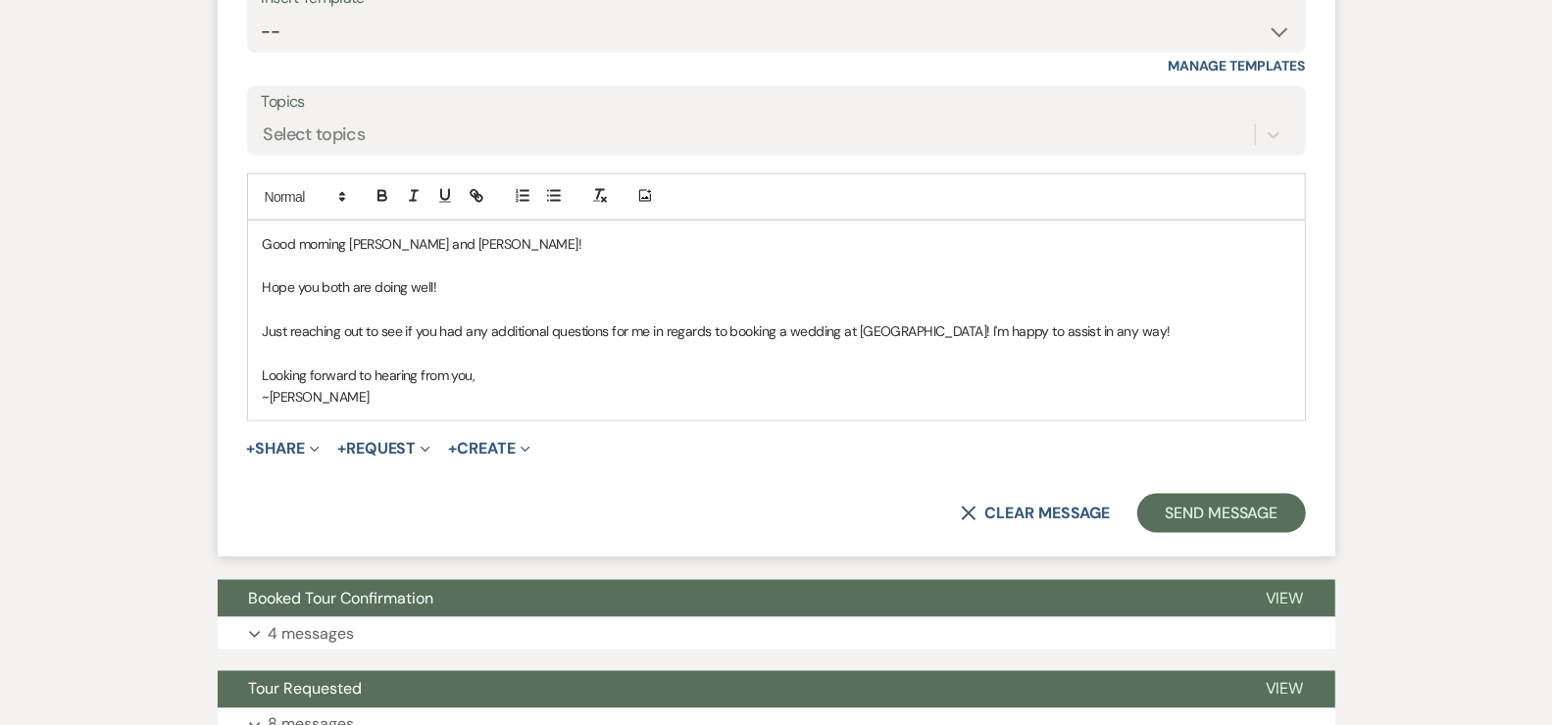
scroll to position [1682, 0]
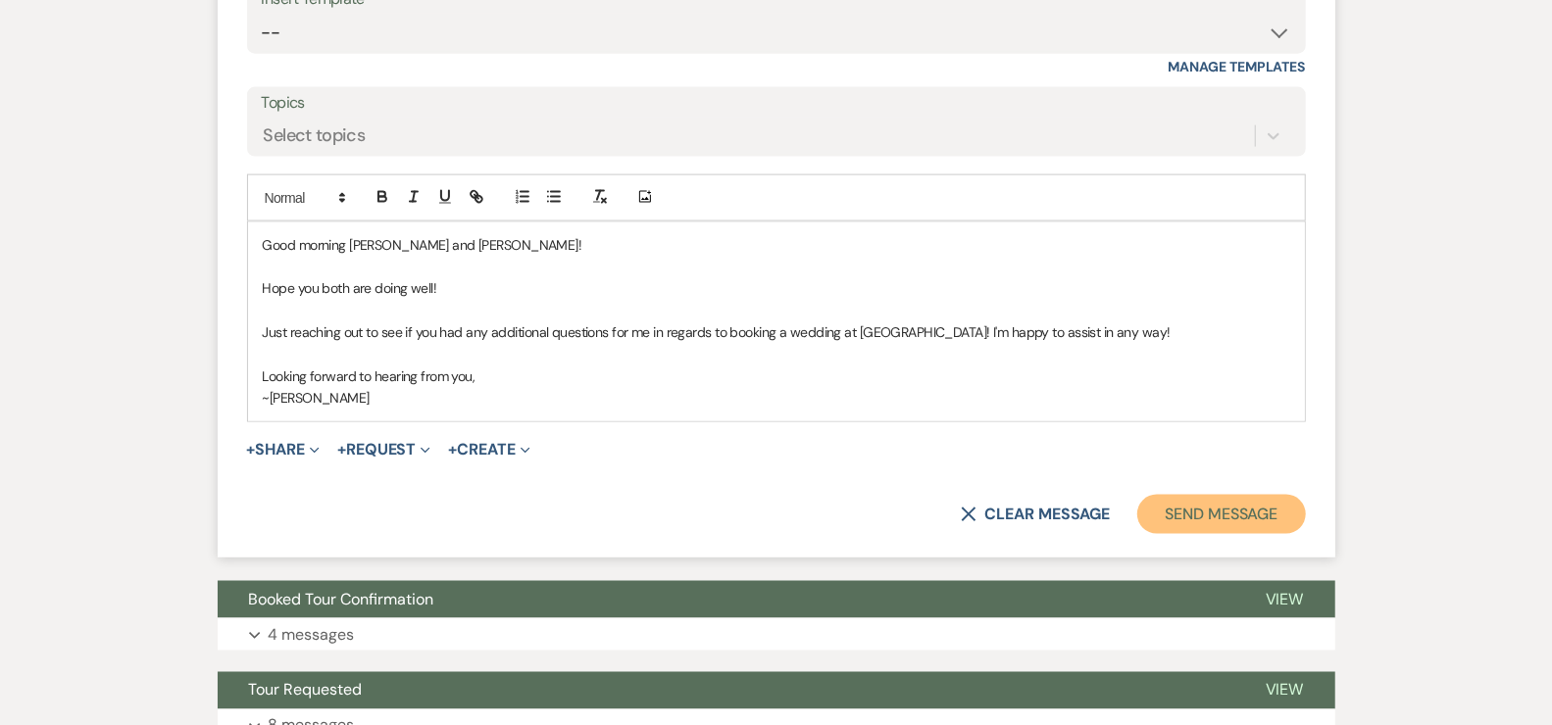
click at [1257, 532] on button "Send Message" at bounding box center [1221, 514] width 168 height 39
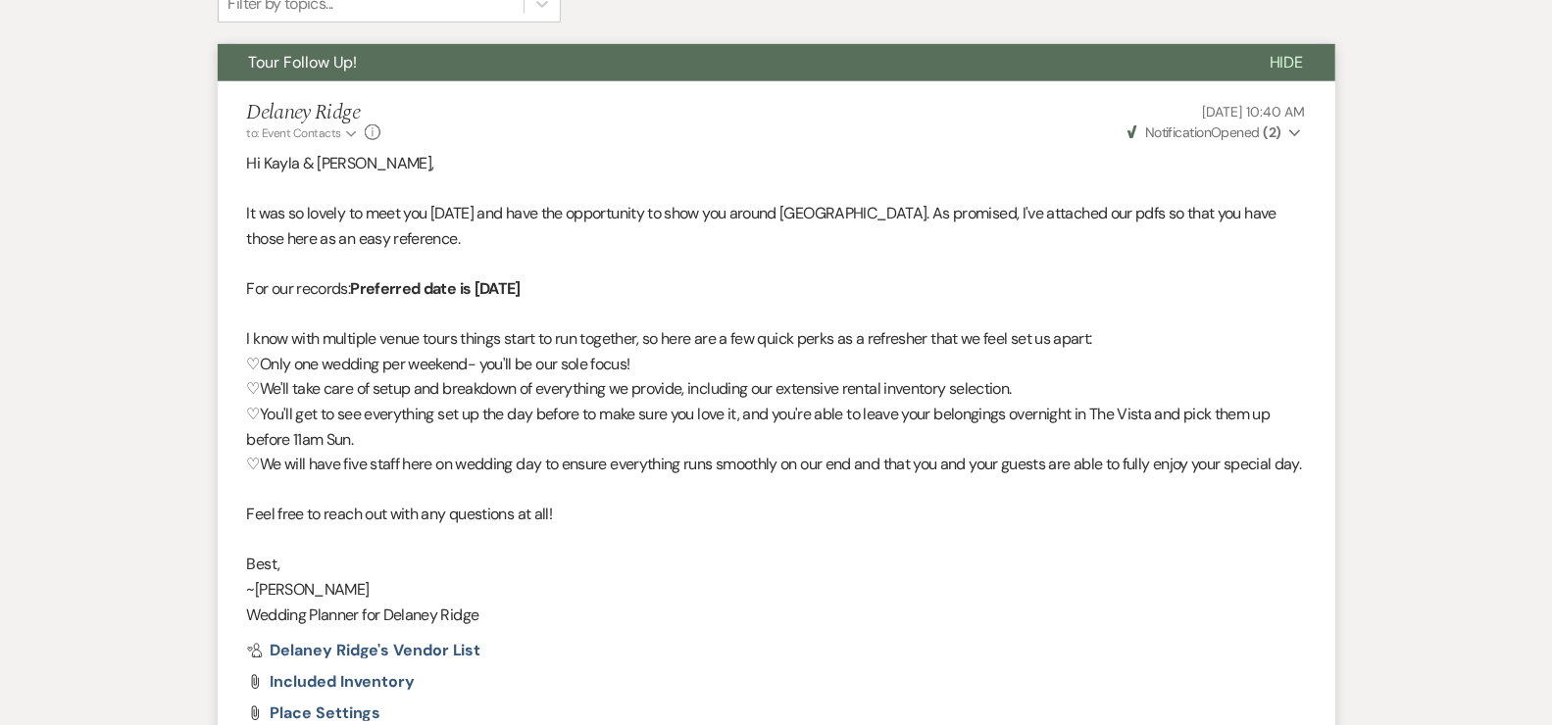
scroll to position [0, 0]
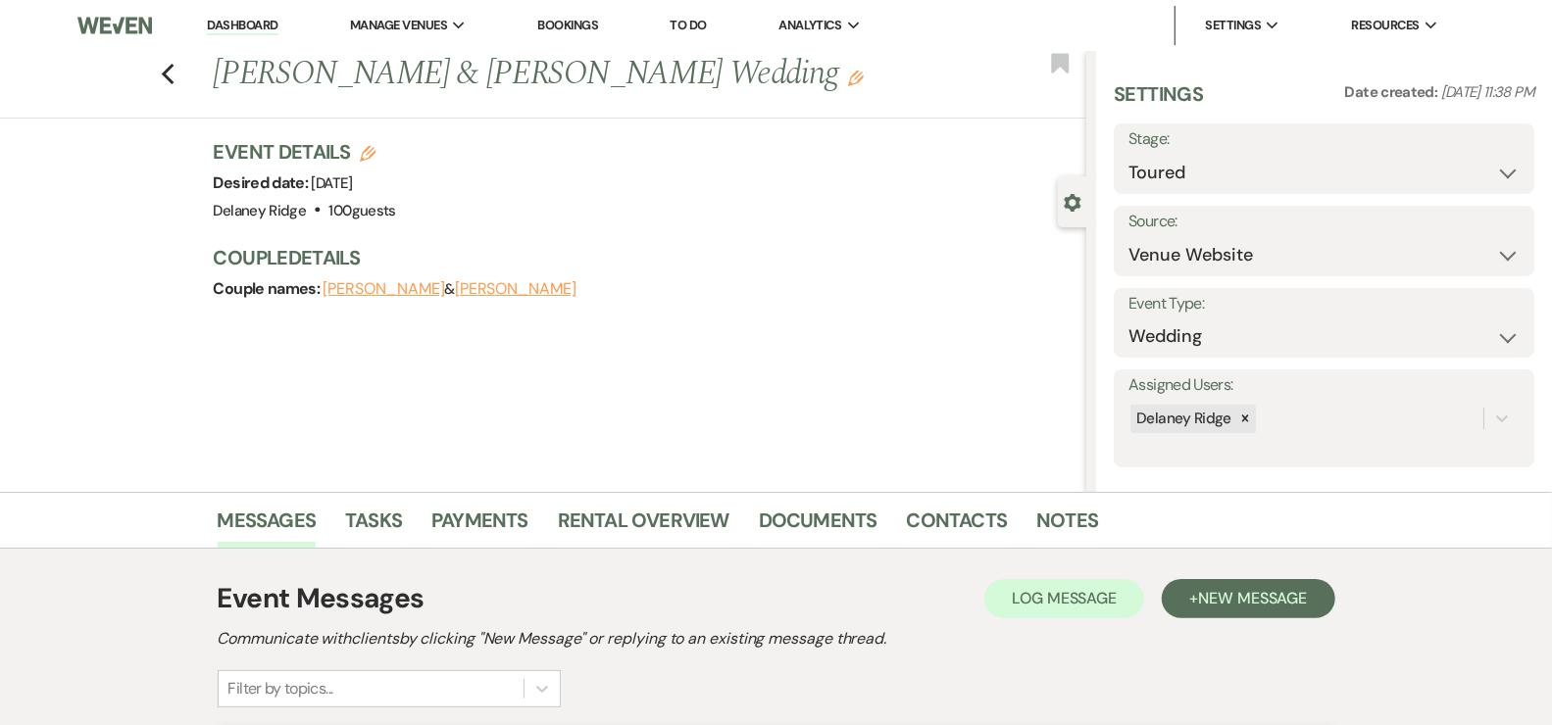
click at [272, 29] on link "Dashboard" at bounding box center [242, 26] width 71 height 19
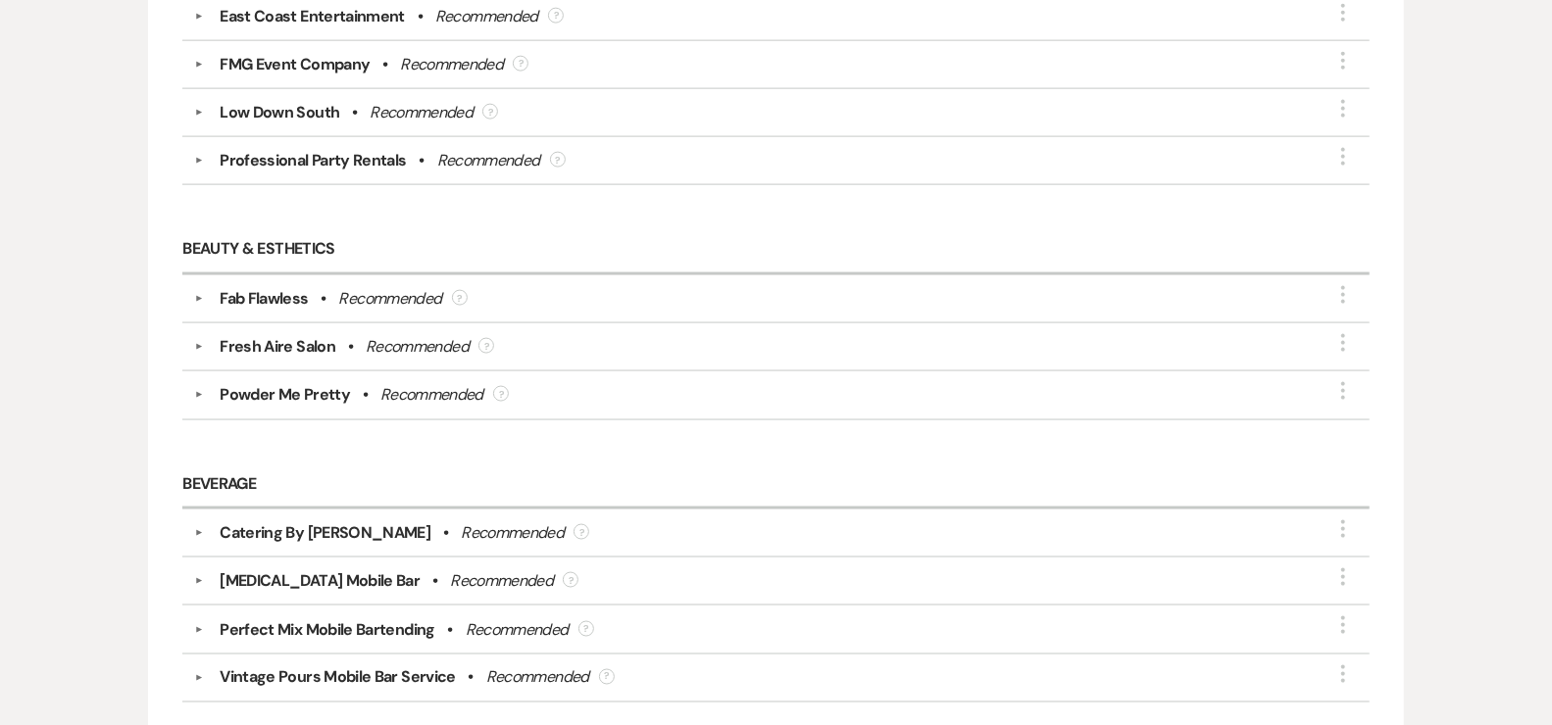
scroll to position [1253, 0]
